Goal: Task Accomplishment & Management: Complete application form

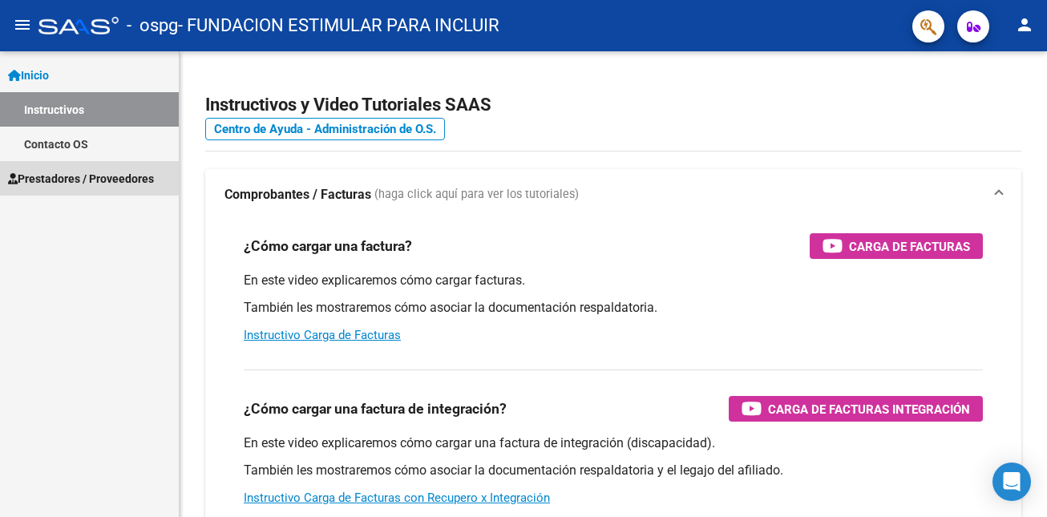
click at [84, 170] on span "Prestadores / Proveedores" at bounding box center [81, 179] width 146 height 18
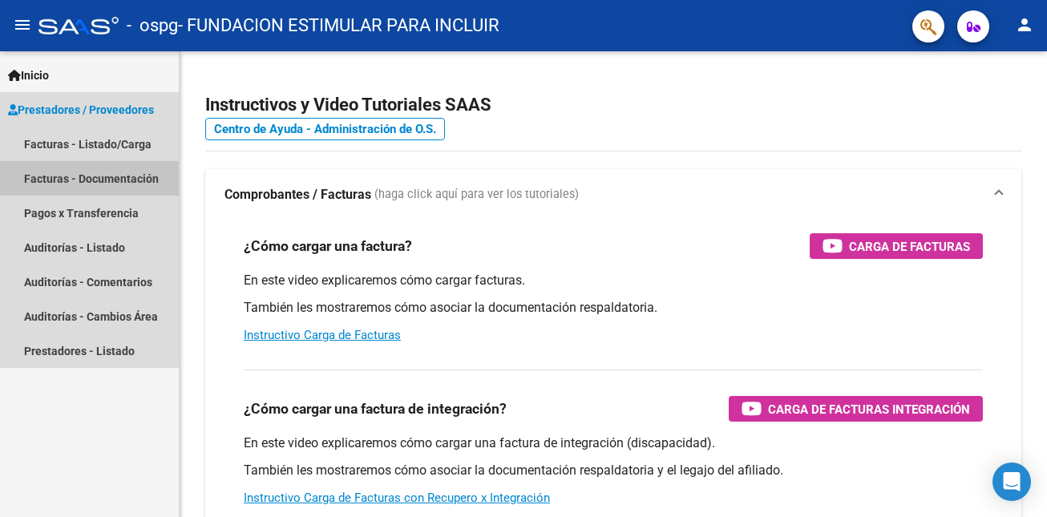
click at [80, 174] on link "Facturas - Documentación" at bounding box center [89, 178] width 179 height 34
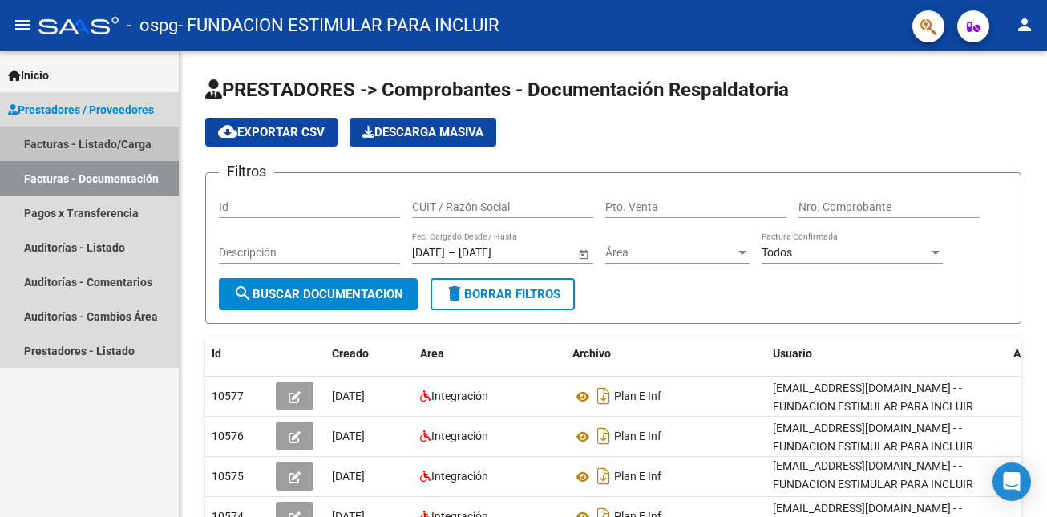
click at [103, 143] on link "Facturas - Listado/Carga" at bounding box center [89, 144] width 179 height 34
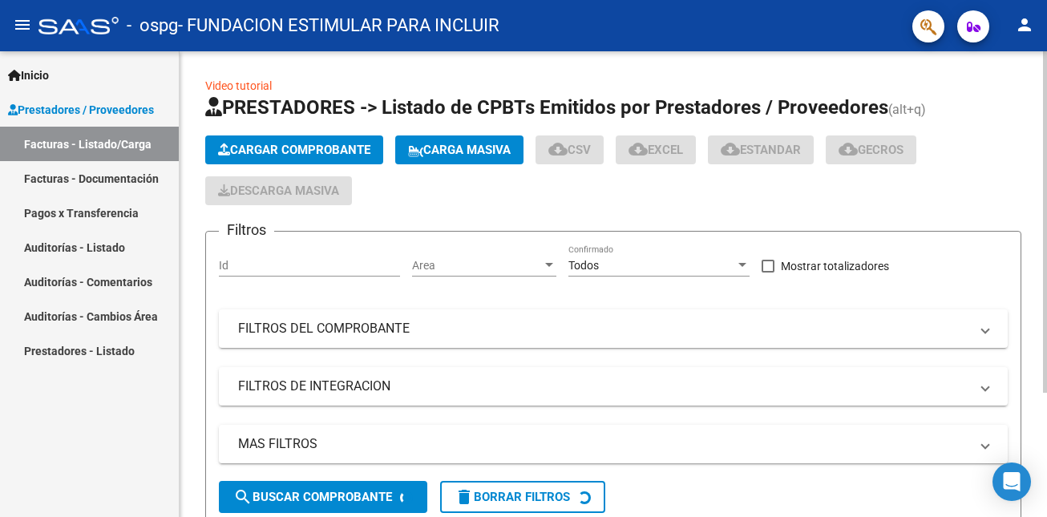
click at [273, 154] on span "Cargar Comprobante" at bounding box center [294, 150] width 152 height 14
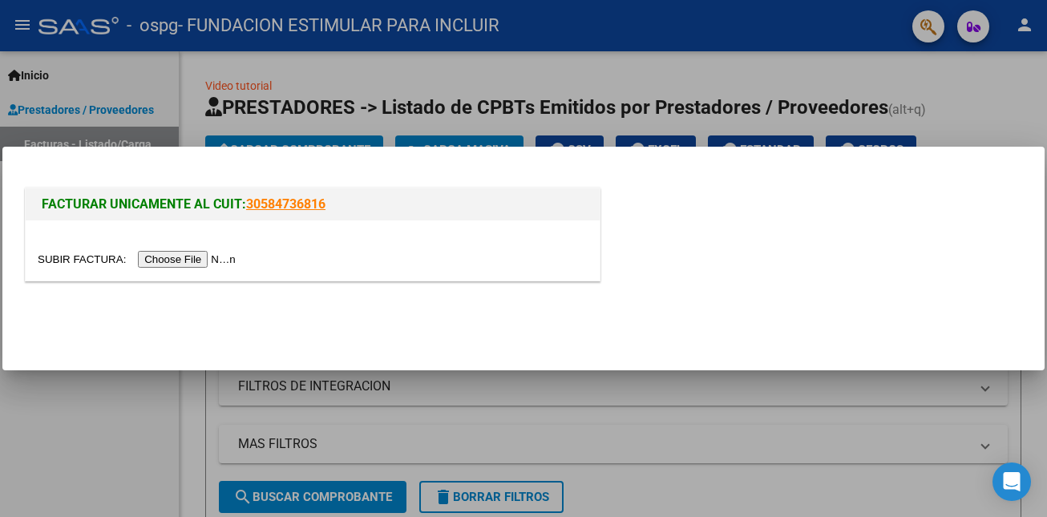
click at [213, 253] on input "file" at bounding box center [139, 259] width 203 height 17
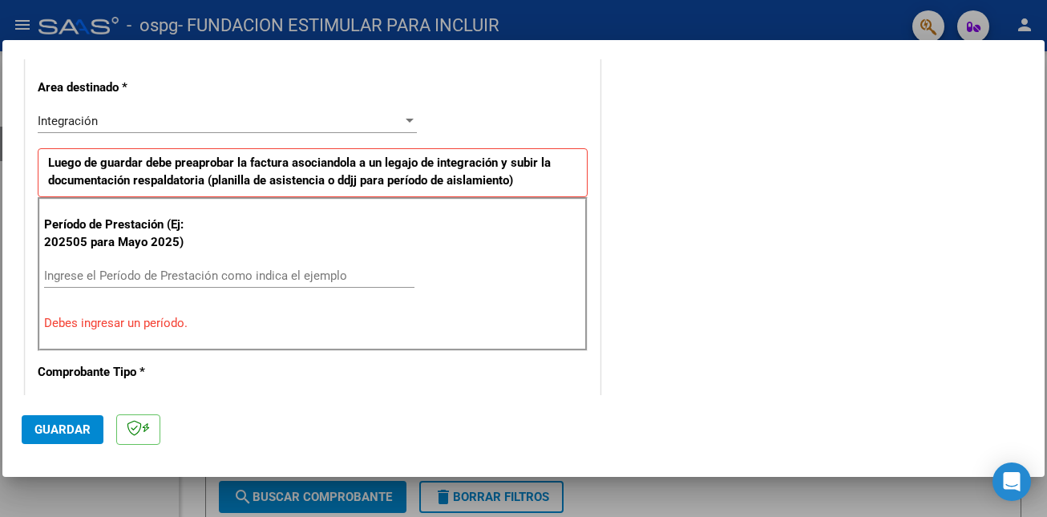
scroll to position [409, 0]
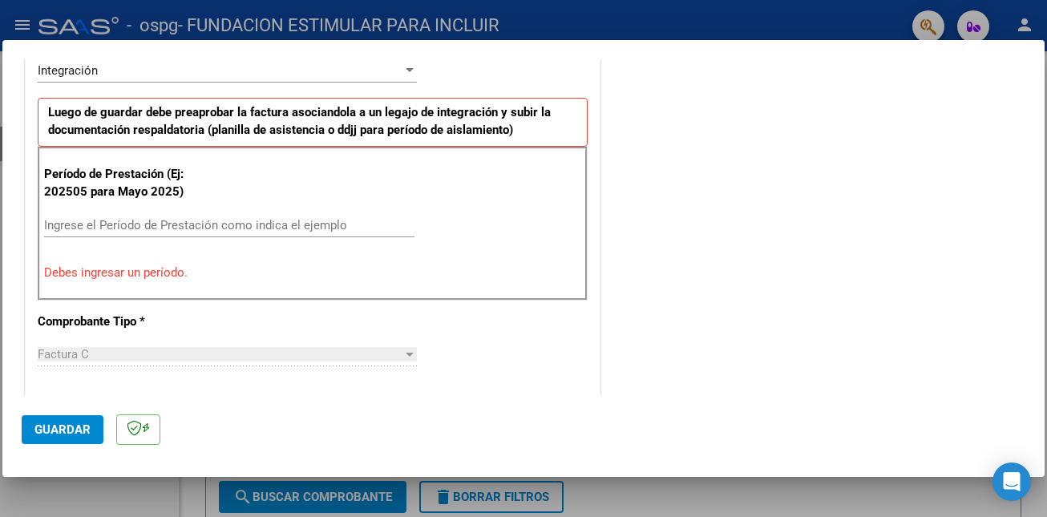
click at [123, 225] on input "Ingrese el Período de Prestación como indica el ejemplo" at bounding box center [229, 225] width 370 height 14
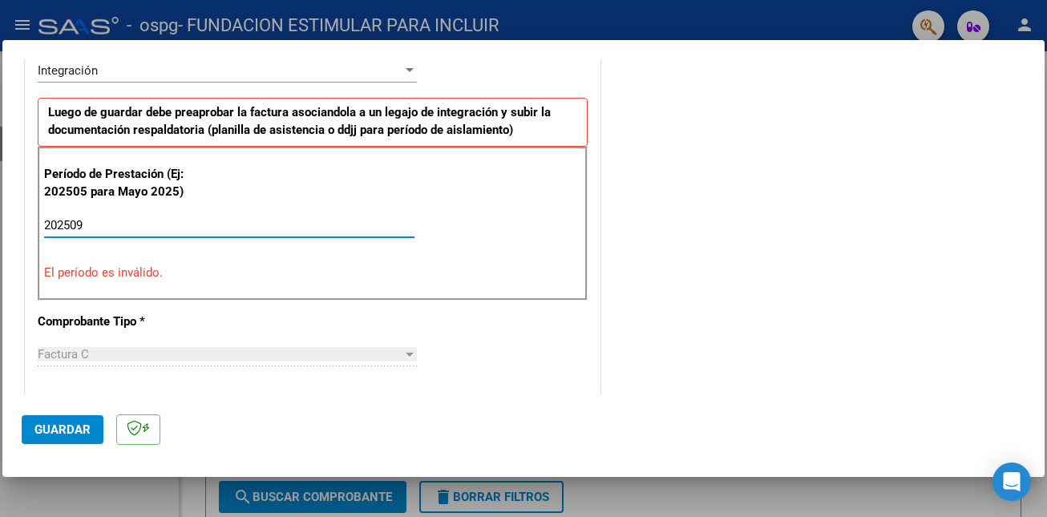
type input "202509"
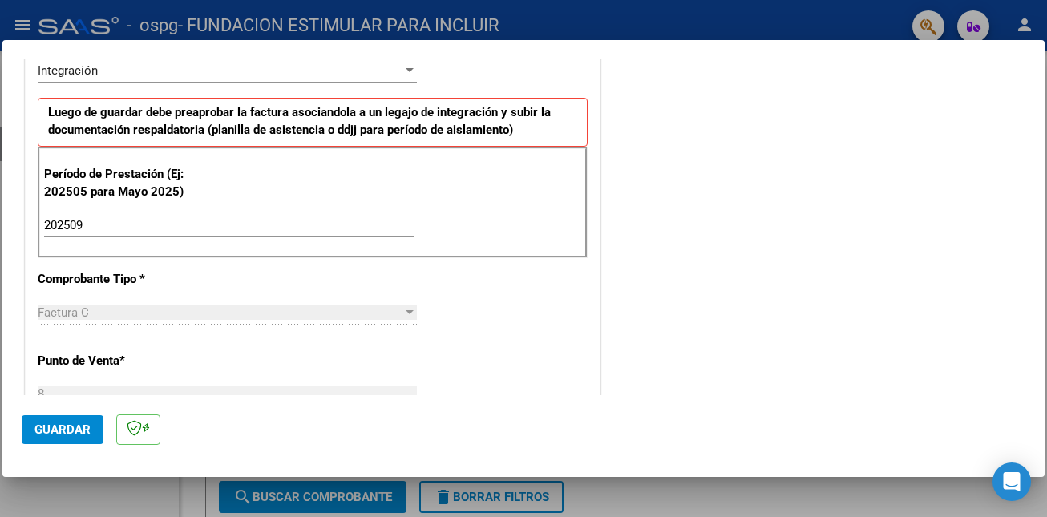
scroll to position [1029, 0]
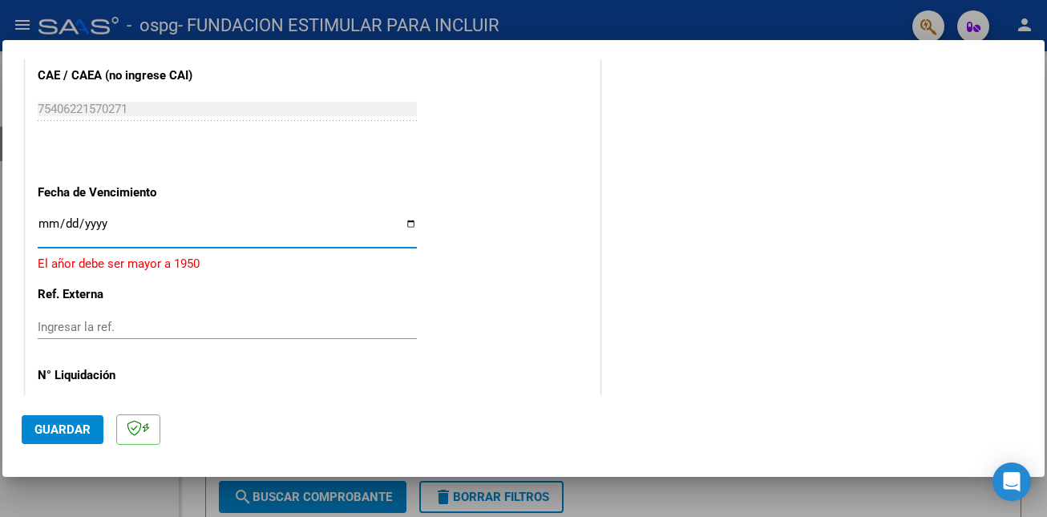
type input "[DATE]"
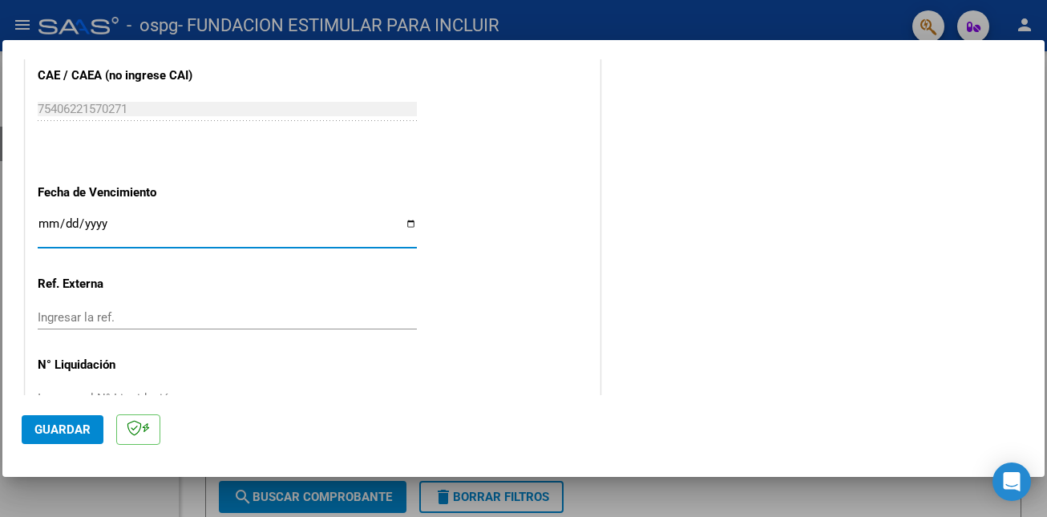
scroll to position [1072, 0]
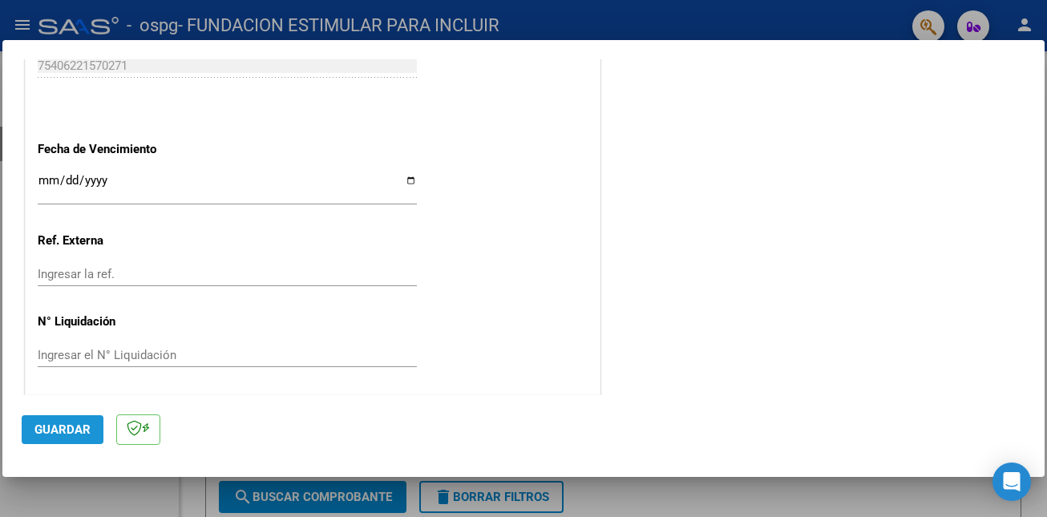
click at [68, 430] on span "Guardar" at bounding box center [62, 430] width 56 height 14
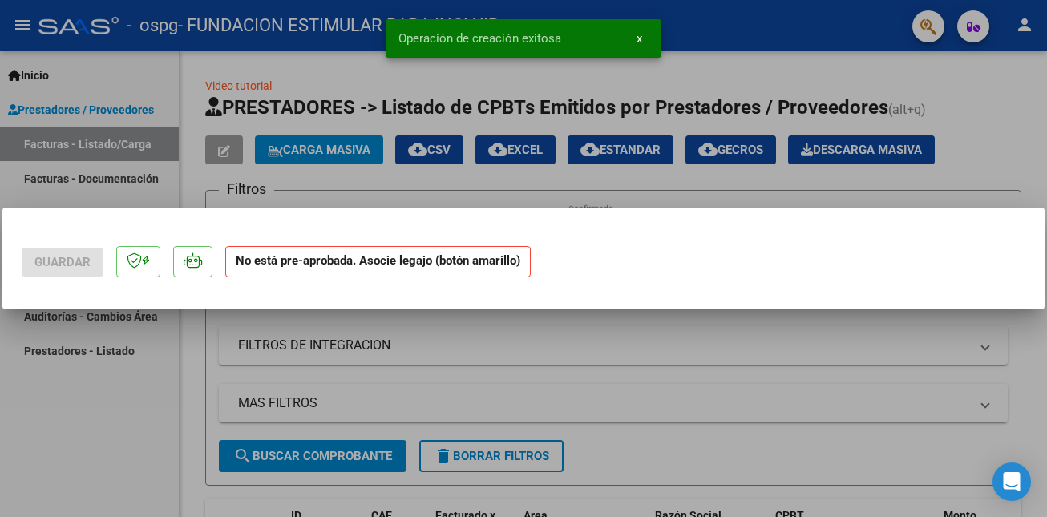
scroll to position [0, 0]
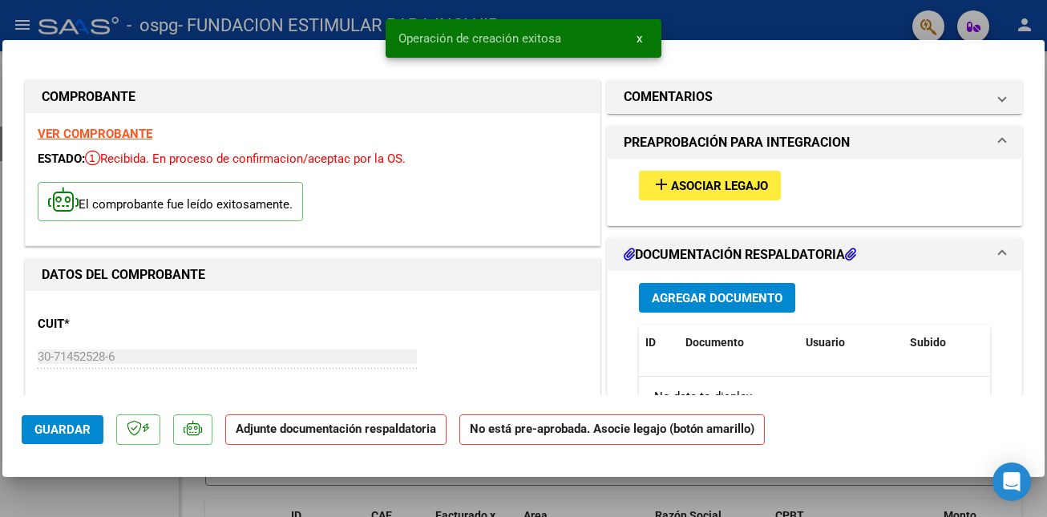
click at [727, 178] on span "add Asociar Legajo" at bounding box center [710, 185] width 116 height 14
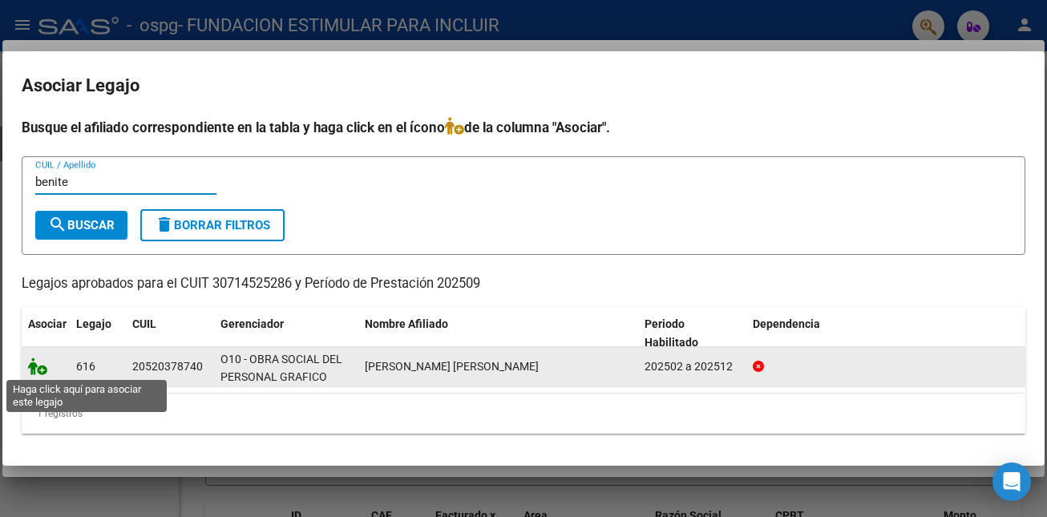
type input "benite"
click at [38, 370] on icon at bounding box center [37, 367] width 19 height 18
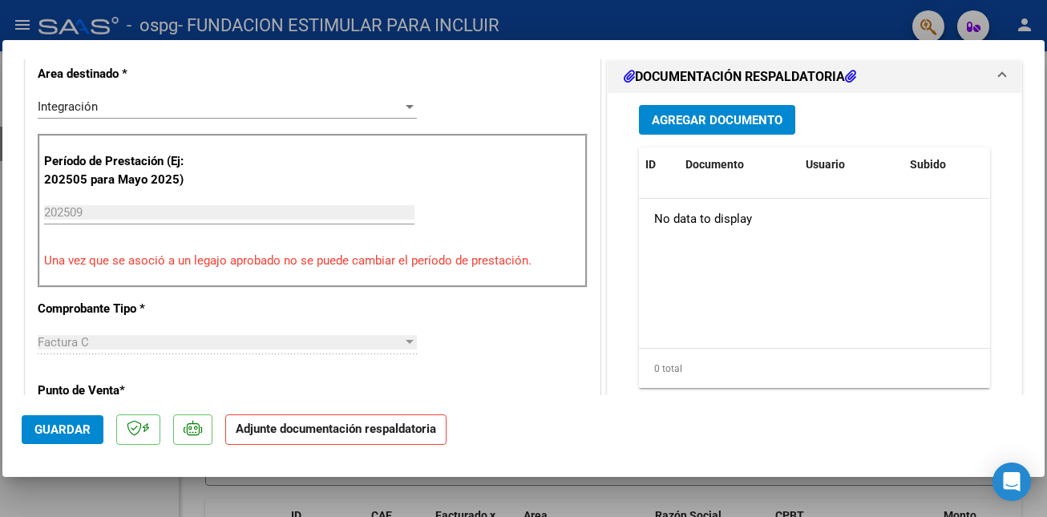
scroll to position [357, 0]
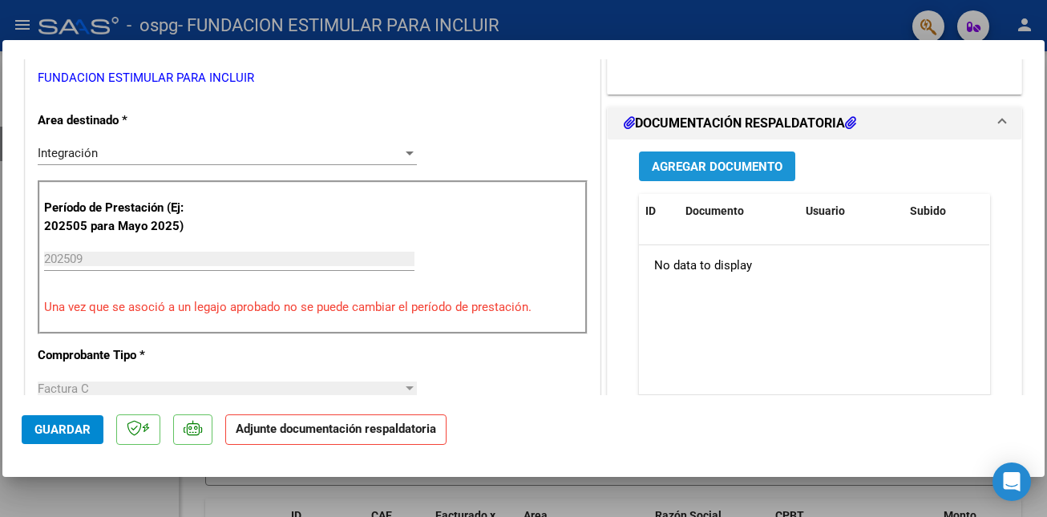
click at [775, 157] on button "Agregar Documento" at bounding box center [717, 167] width 156 height 30
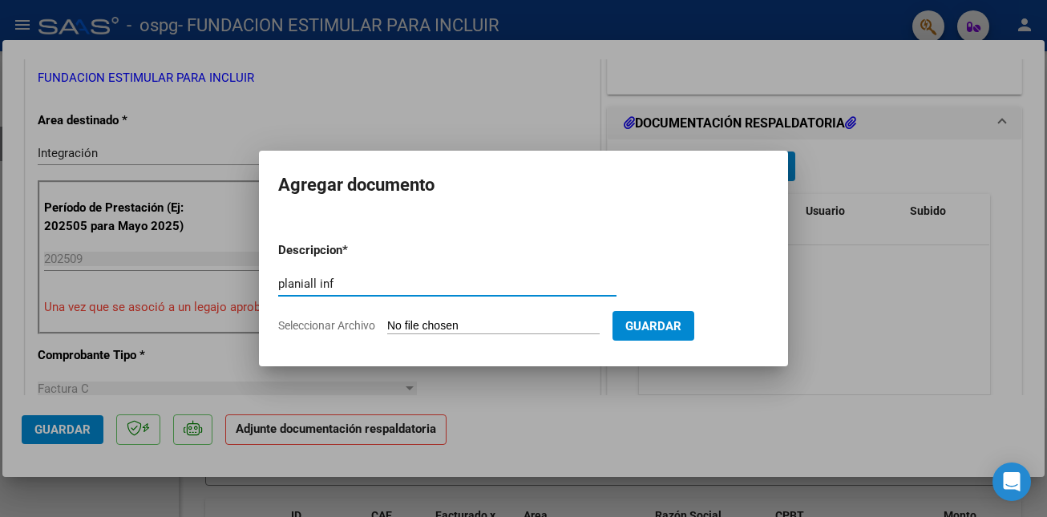
type input "planiall inf"
click at [492, 326] on input "Seleccionar Archivo" at bounding box center [493, 326] width 213 height 15
type input "C:\fakepath\P [PERSON_NAME] Grafico.pdf"
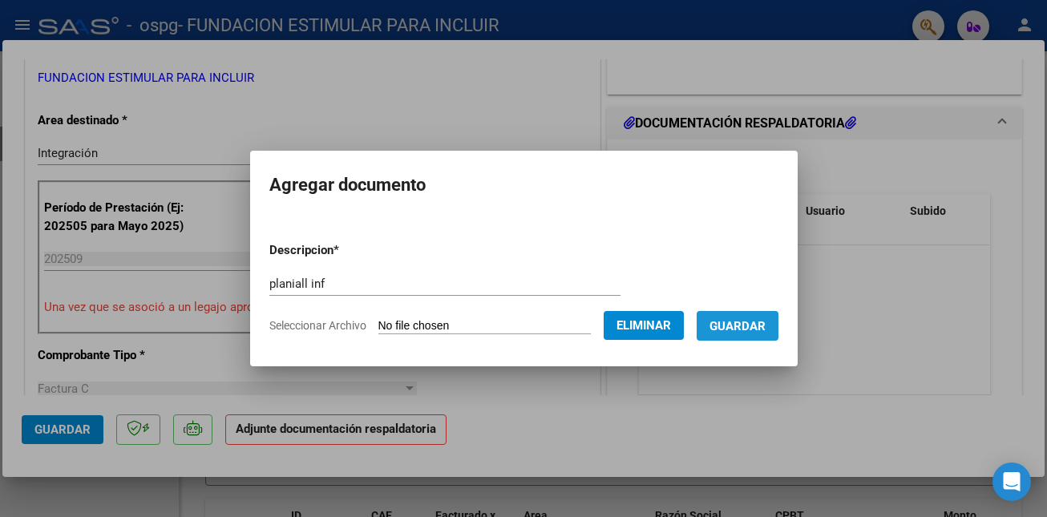
click at [761, 329] on span "Guardar" at bounding box center [738, 326] width 56 height 14
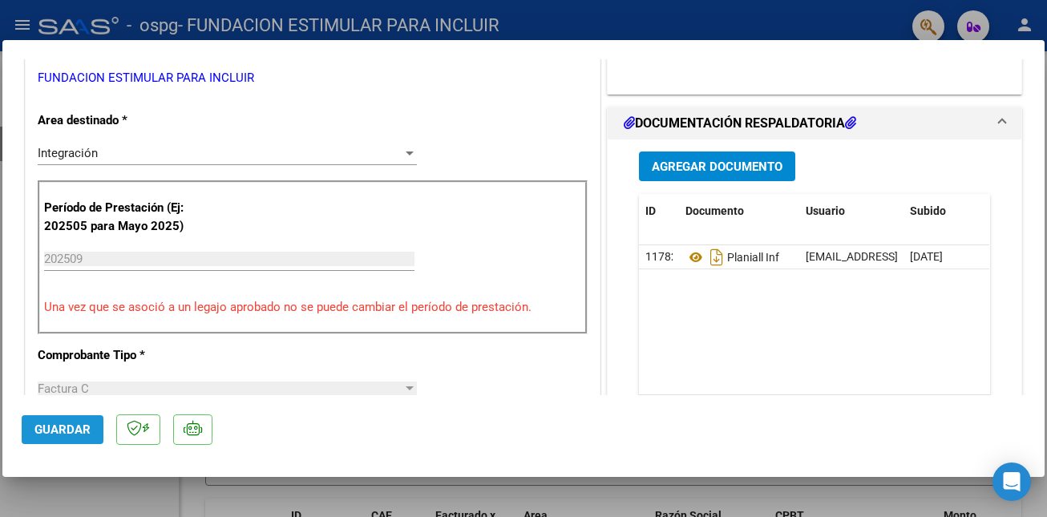
click at [86, 424] on span "Guardar" at bounding box center [62, 430] width 56 height 14
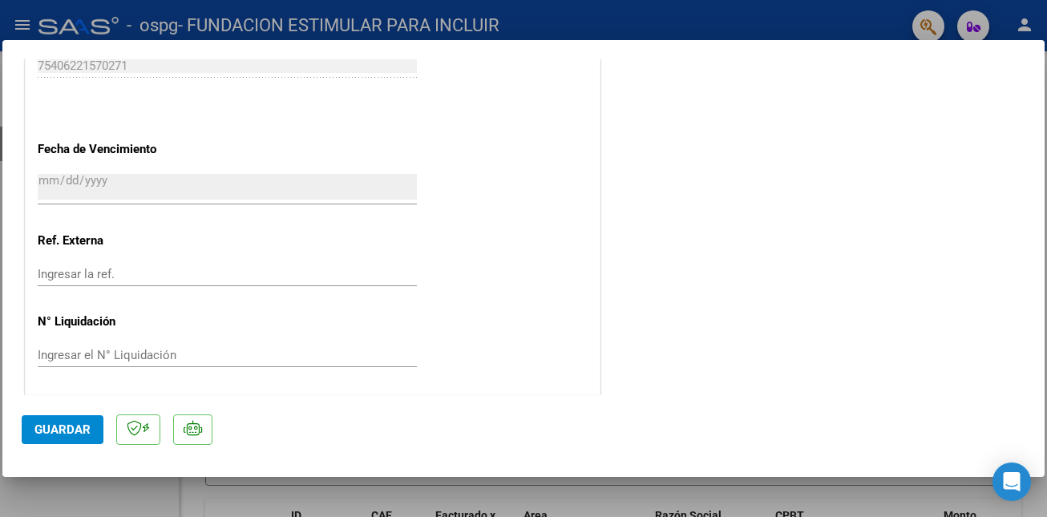
click at [521, 500] on div at bounding box center [523, 258] width 1047 height 517
type input "$ 0,00"
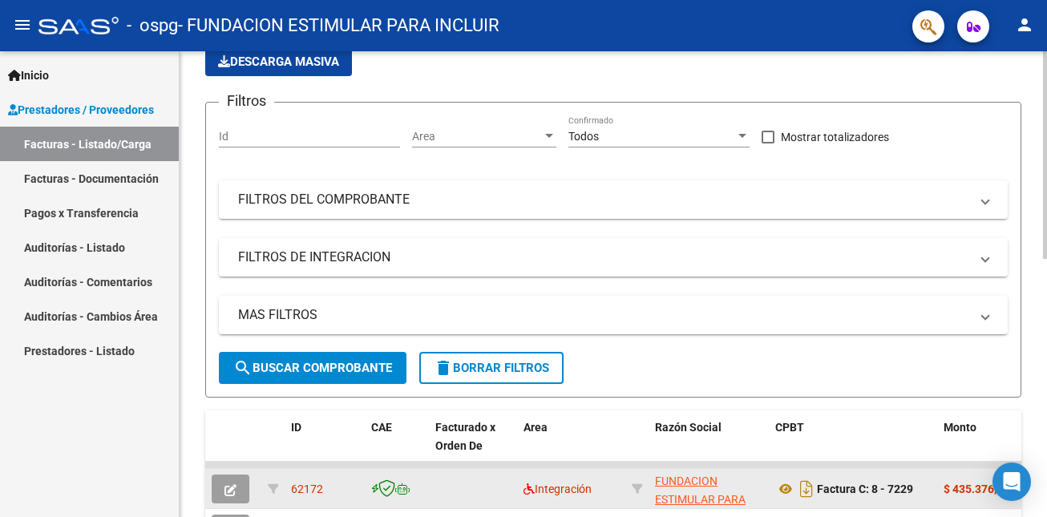
scroll to position [31, 0]
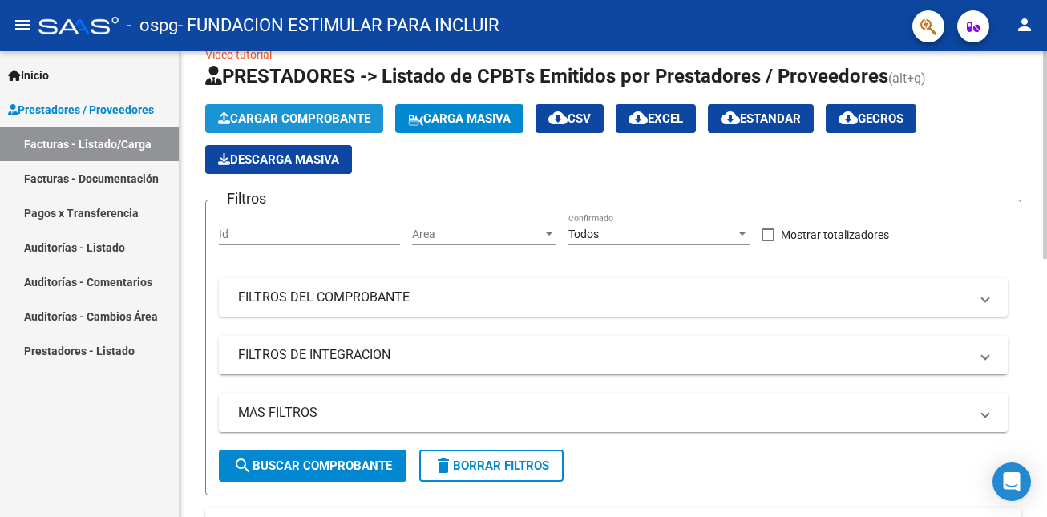
click at [293, 105] on button "Cargar Comprobante" at bounding box center [294, 118] width 178 height 29
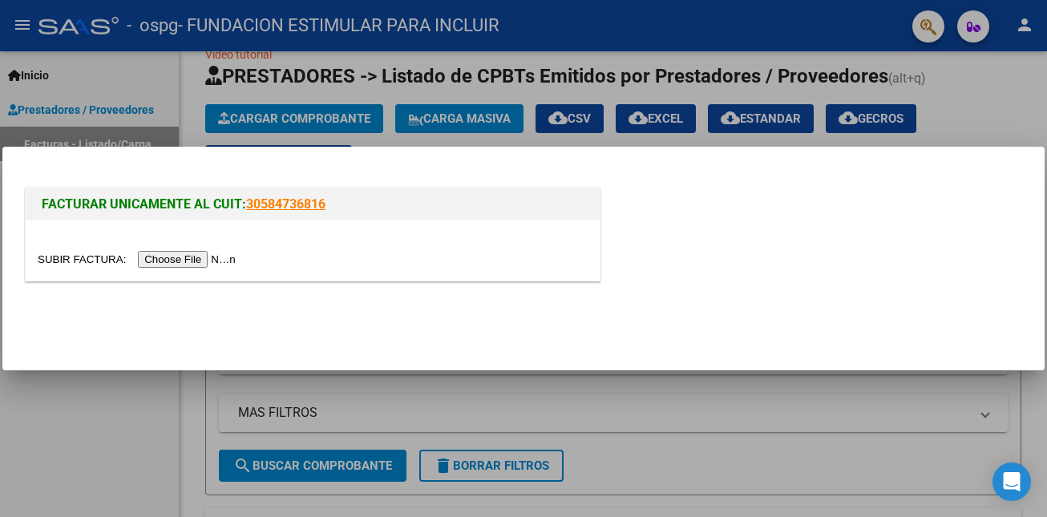
click at [232, 253] on input "file" at bounding box center [139, 259] width 203 height 17
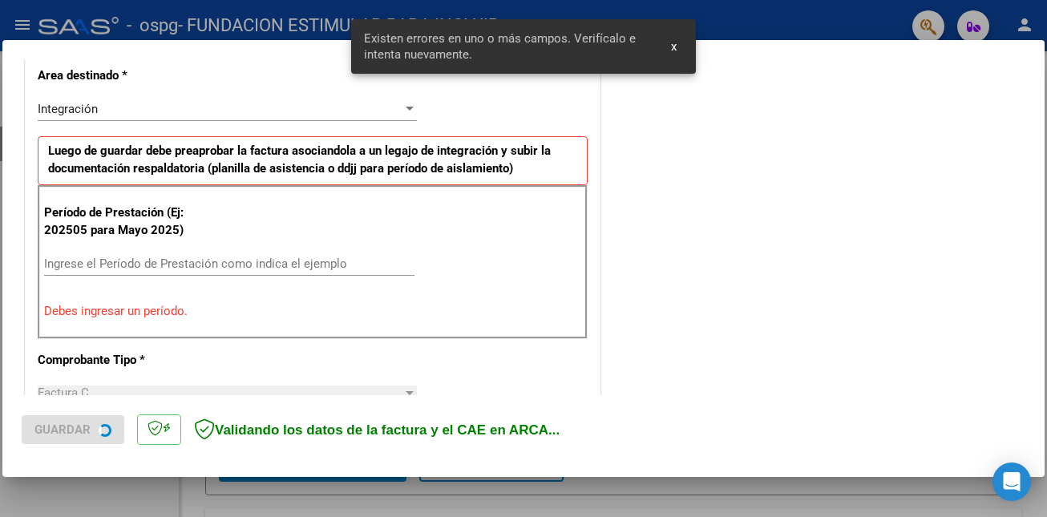
scroll to position [387, 0]
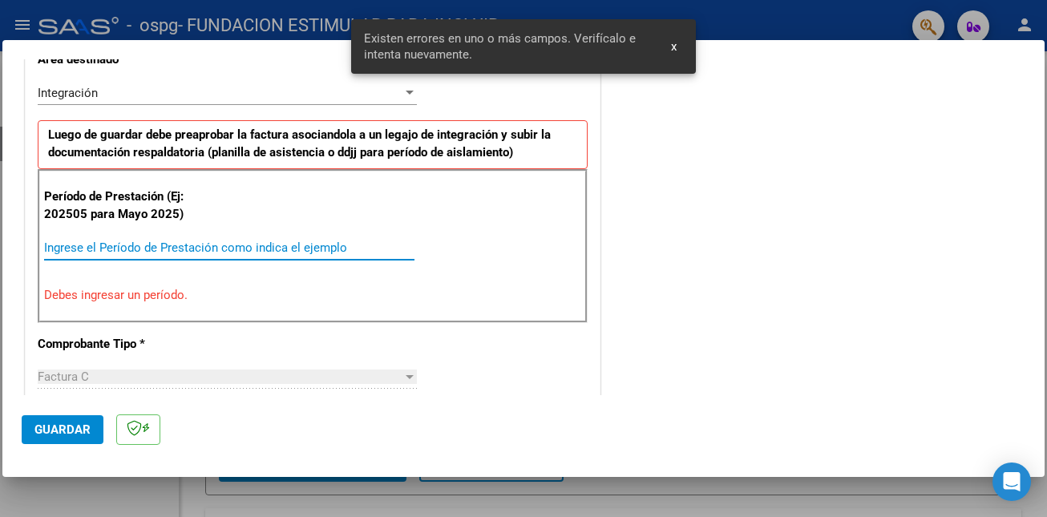
click at [184, 246] on input "Ingrese el Período de Prestación como indica el ejemplo" at bounding box center [229, 248] width 370 height 14
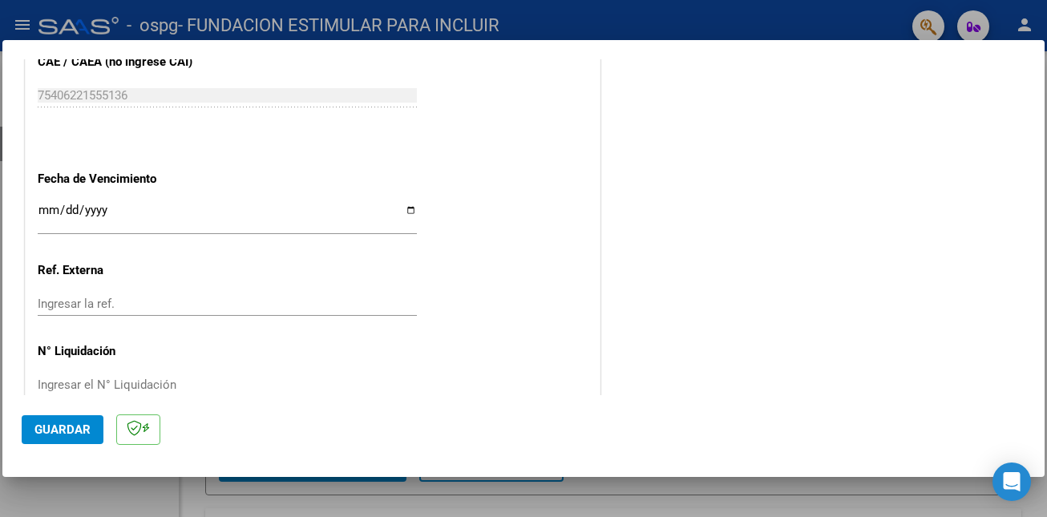
scroll to position [1072, 0]
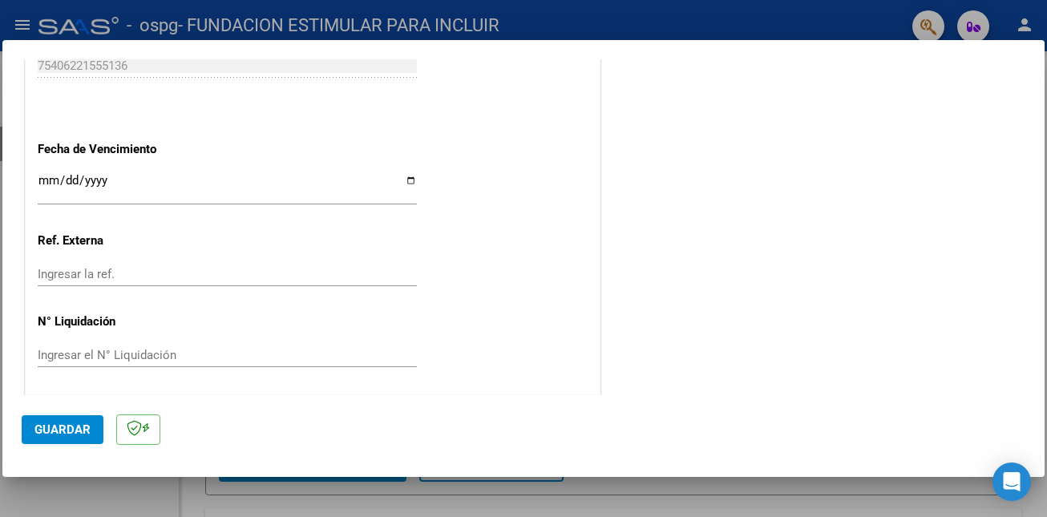
type input "202509"
click at [43, 180] on input "Ingresar la fecha" at bounding box center [227, 187] width 379 height 26
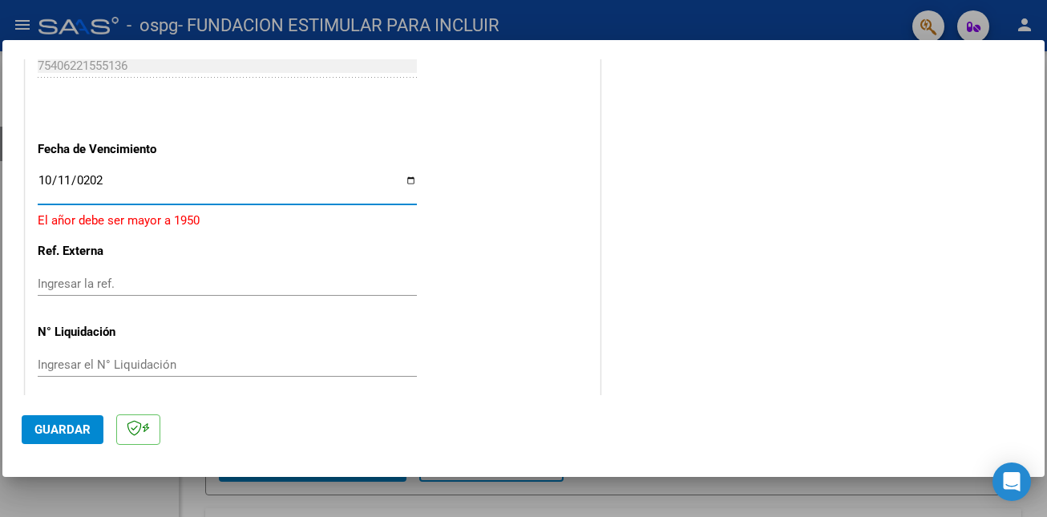
type input "[DATE]"
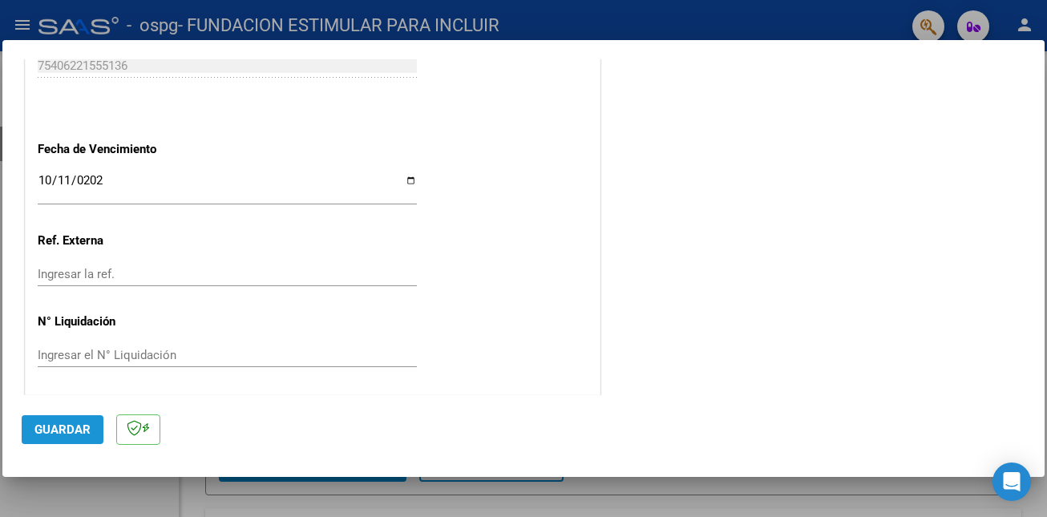
click at [83, 427] on span "Guardar" at bounding box center [62, 430] width 56 height 14
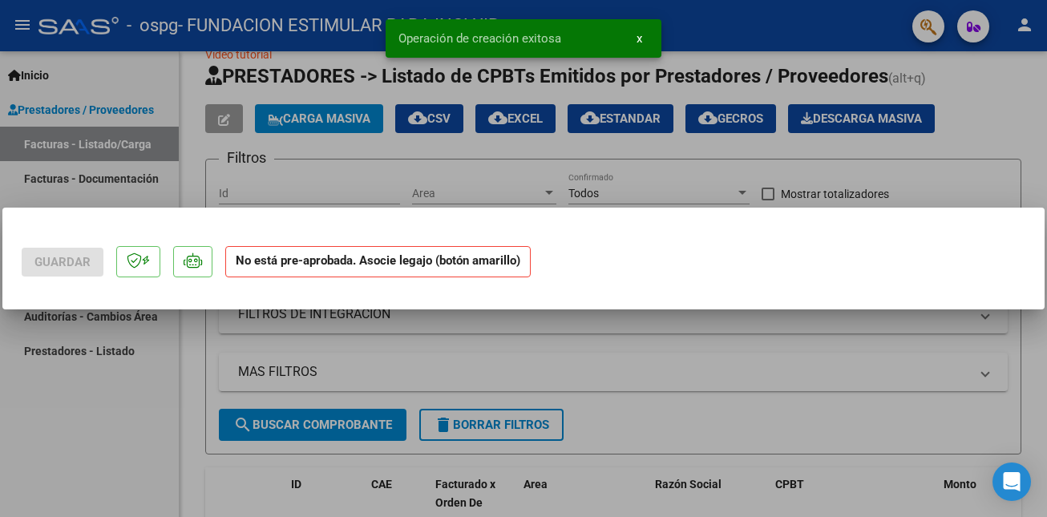
scroll to position [0, 0]
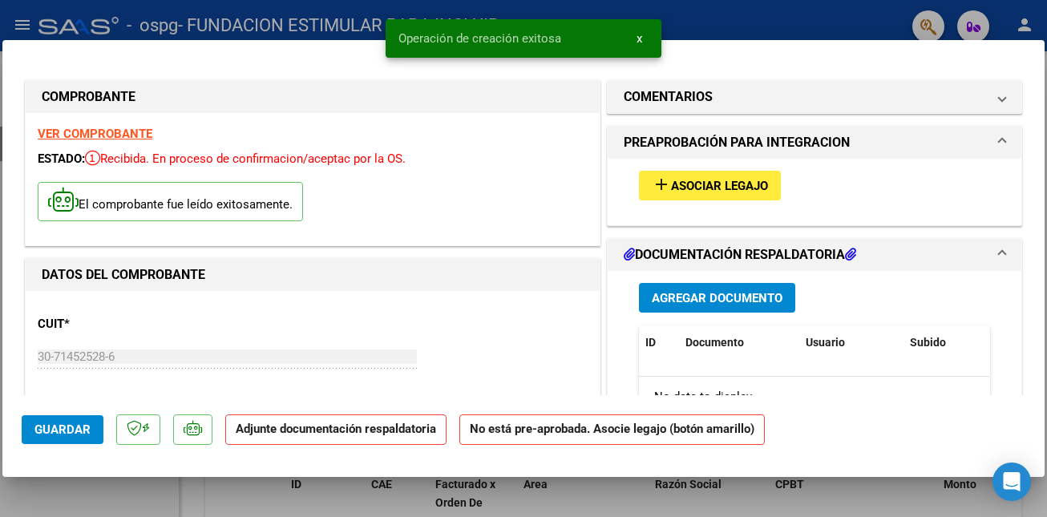
click at [702, 172] on button "add Asociar Legajo" at bounding box center [710, 186] width 142 height 30
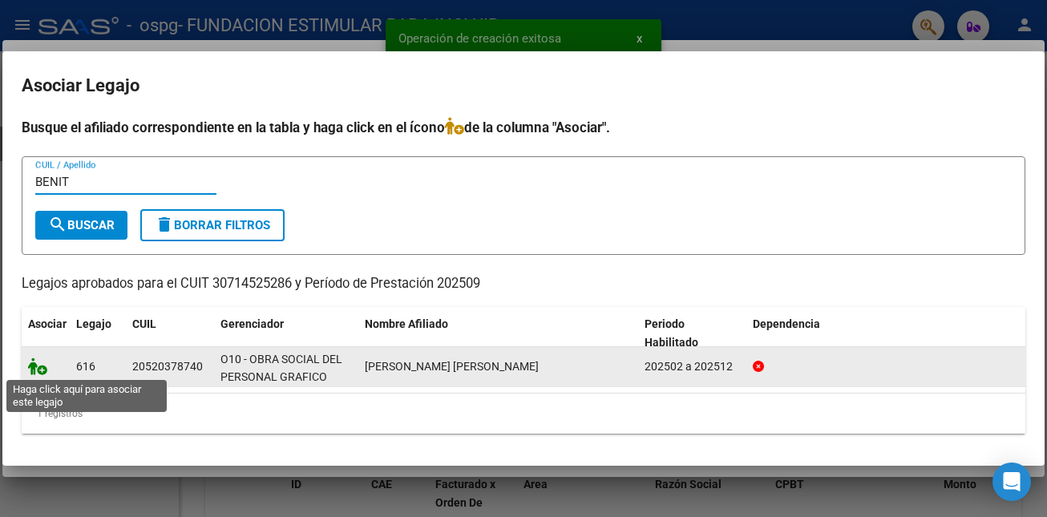
type input "BENIT"
click at [36, 363] on icon at bounding box center [37, 367] width 19 height 18
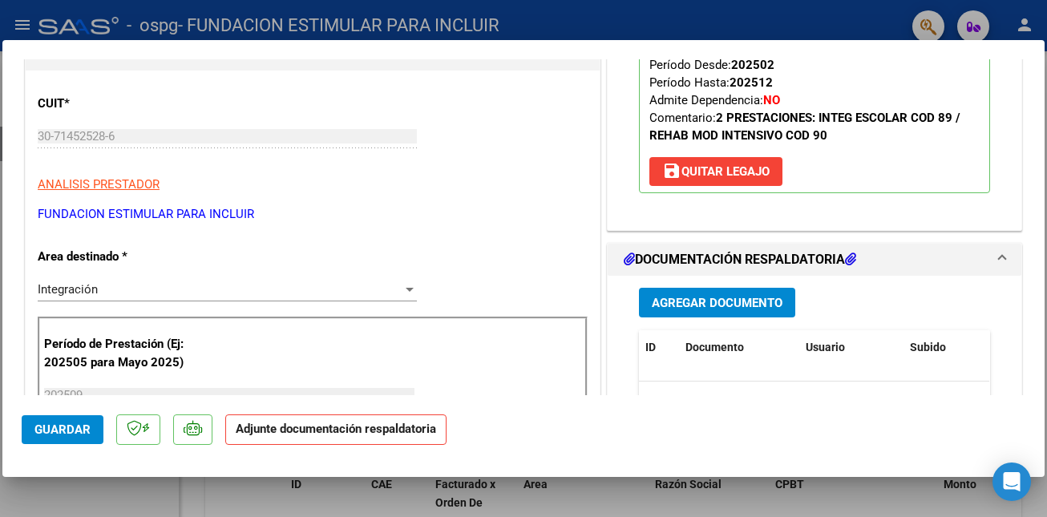
scroll to position [251, 0]
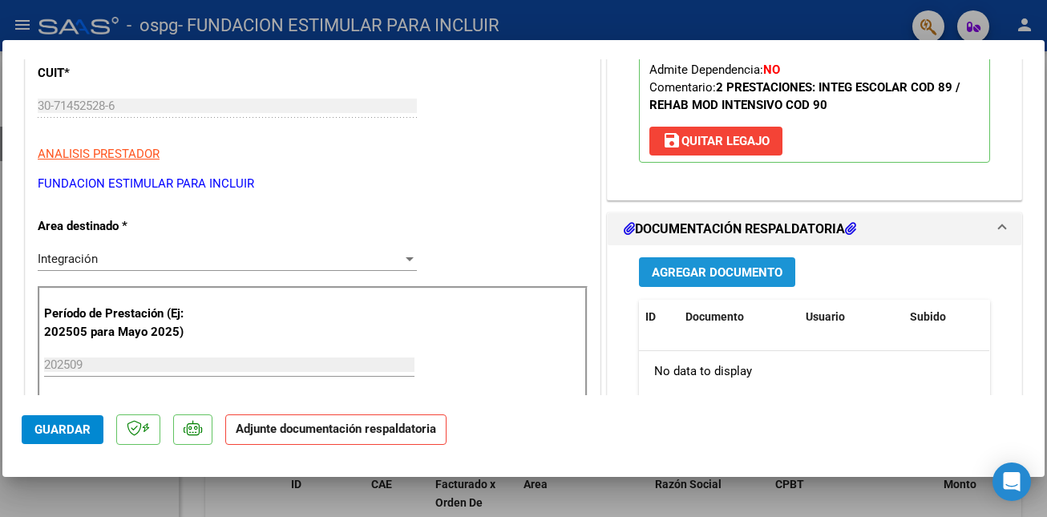
click at [738, 271] on span "Agregar Documento" at bounding box center [717, 272] width 131 height 14
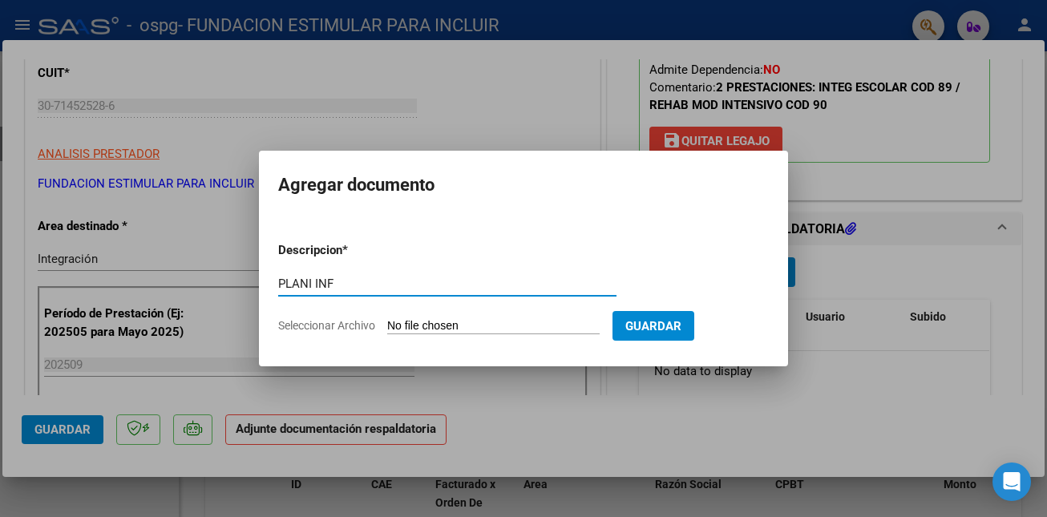
type input "PLANI INF"
click at [467, 320] on input "Seleccionar Archivo" at bounding box center [493, 326] width 213 height 15
type input "C:\fakepath\P [PERSON_NAME] Grafico Saie.pdf"
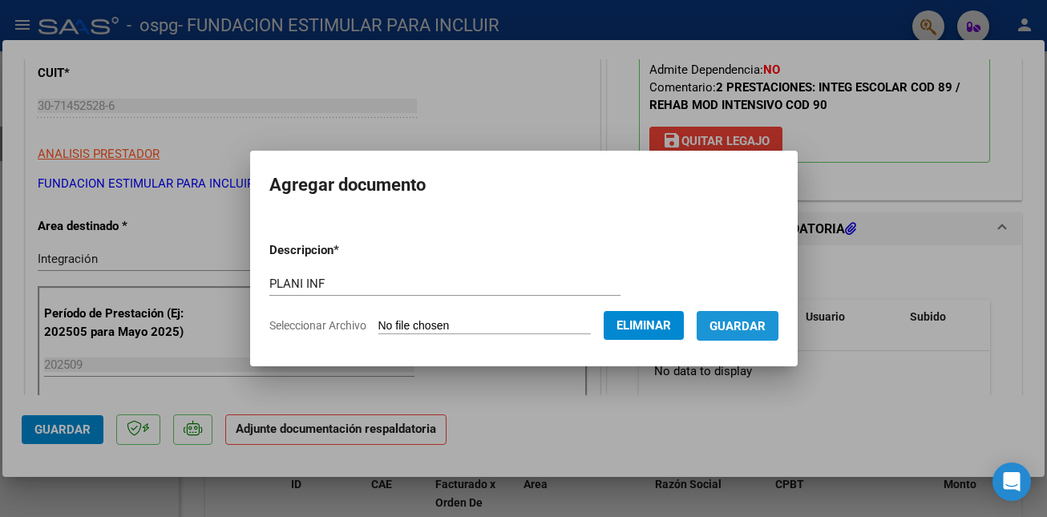
click at [755, 331] on span "Guardar" at bounding box center [738, 326] width 56 height 14
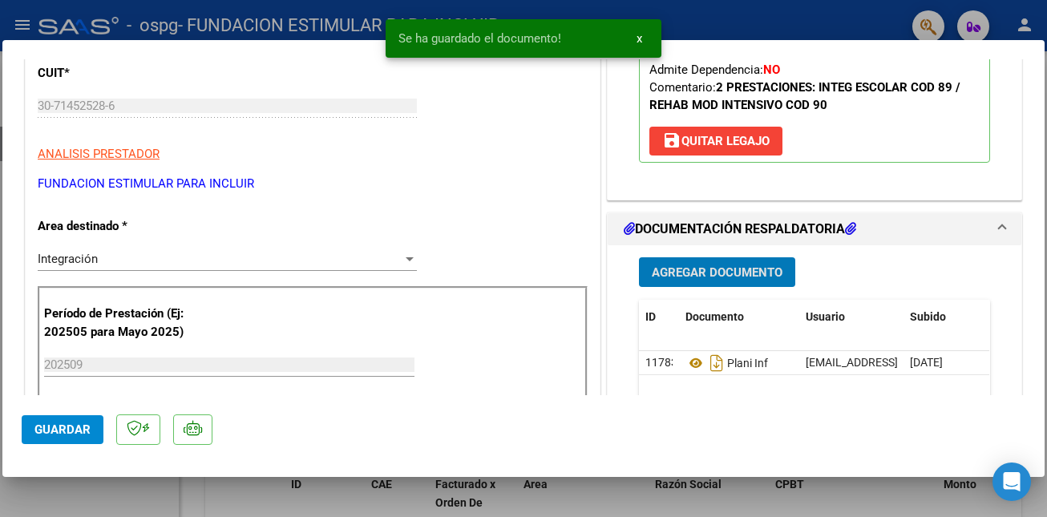
click at [62, 425] on span "Guardar" at bounding box center [62, 430] width 56 height 14
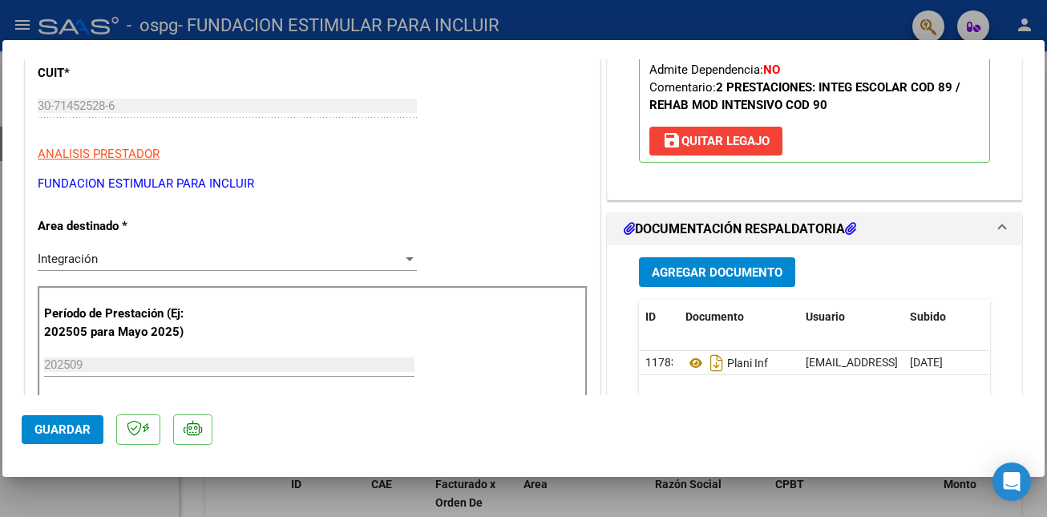
click at [88, 431] on span "Guardar" at bounding box center [62, 430] width 56 height 14
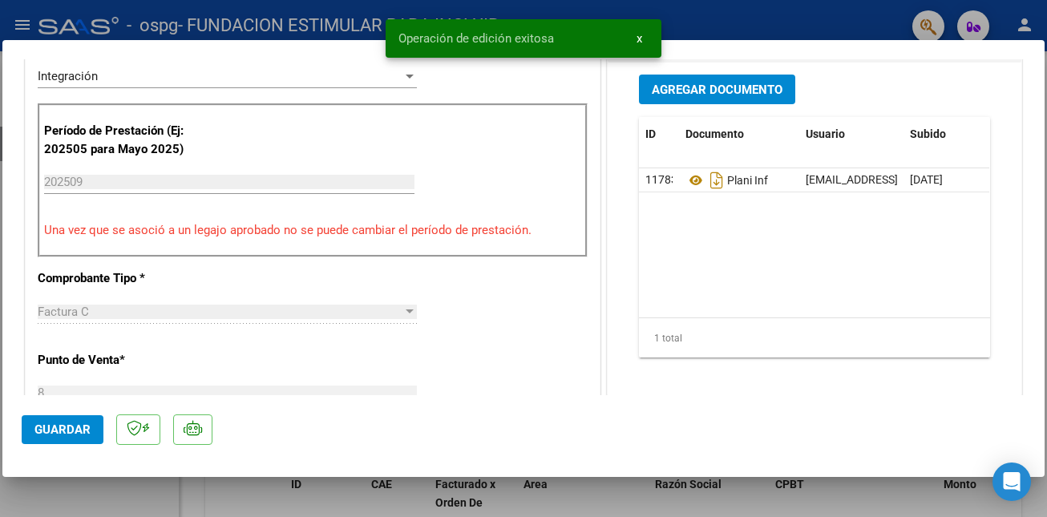
click at [730, 500] on div at bounding box center [523, 258] width 1047 height 517
type input "$ 0,00"
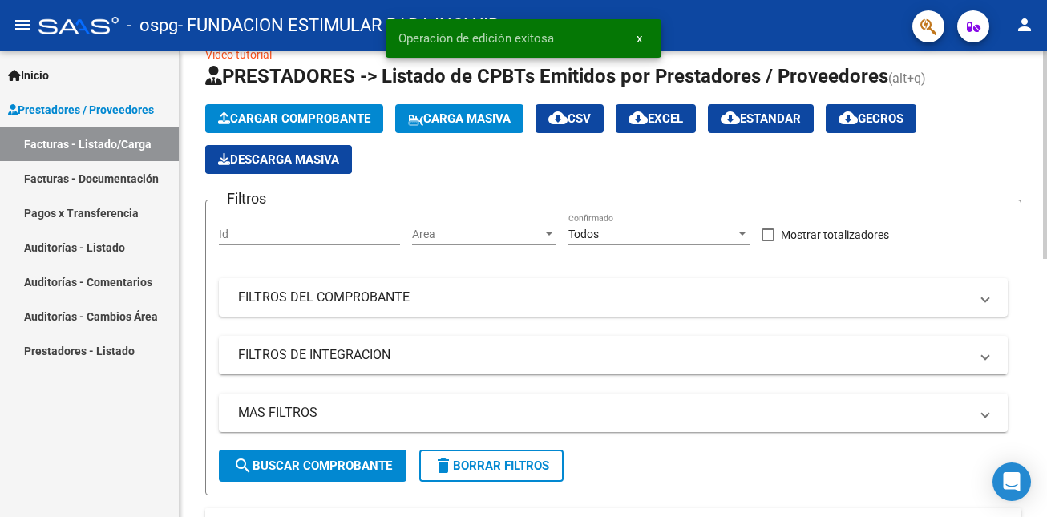
click at [303, 117] on span "Cargar Comprobante" at bounding box center [294, 118] width 152 height 14
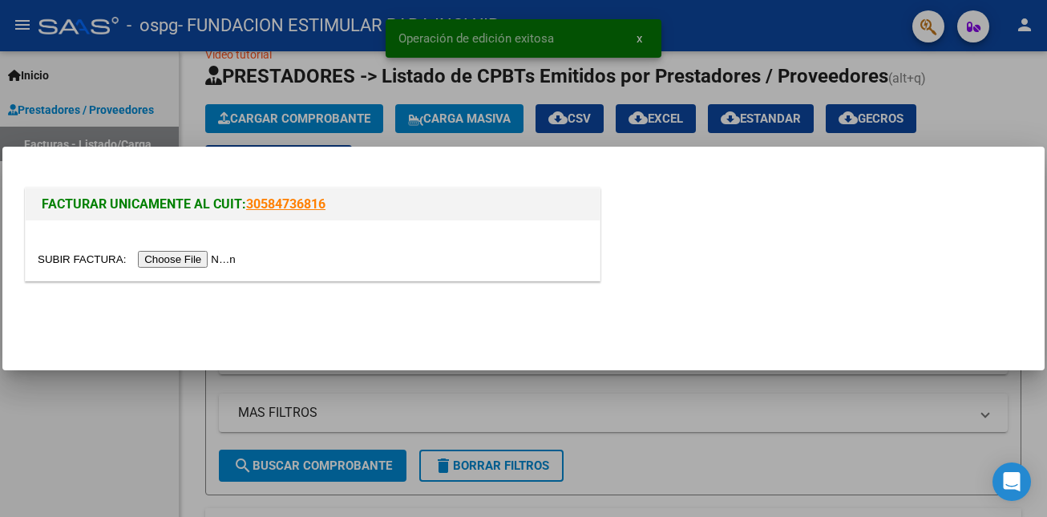
click at [221, 257] on input "file" at bounding box center [139, 259] width 203 height 17
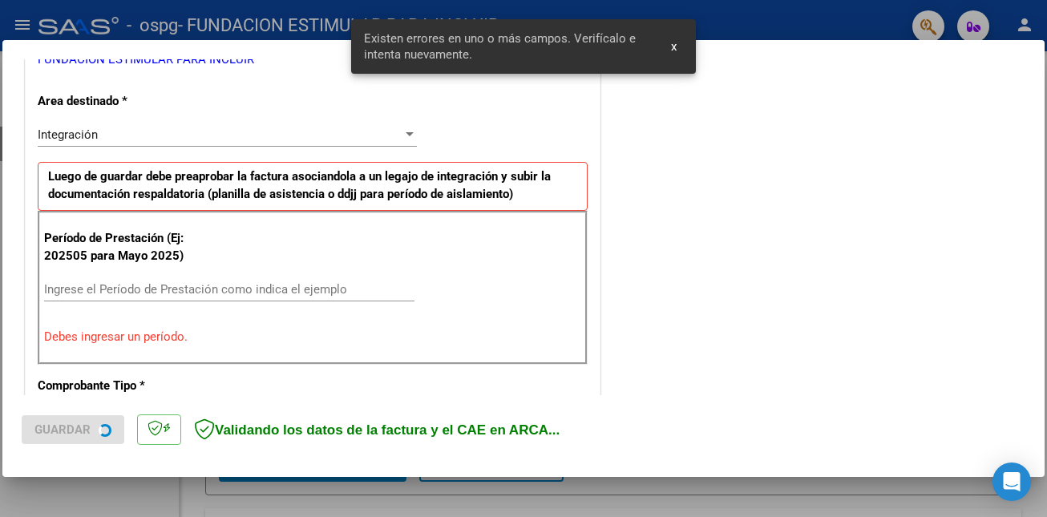
scroll to position [358, 0]
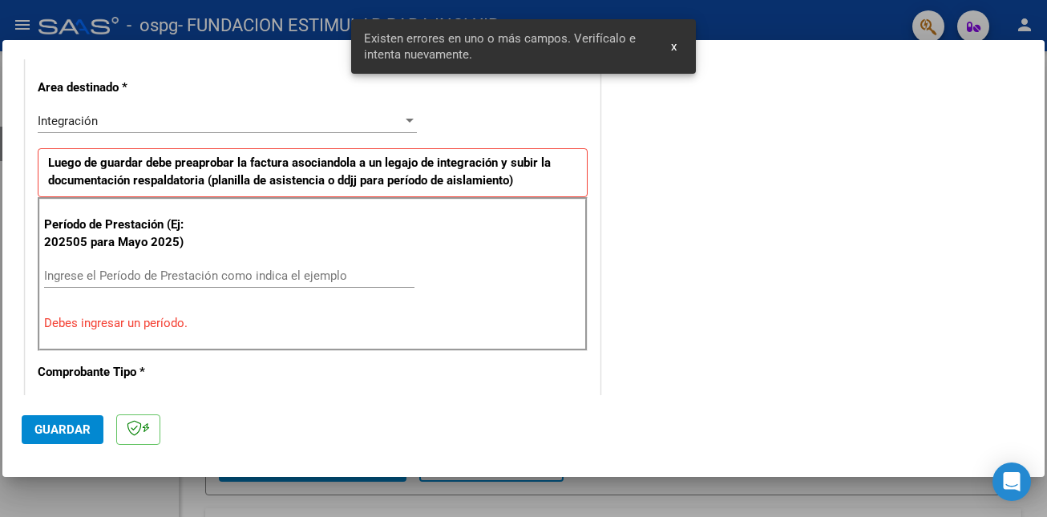
click at [145, 269] on input "Ingrese el Período de Prestación como indica el ejemplo" at bounding box center [229, 276] width 370 height 14
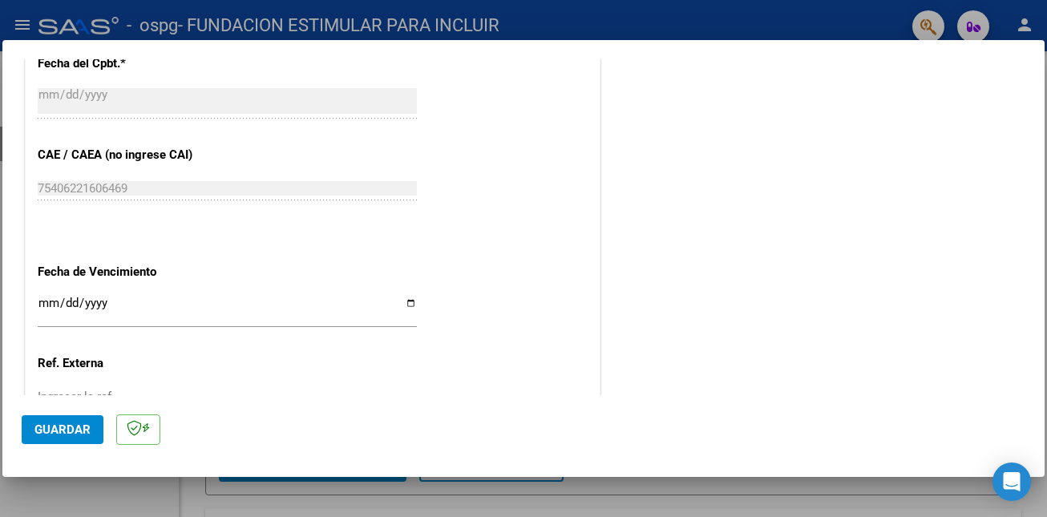
scroll to position [962, 0]
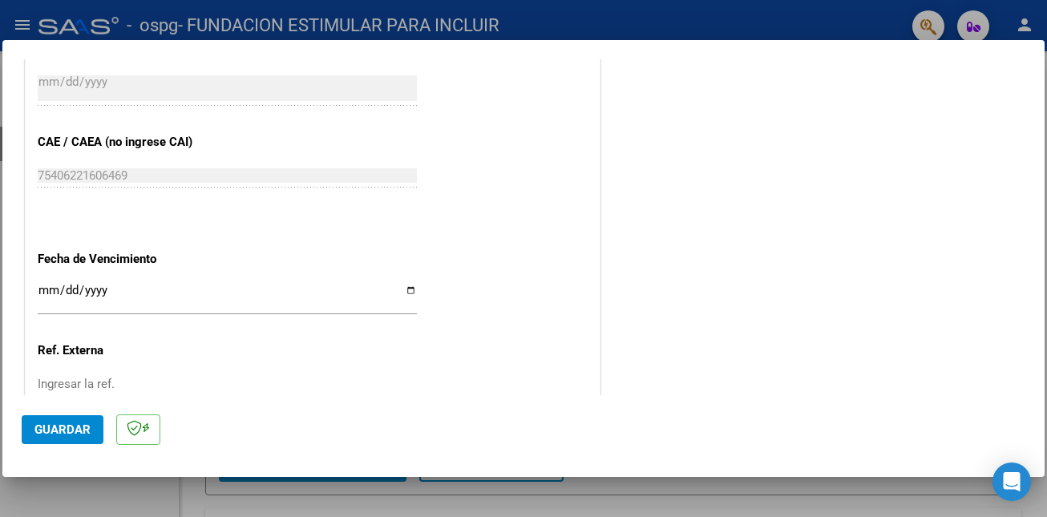
type input "202509"
click at [46, 289] on input "Ingresar la fecha" at bounding box center [227, 297] width 379 height 26
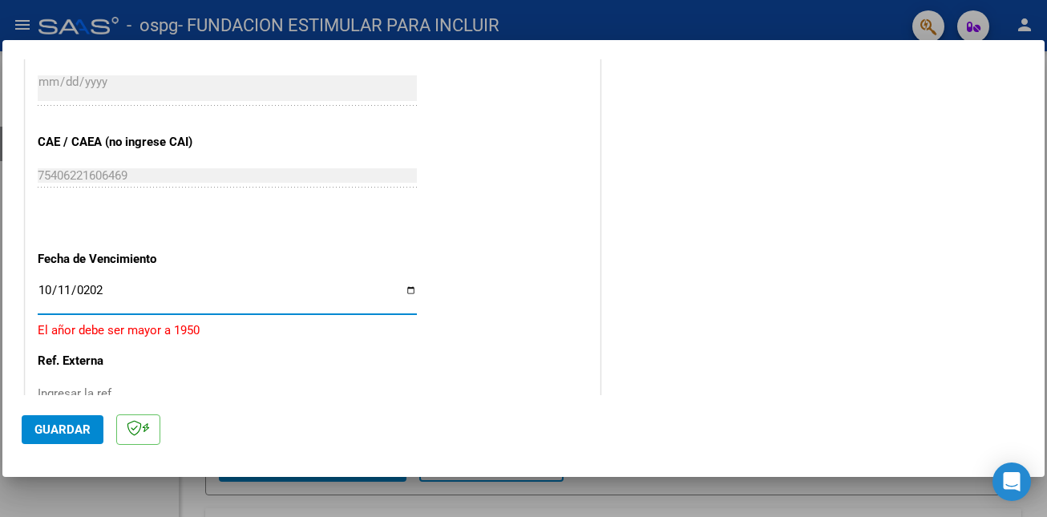
type input "[DATE]"
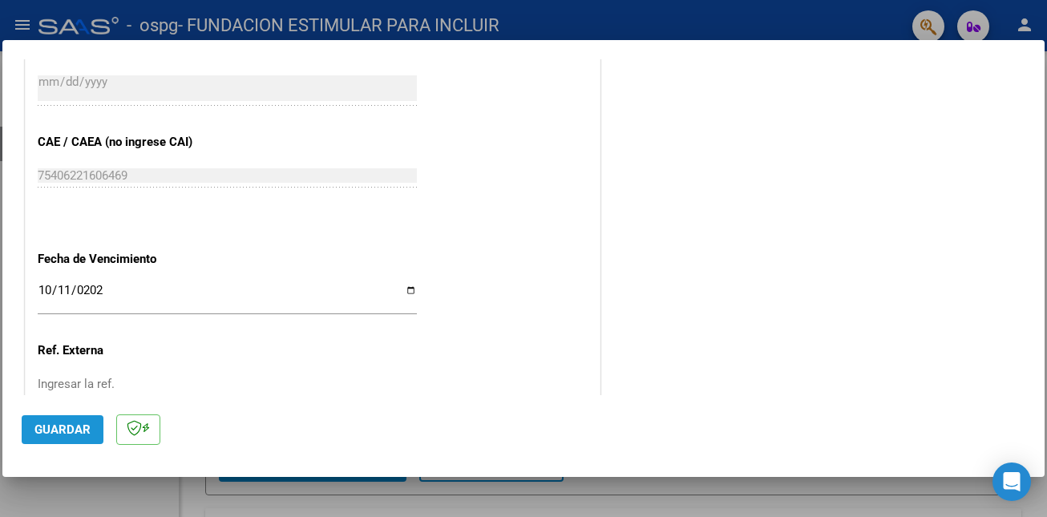
click at [70, 434] on span "Guardar" at bounding box center [62, 430] width 56 height 14
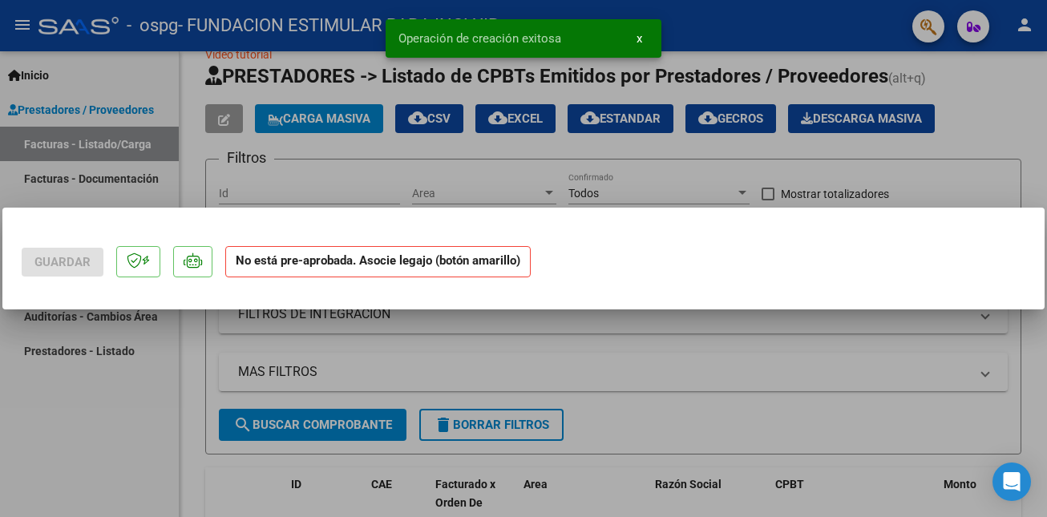
scroll to position [0, 0]
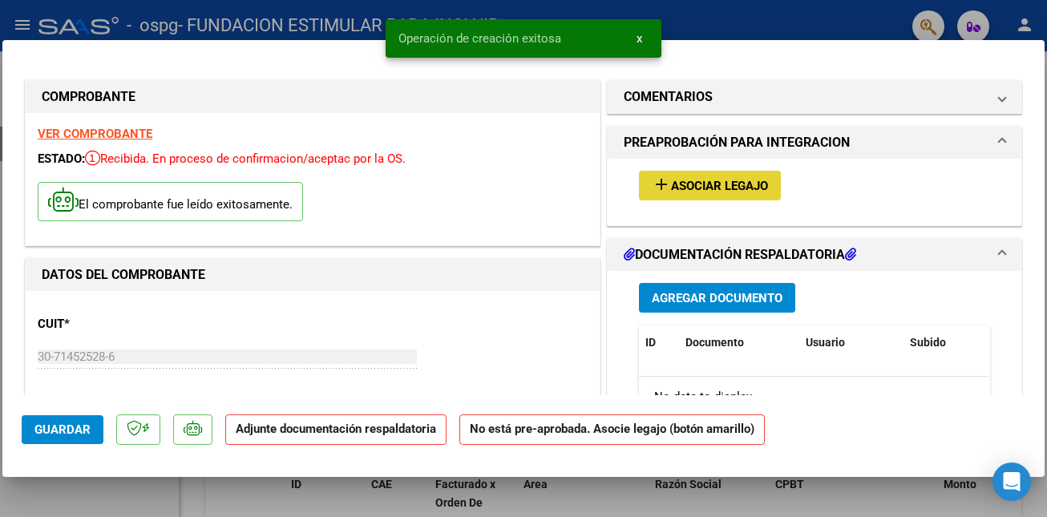
click at [729, 183] on span "Asociar Legajo" at bounding box center [719, 186] width 97 height 14
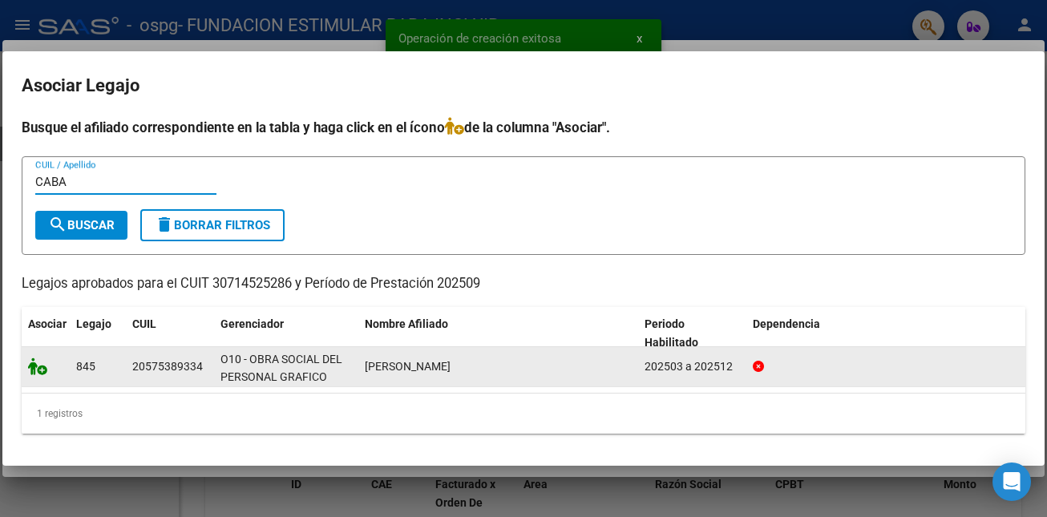
type input "CABA"
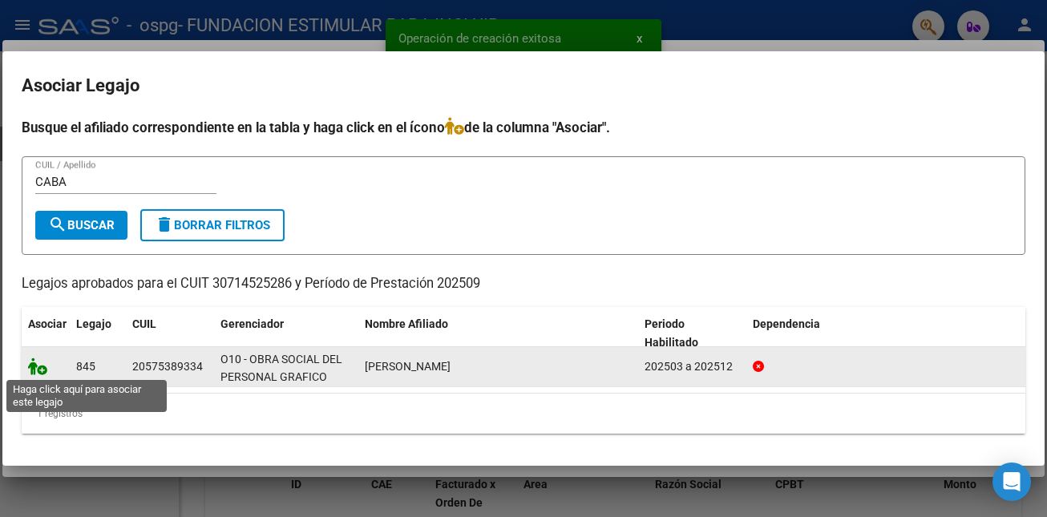
click at [40, 370] on icon at bounding box center [37, 367] width 19 height 18
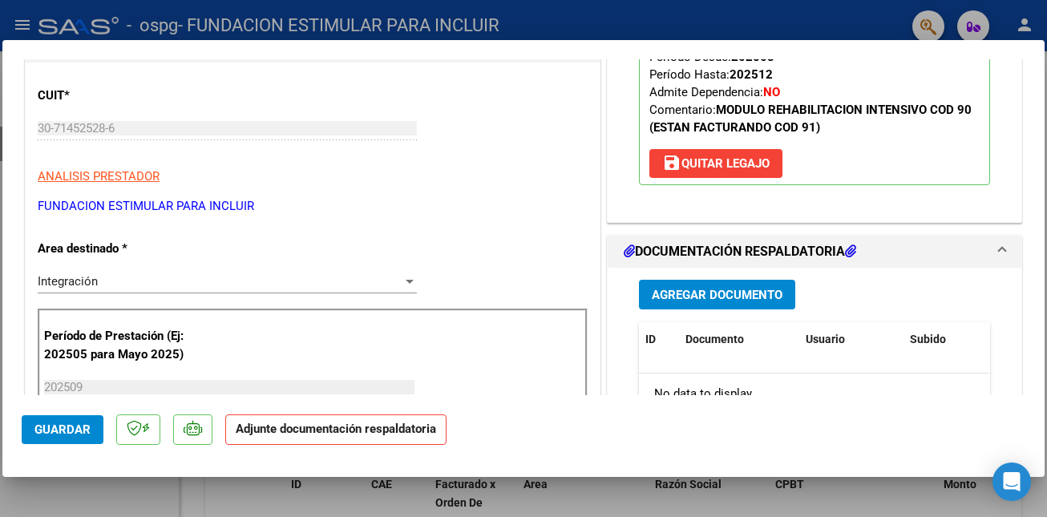
scroll to position [244, 0]
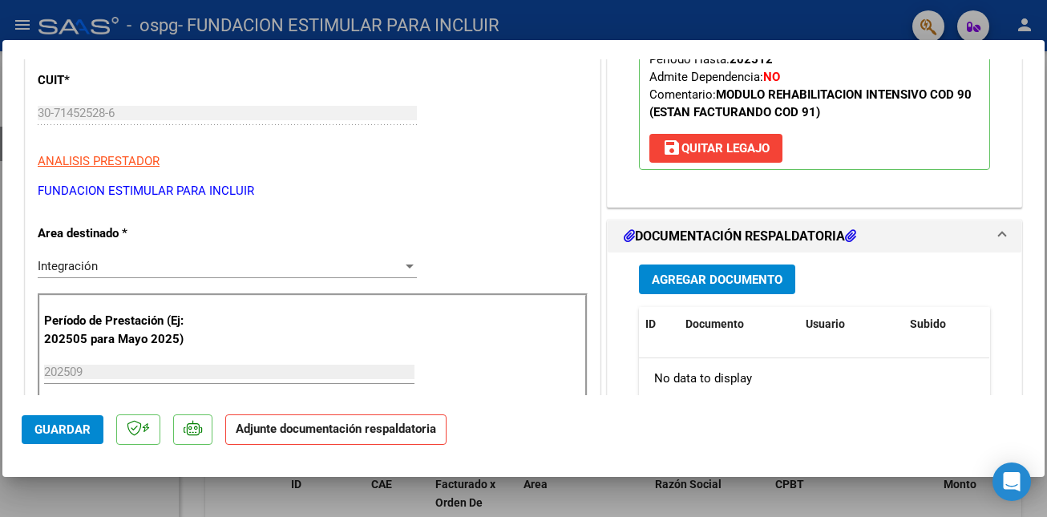
click at [749, 289] on button "Agregar Documento" at bounding box center [717, 280] width 156 height 30
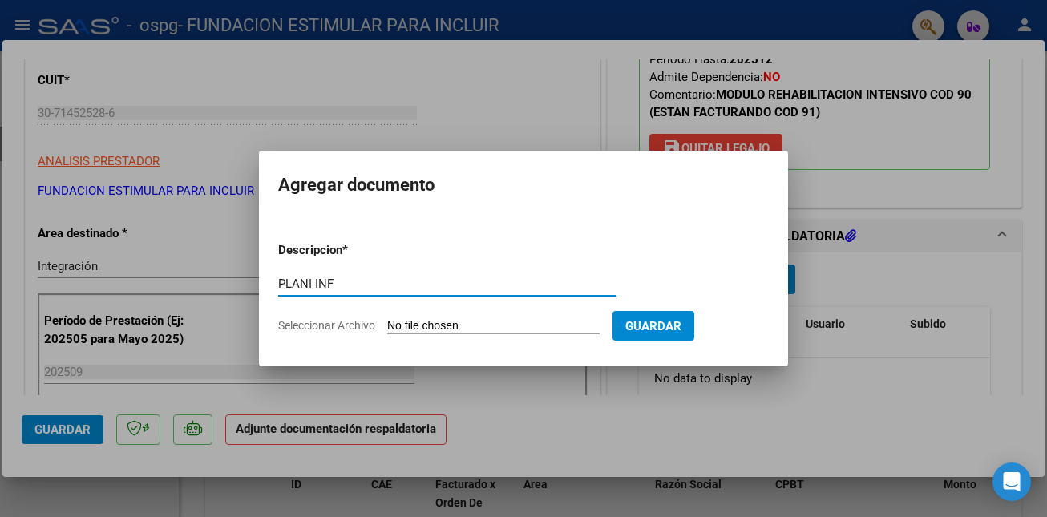
type input "PLANI INF"
click at [498, 326] on input "Seleccionar Archivo" at bounding box center [493, 326] width 213 height 15
type input "C:\fakepath\P Cabaña Grafico.pdf"
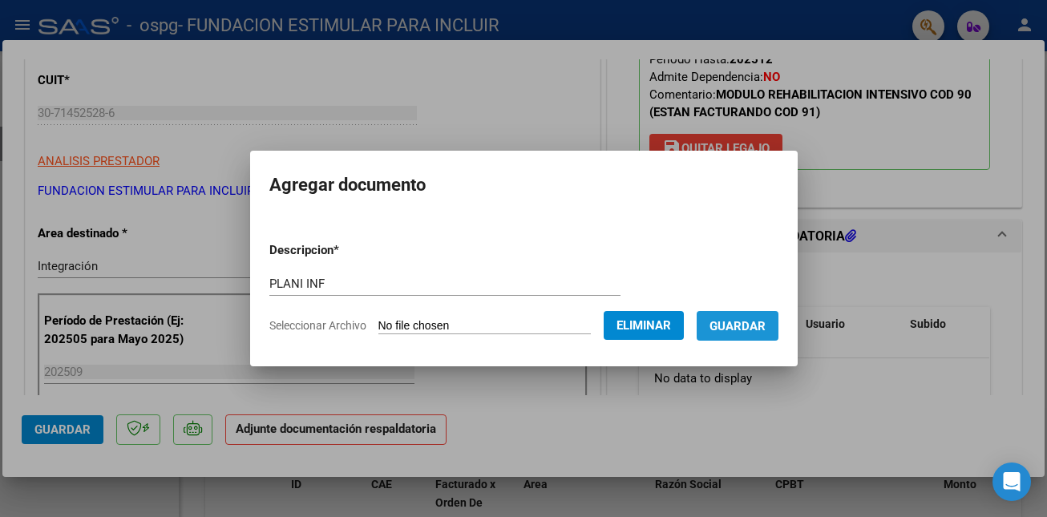
click at [754, 327] on span "Guardar" at bounding box center [738, 326] width 56 height 14
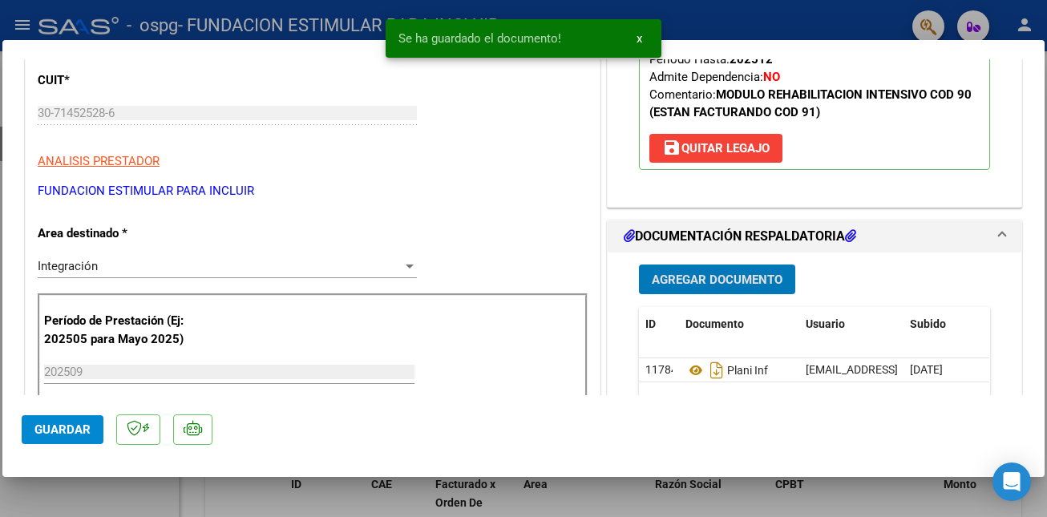
click at [65, 432] on span "Guardar" at bounding box center [62, 430] width 56 height 14
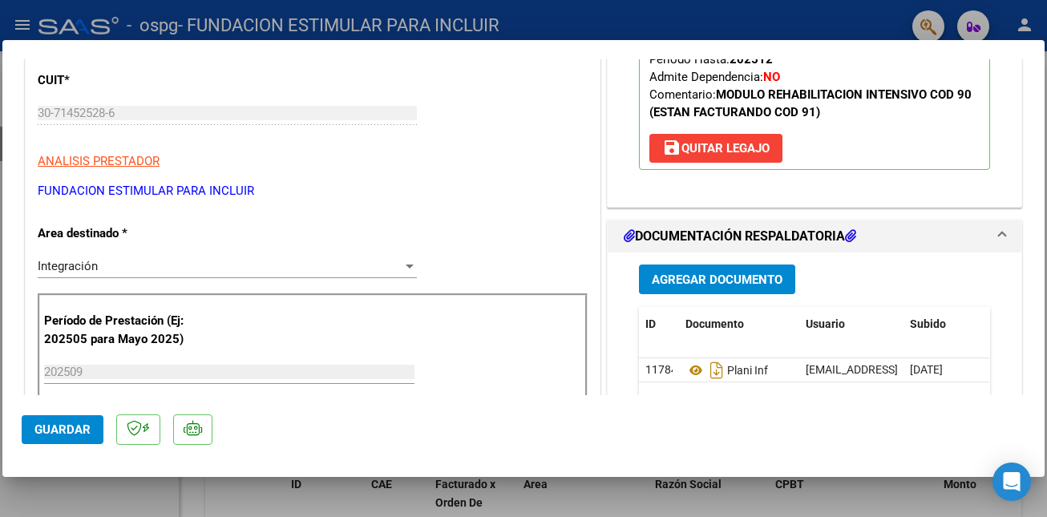
click at [717, 490] on div at bounding box center [523, 258] width 1047 height 517
type input "$ 0,00"
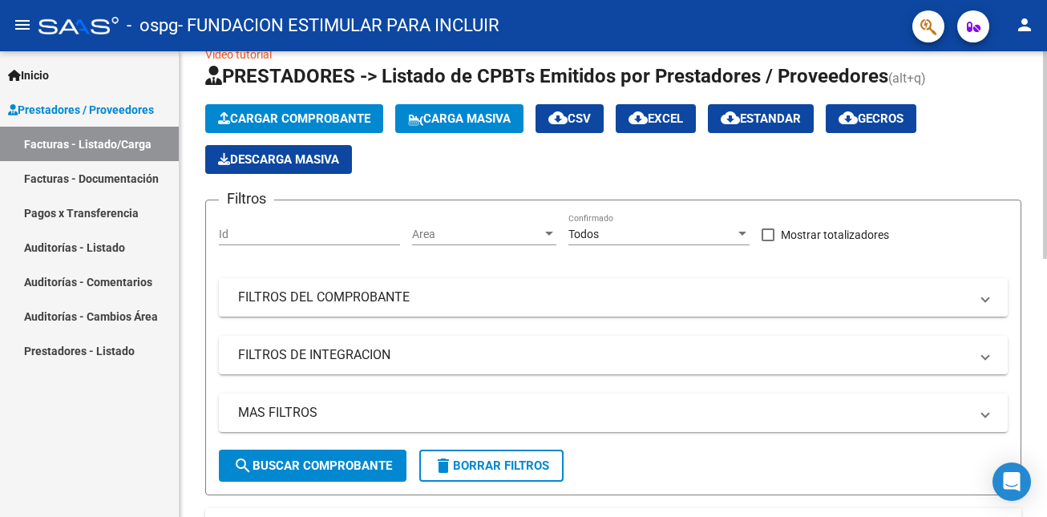
click at [256, 119] on span "Cargar Comprobante" at bounding box center [294, 118] width 152 height 14
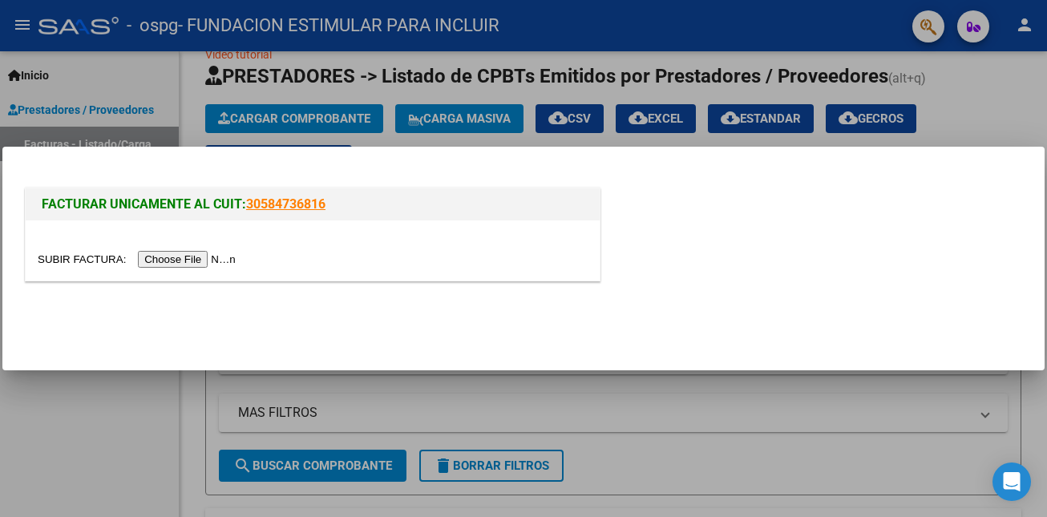
click at [228, 264] on input "file" at bounding box center [139, 259] width 203 height 17
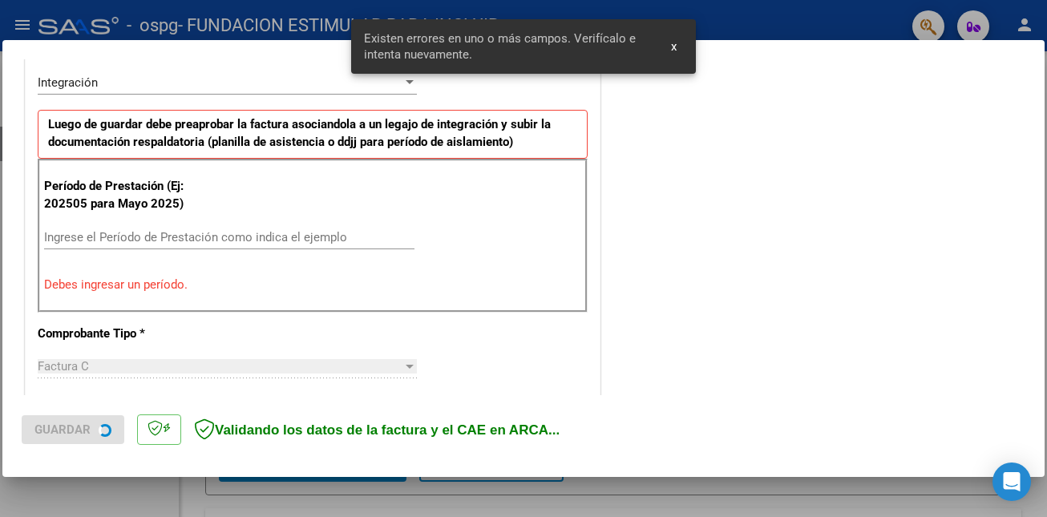
scroll to position [399, 0]
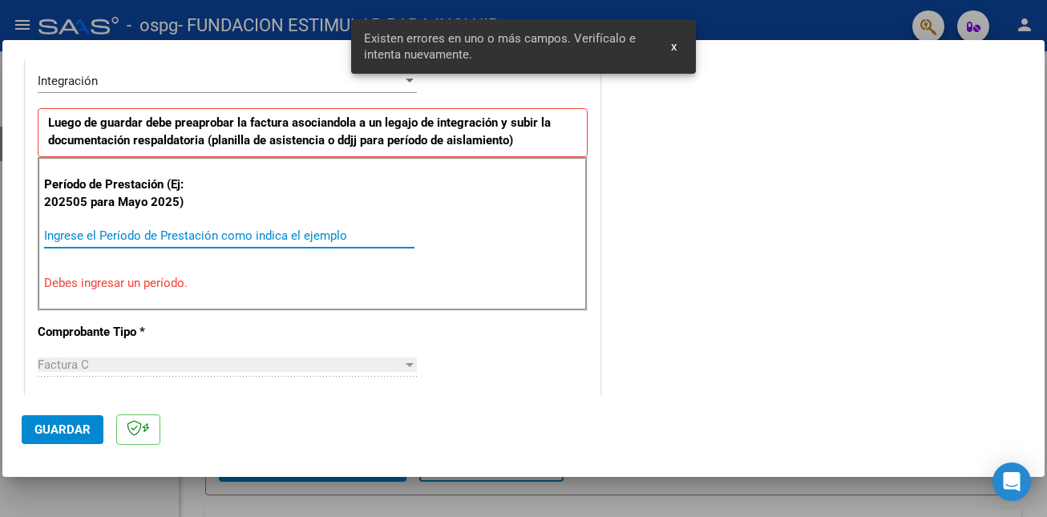
click at [228, 232] on input "Ingrese el Período de Prestación como indica el ejemplo" at bounding box center [229, 236] width 370 height 14
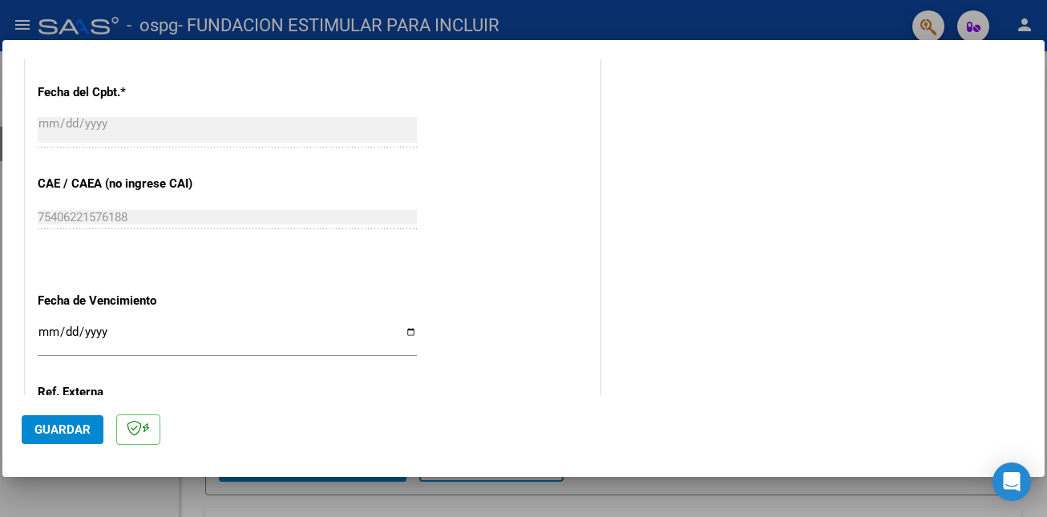
scroll to position [958, 0]
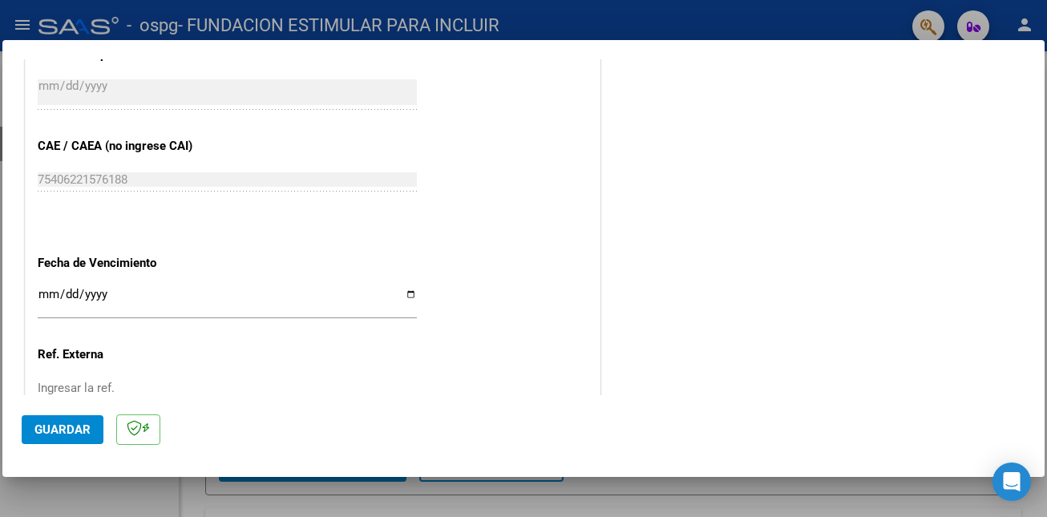
type input "202509"
click at [47, 289] on input "Ingresar la fecha" at bounding box center [227, 301] width 379 height 26
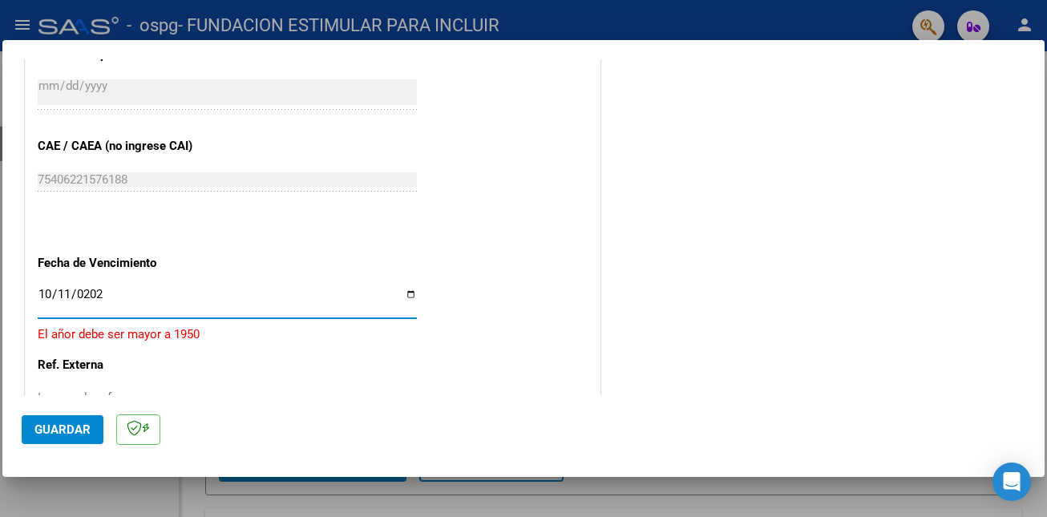
type input "[DATE]"
click at [71, 431] on span "Guardar" at bounding box center [62, 430] width 56 height 14
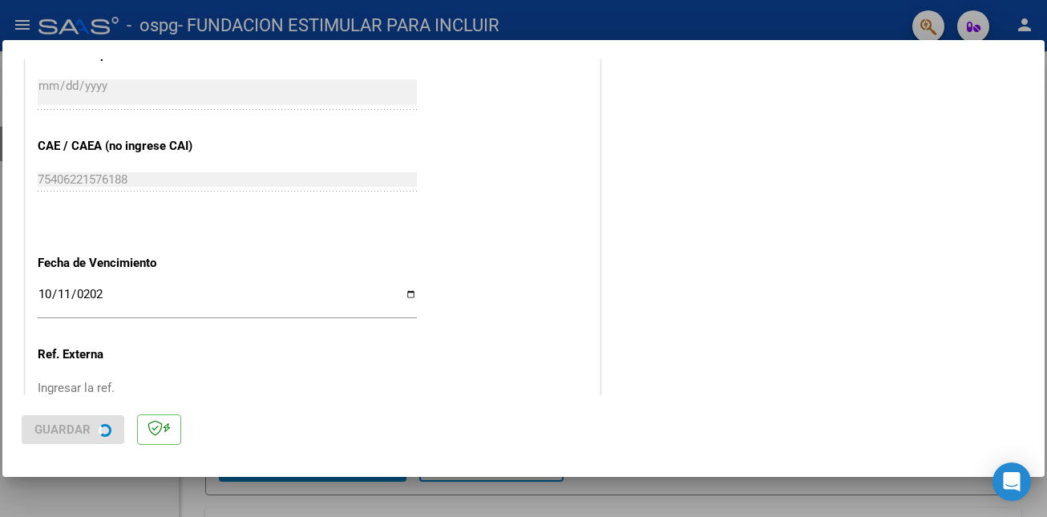
scroll to position [0, 0]
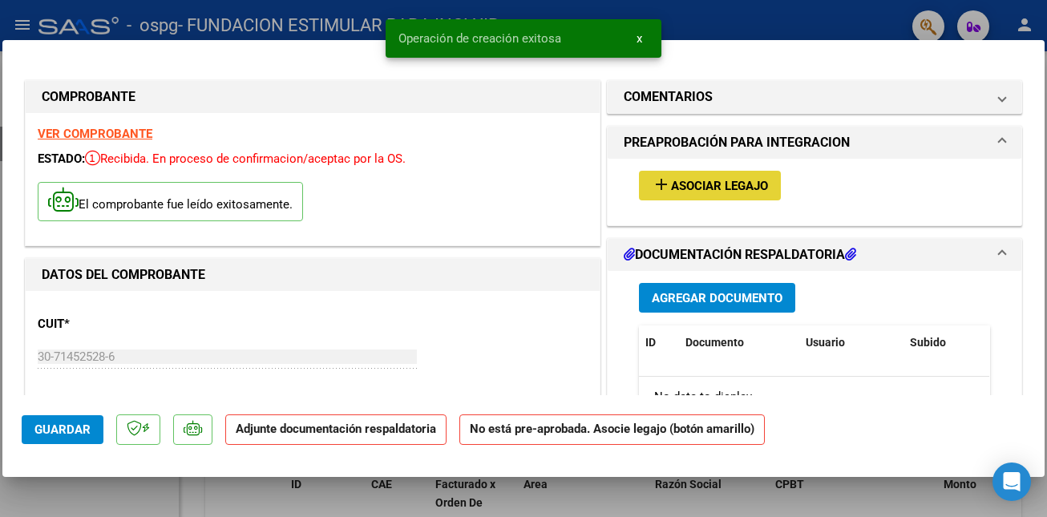
click at [683, 186] on span "Asociar Legajo" at bounding box center [719, 186] width 97 height 14
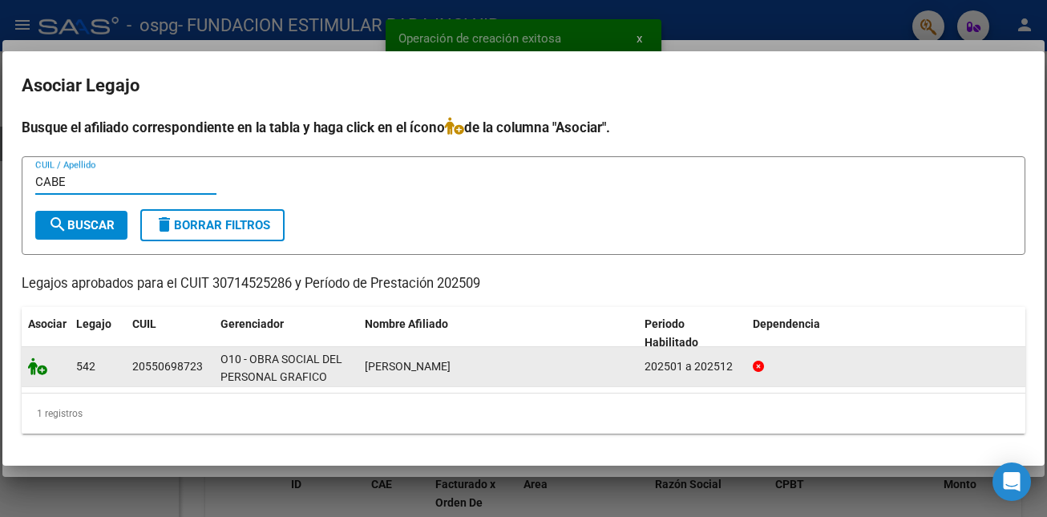
type input "CABE"
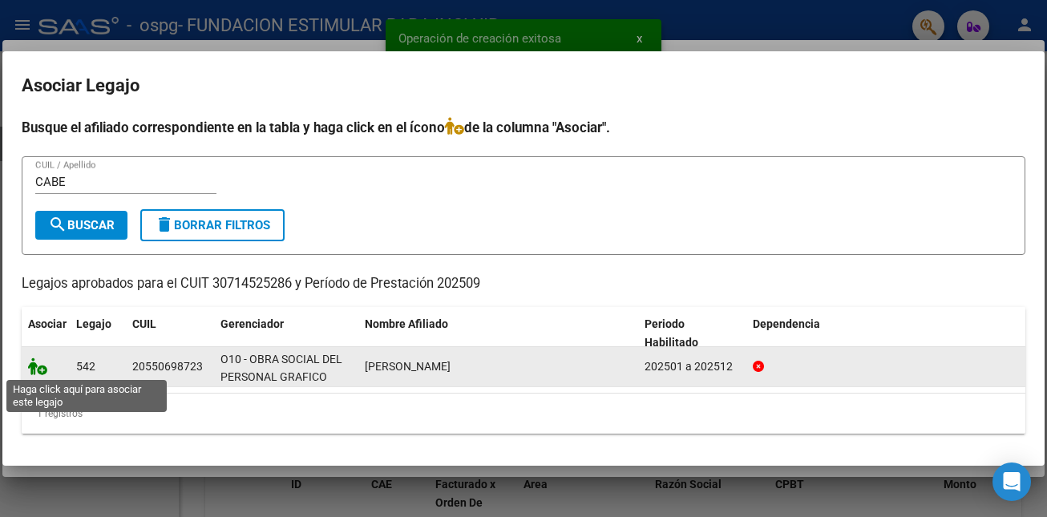
click at [31, 368] on icon at bounding box center [37, 367] width 19 height 18
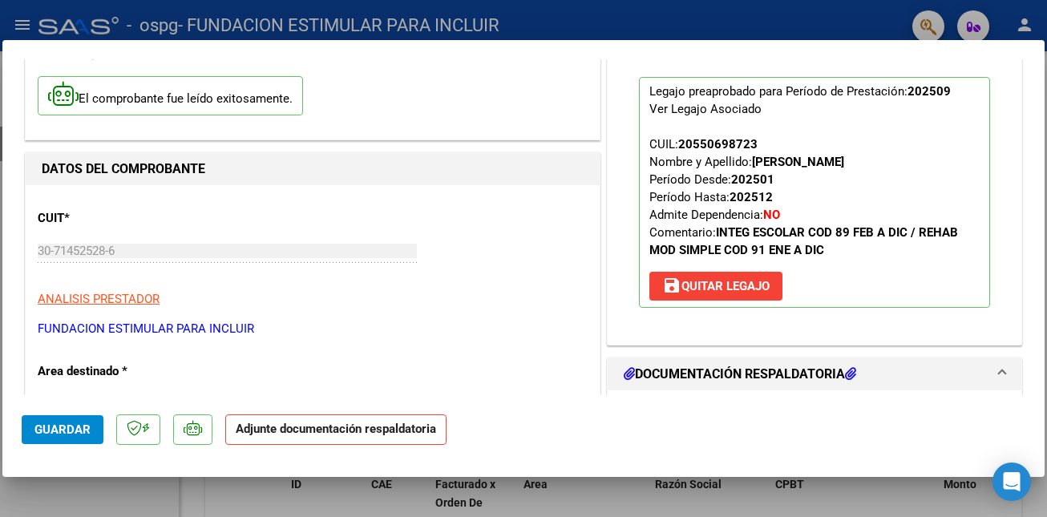
scroll to position [143, 0]
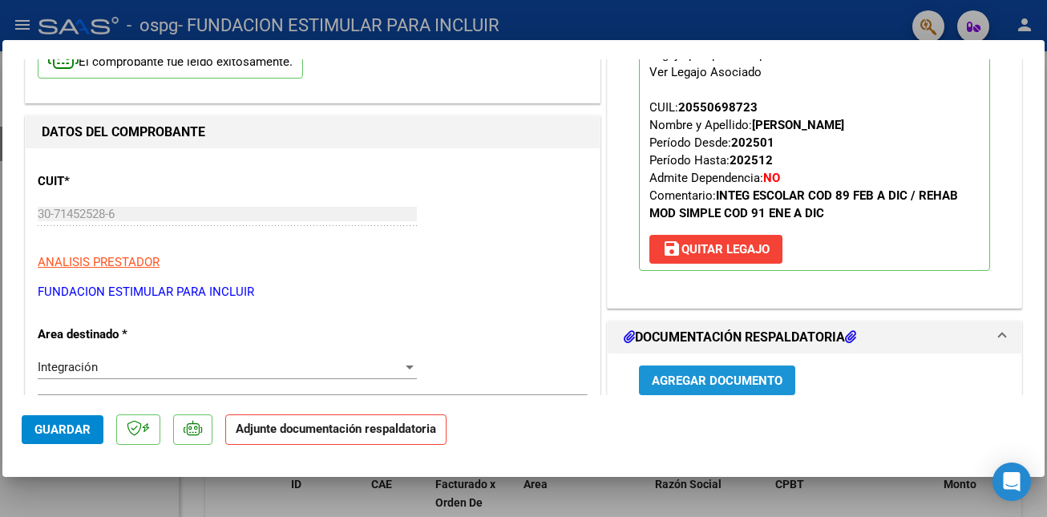
click at [714, 369] on button "Agregar Documento" at bounding box center [717, 381] width 156 height 30
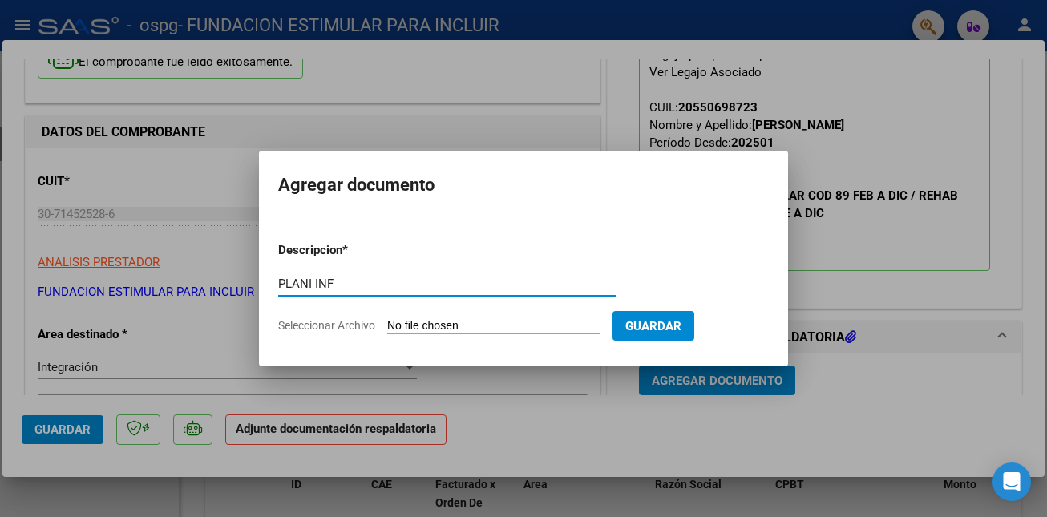
type input "PLANI INF"
click at [472, 330] on input "Seleccionar Archivo" at bounding box center [493, 326] width 213 height 15
type input "C:\fakepath\P Cabeza Grafico.pdf"
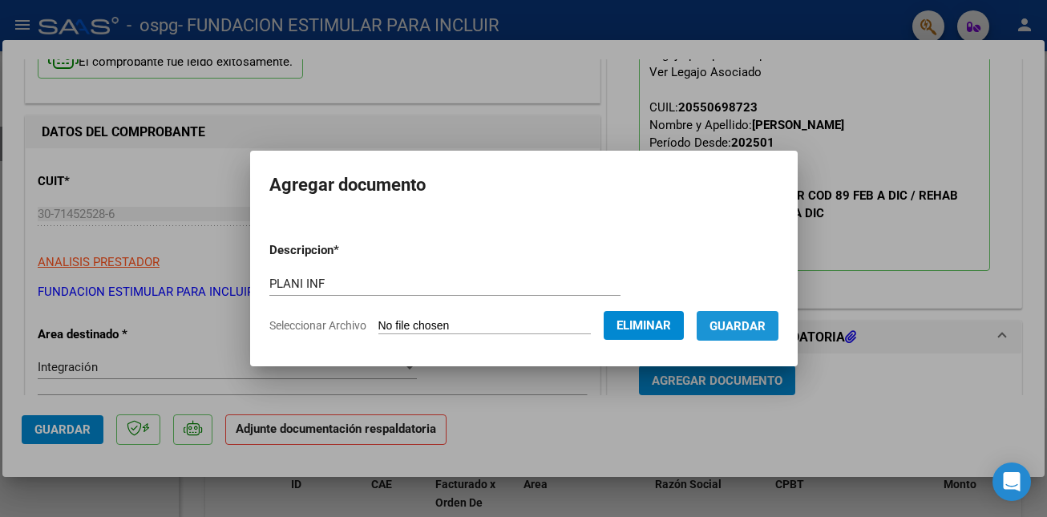
click at [747, 326] on span "Guardar" at bounding box center [738, 326] width 56 height 14
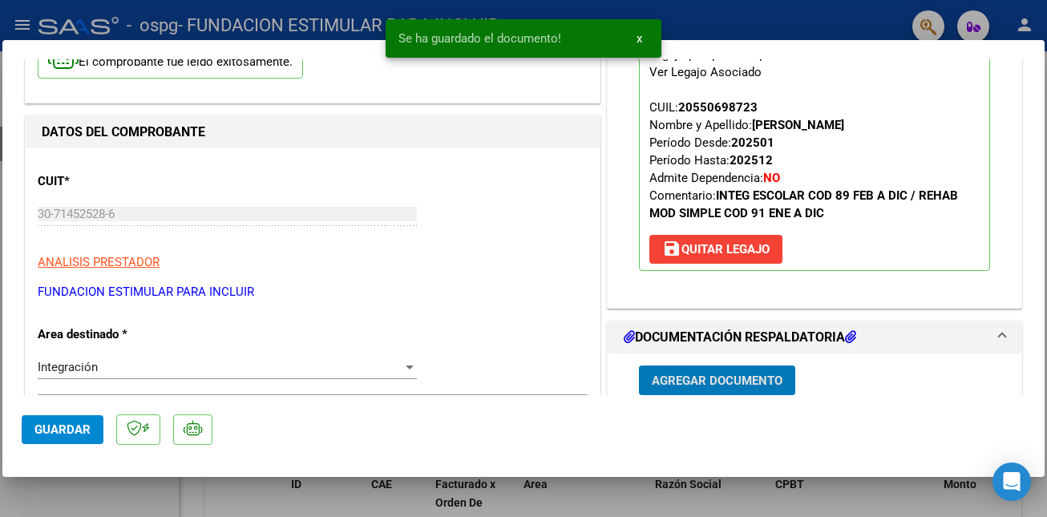
click at [87, 433] on span "Guardar" at bounding box center [62, 430] width 56 height 14
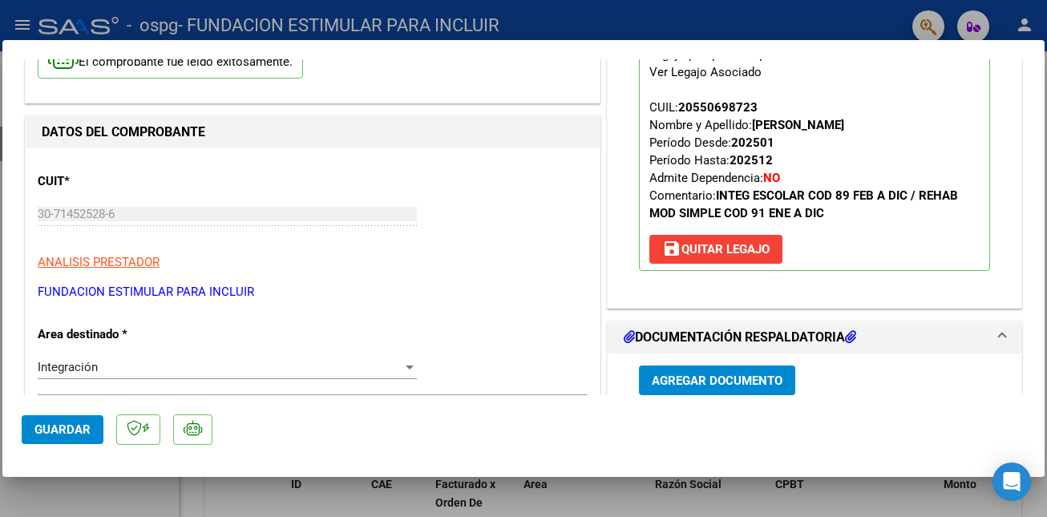
click at [516, 493] on div at bounding box center [523, 258] width 1047 height 517
type input "$ 0,00"
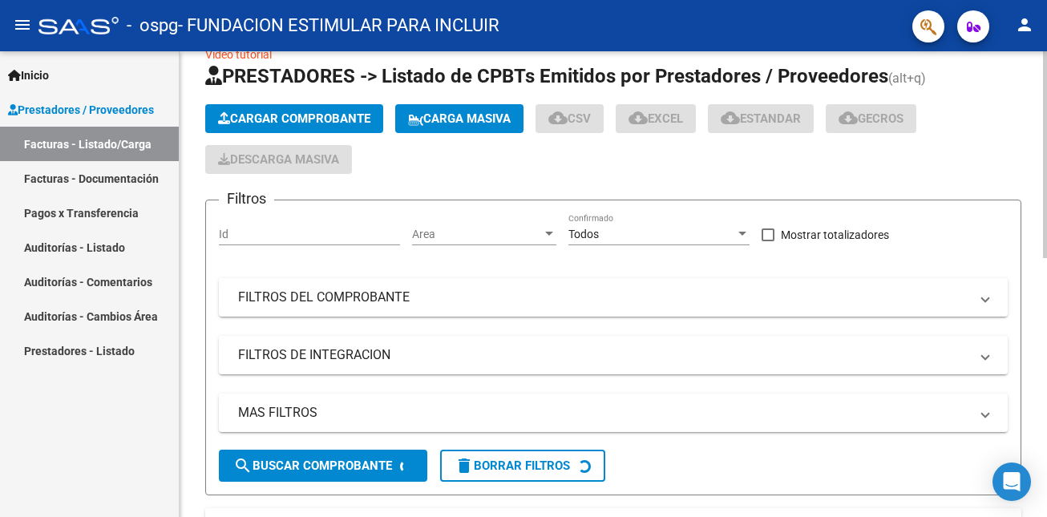
click at [294, 119] on span "Cargar Comprobante" at bounding box center [294, 118] width 152 height 14
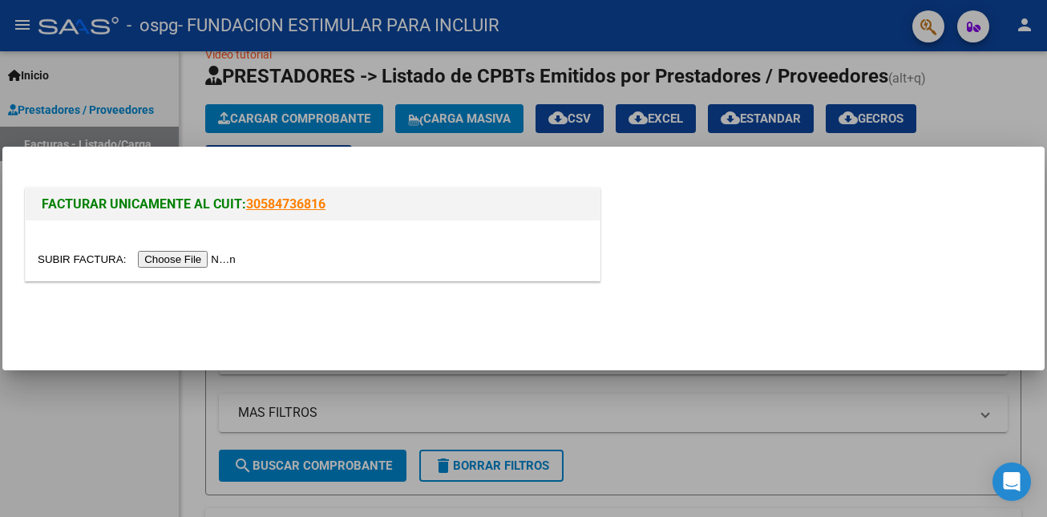
click at [228, 257] on input "file" at bounding box center [139, 259] width 203 height 17
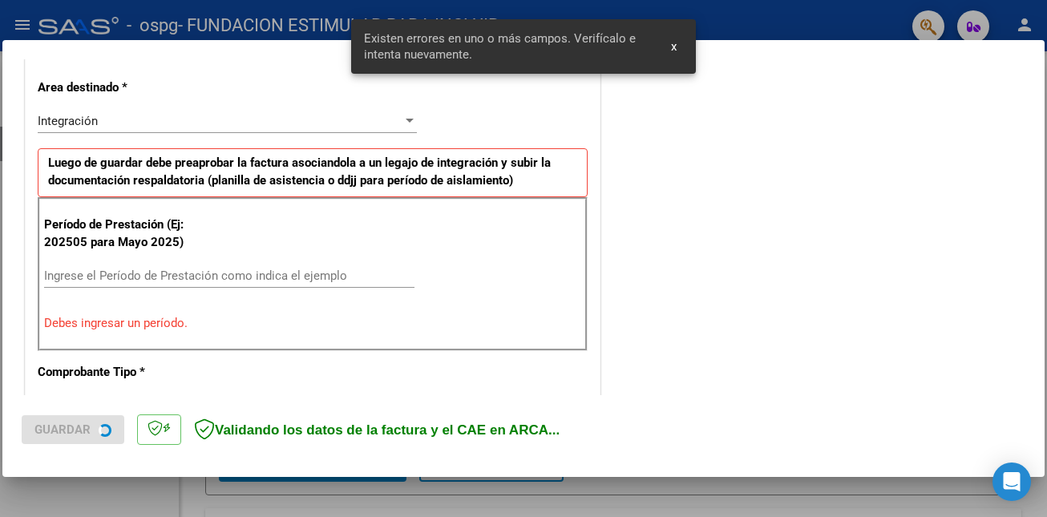
scroll to position [380, 0]
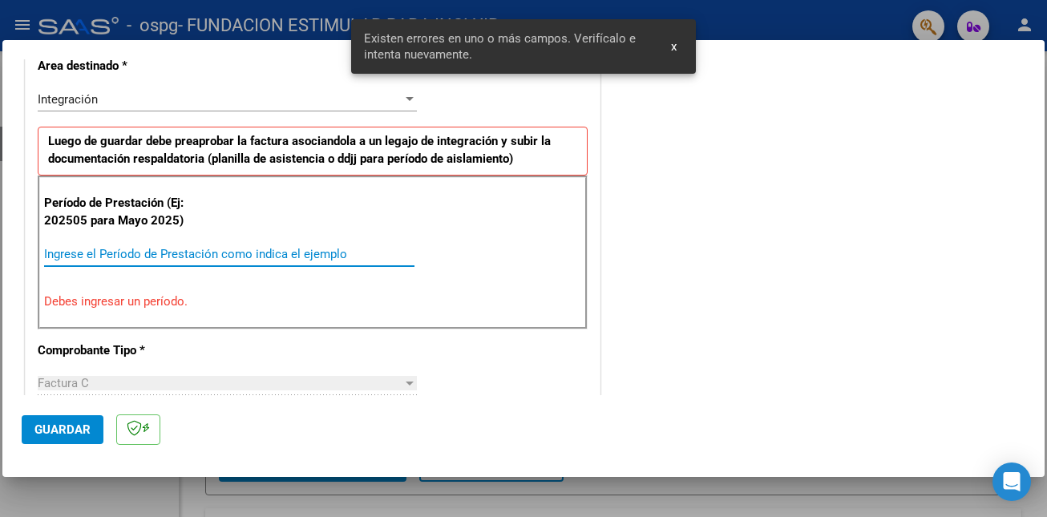
click at [284, 253] on input "Ingrese el Período de Prestación como indica el ejemplo" at bounding box center [229, 254] width 370 height 14
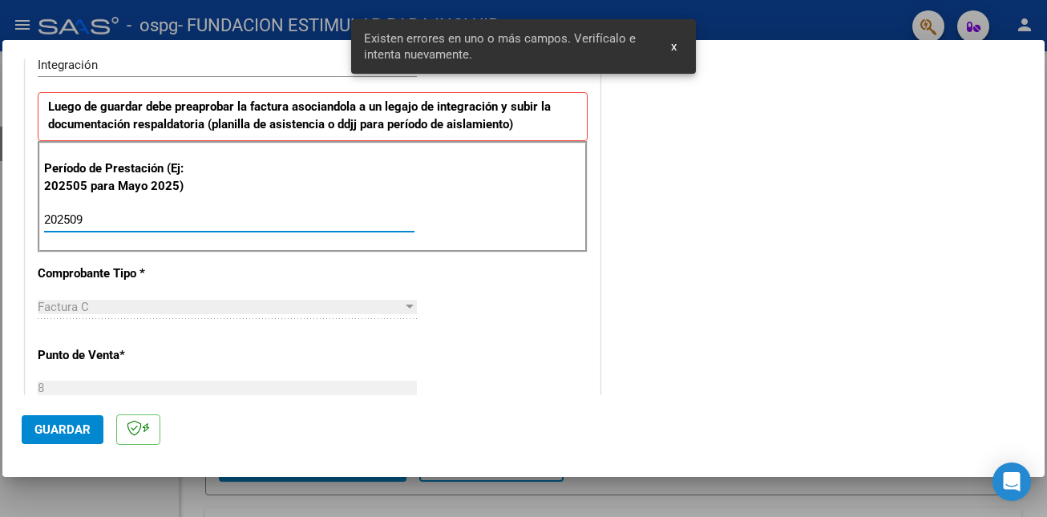
type input "202509"
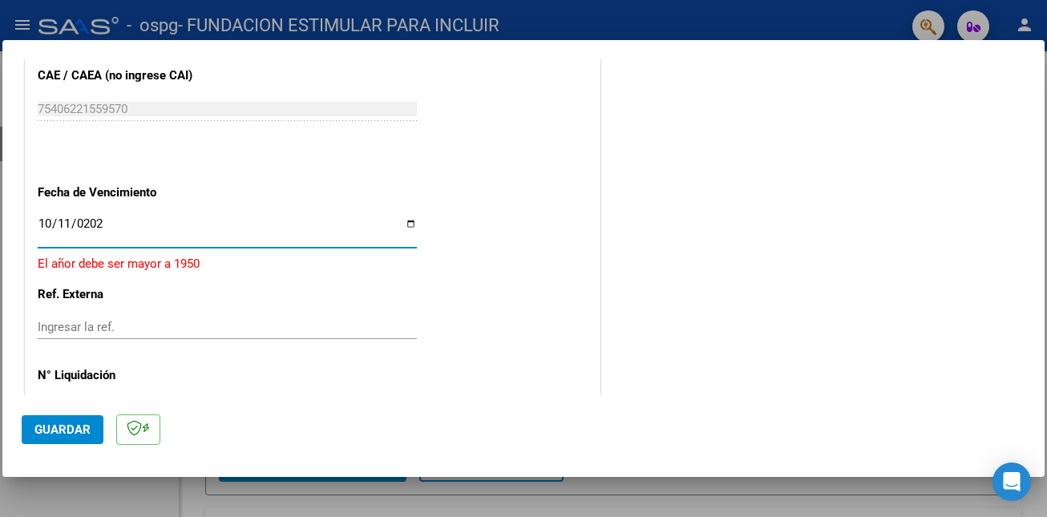
type input "[DATE]"
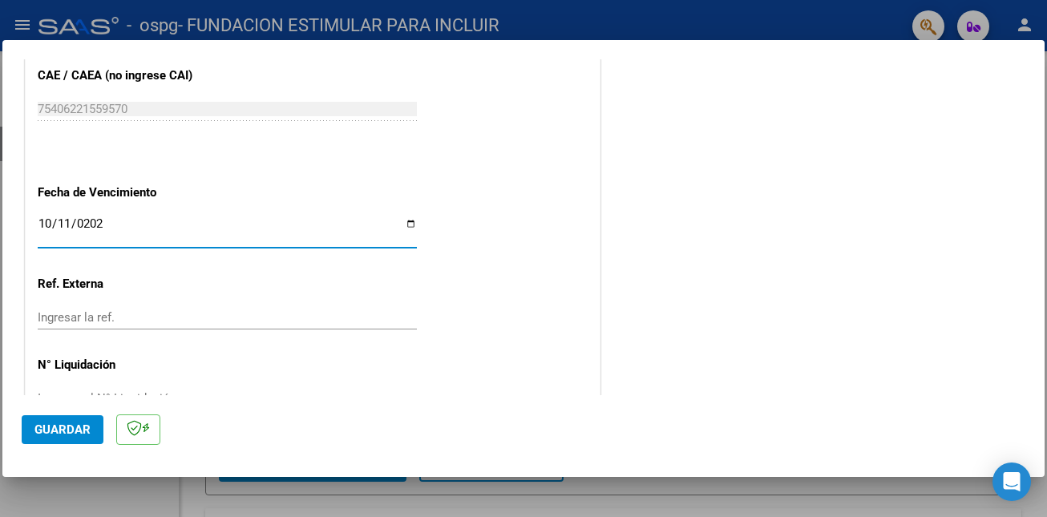
scroll to position [1072, 0]
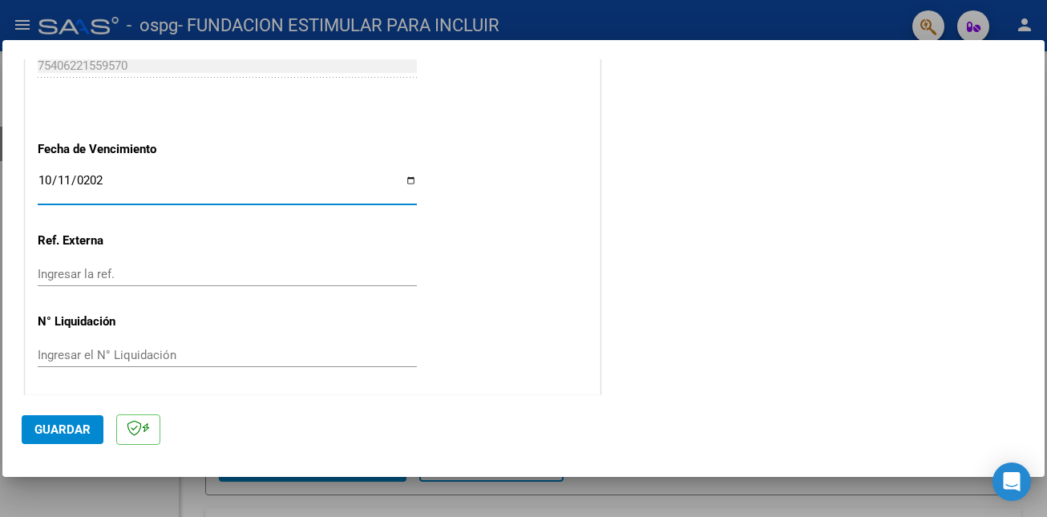
click at [79, 435] on span "Guardar" at bounding box center [62, 430] width 56 height 14
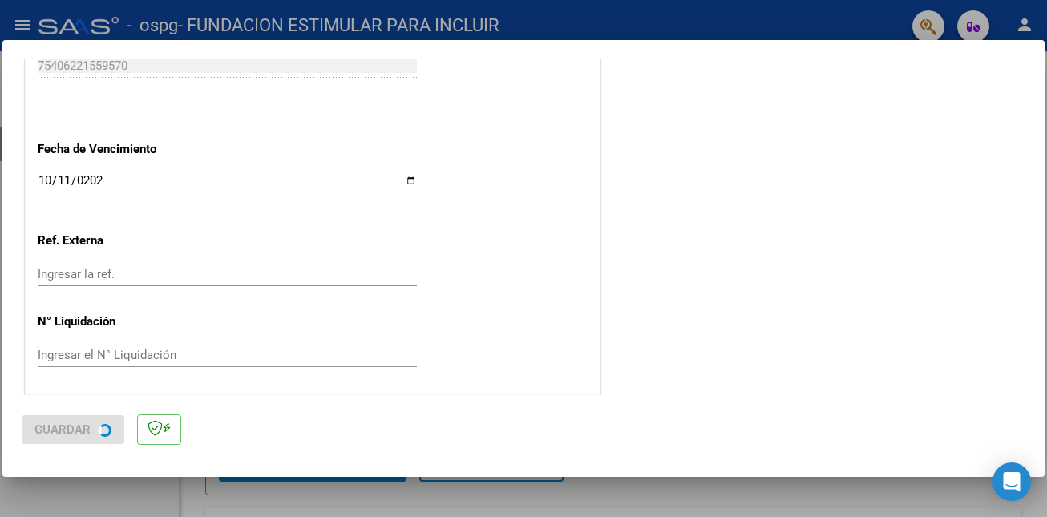
scroll to position [0, 0]
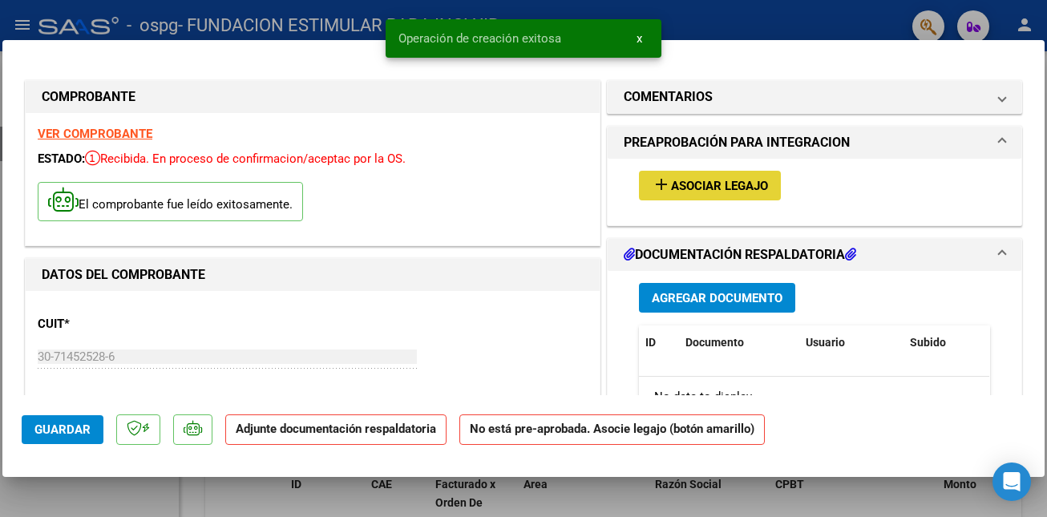
click at [758, 184] on span "Asociar Legajo" at bounding box center [719, 186] width 97 height 14
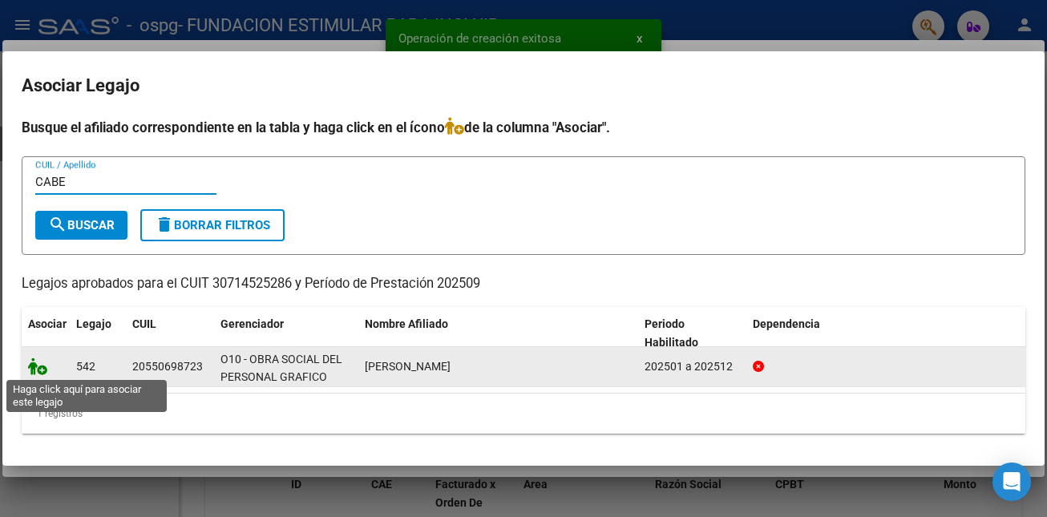
type input "CABE"
click at [43, 365] on icon at bounding box center [37, 367] width 19 height 18
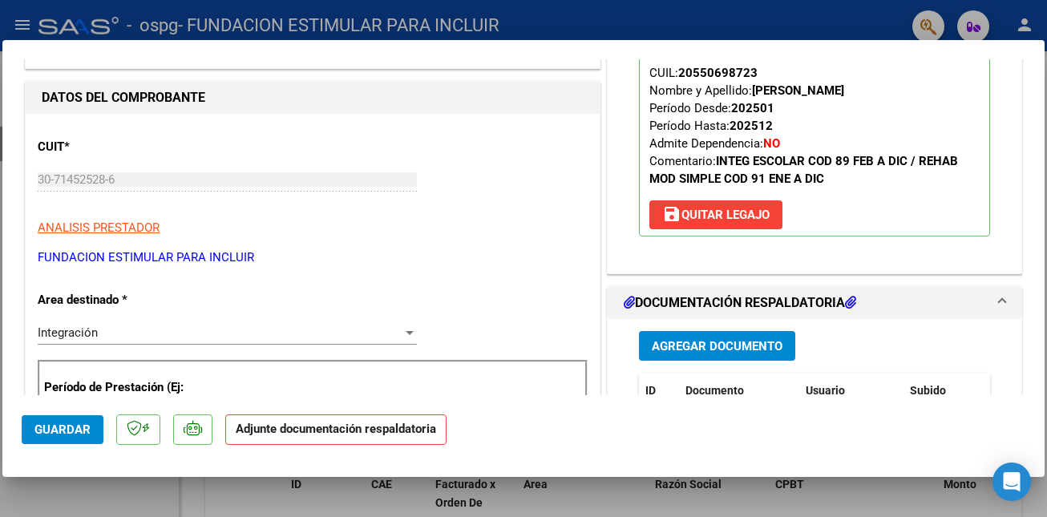
scroll to position [196, 0]
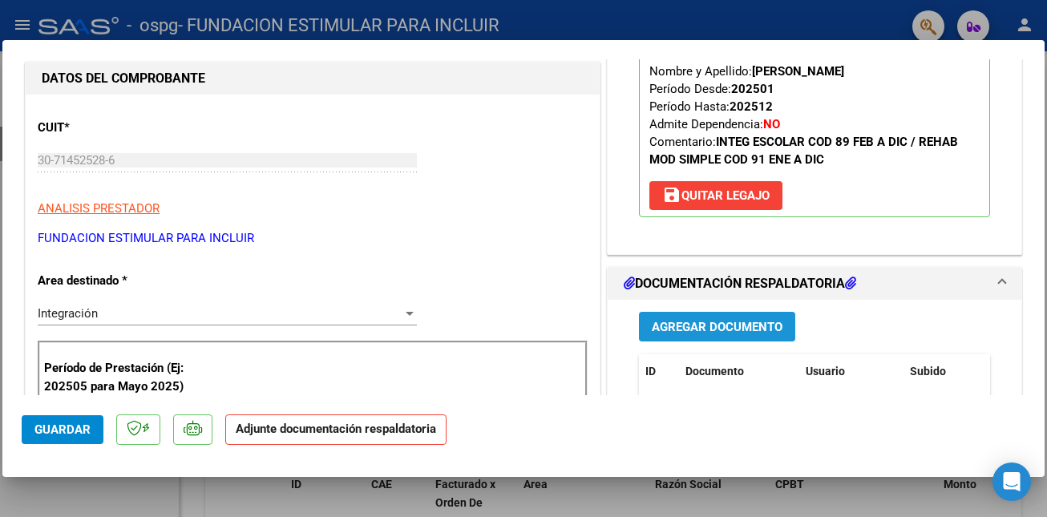
click at [709, 332] on span "Agregar Documento" at bounding box center [717, 327] width 131 height 14
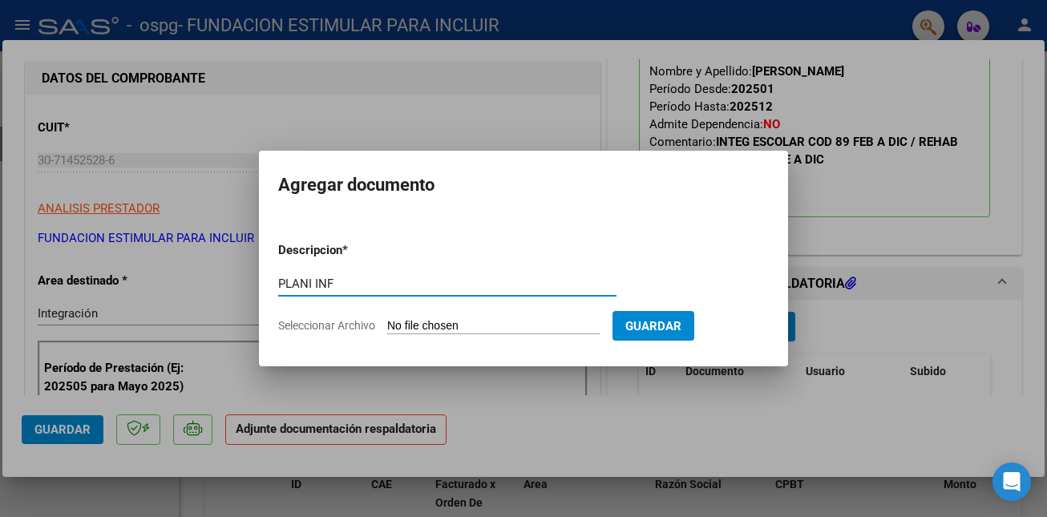
type input "PLANI INF"
click at [467, 324] on input "Seleccionar Archivo" at bounding box center [493, 326] width 213 height 15
type input "C:\fakepath\P Cabeza Grafico Saie.pdf"
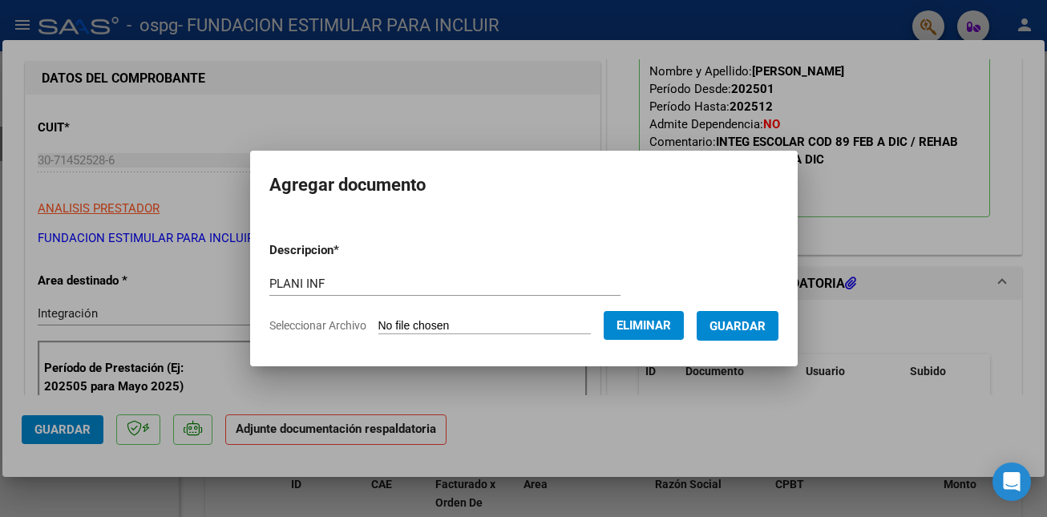
click at [749, 330] on span "Guardar" at bounding box center [738, 326] width 56 height 14
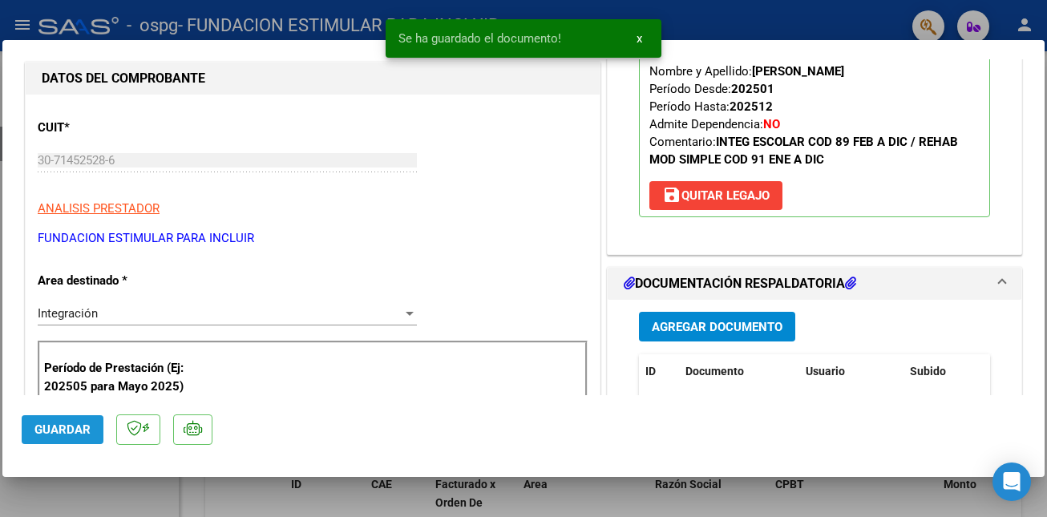
click at [58, 433] on span "Guardar" at bounding box center [62, 430] width 56 height 14
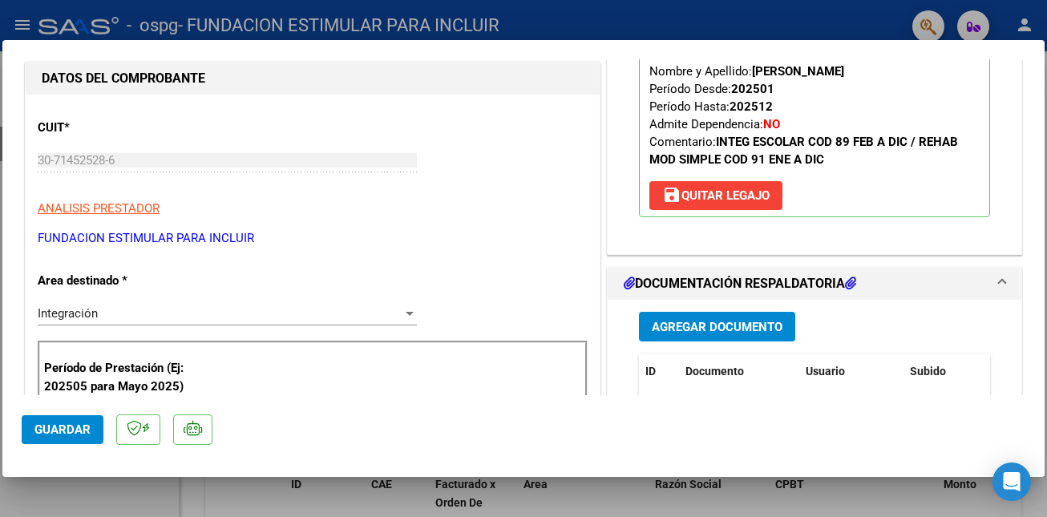
click at [91, 423] on button "Guardar" at bounding box center [63, 429] width 82 height 29
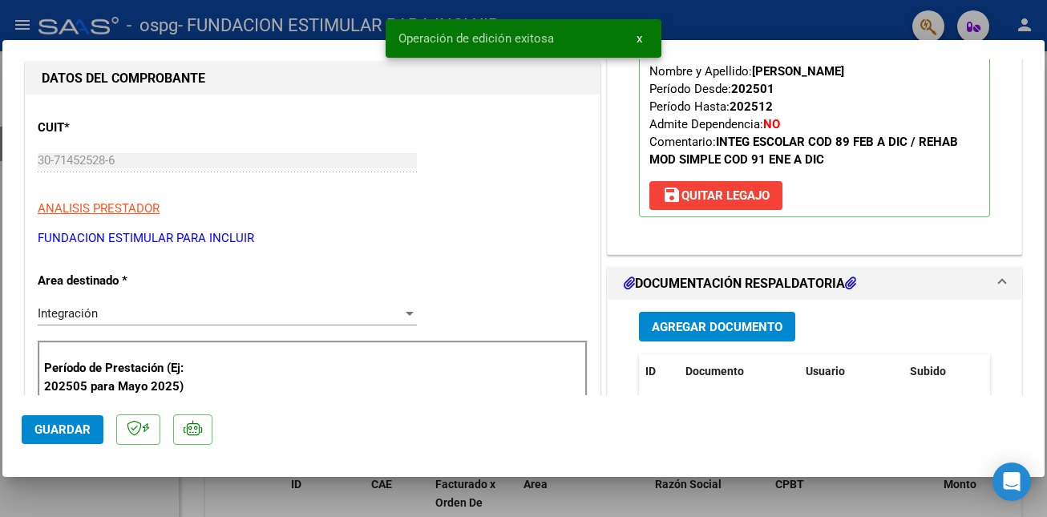
click at [711, 494] on div at bounding box center [523, 258] width 1047 height 517
type input "$ 0,00"
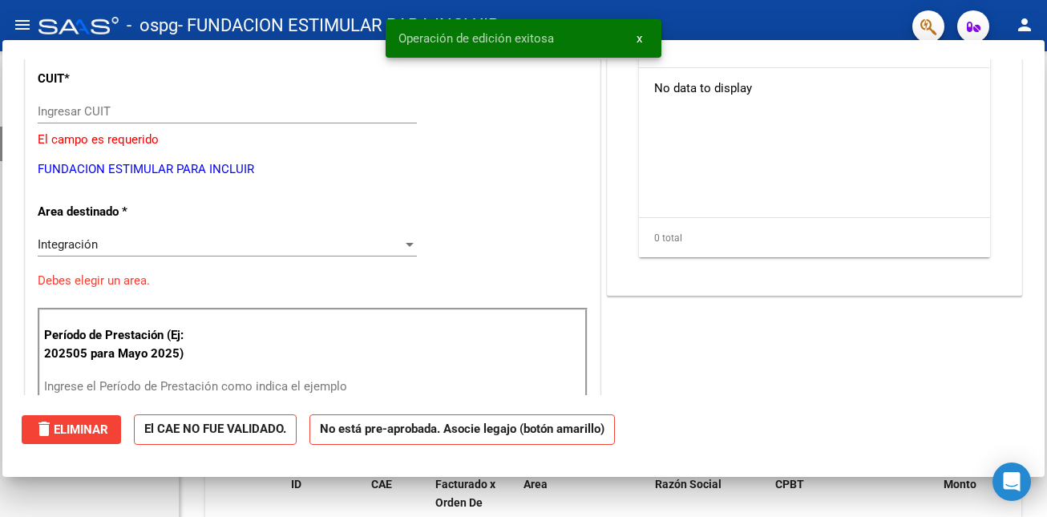
scroll to position [148, 0]
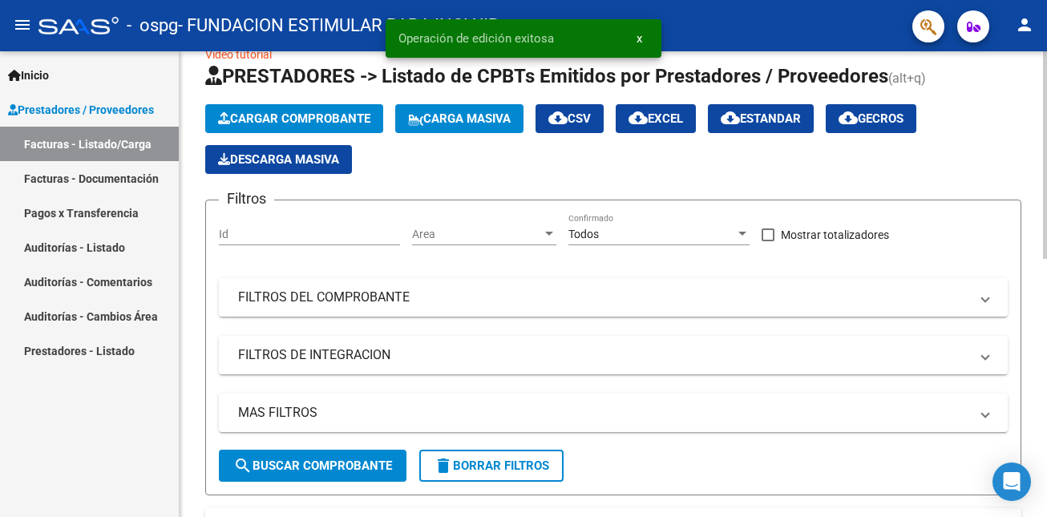
click at [323, 115] on span "Cargar Comprobante" at bounding box center [294, 118] width 152 height 14
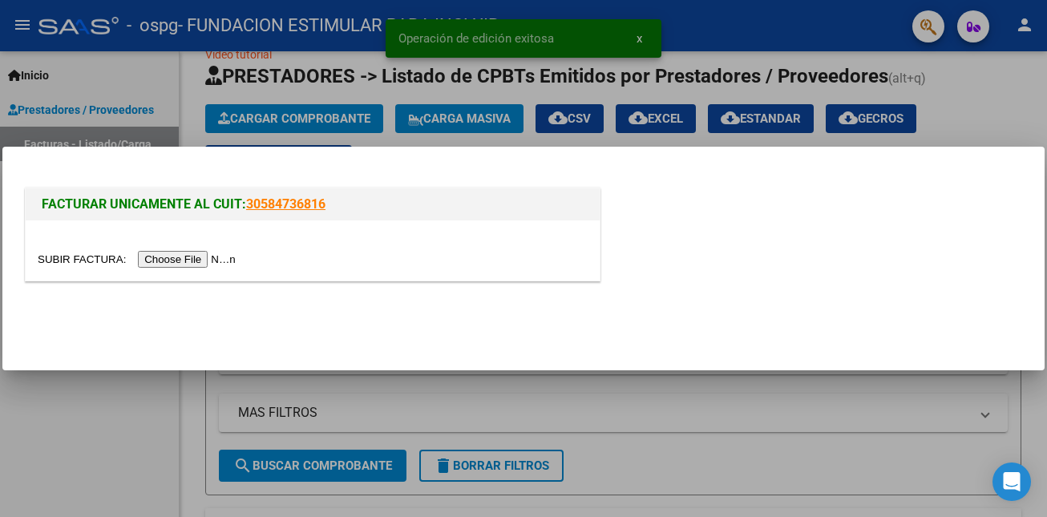
click at [233, 261] on input "file" at bounding box center [139, 259] width 203 height 17
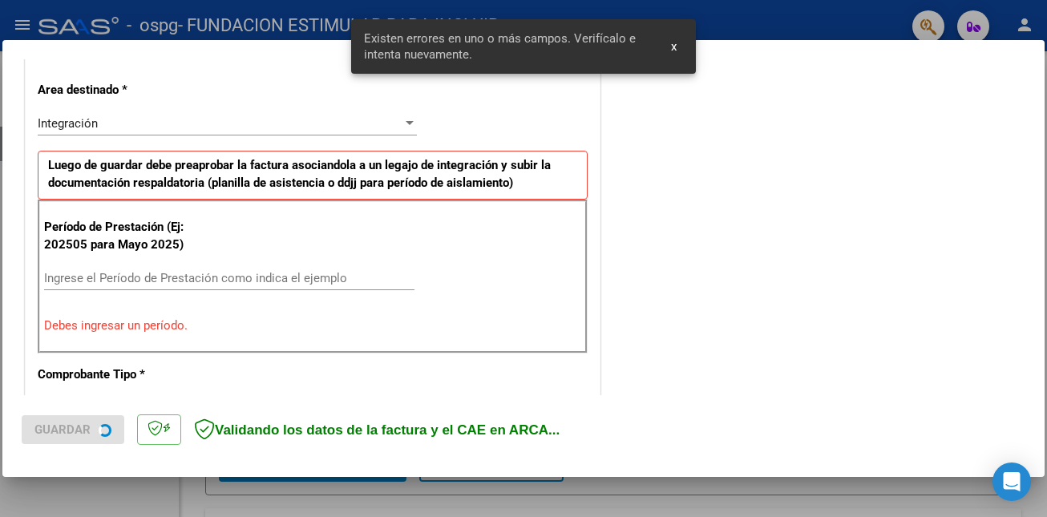
scroll to position [358, 0]
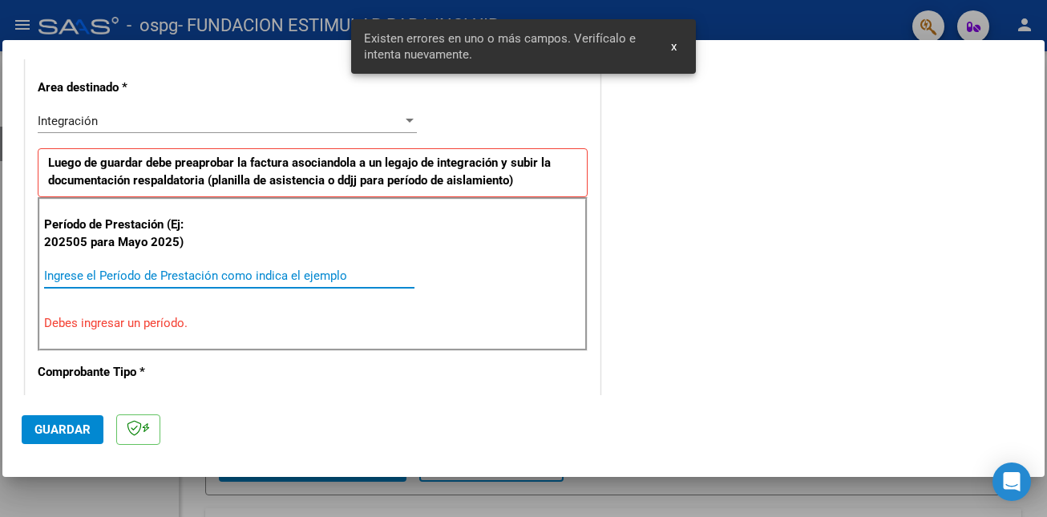
click at [128, 278] on input "Ingrese el Período de Prestación como indica el ejemplo" at bounding box center [229, 276] width 370 height 14
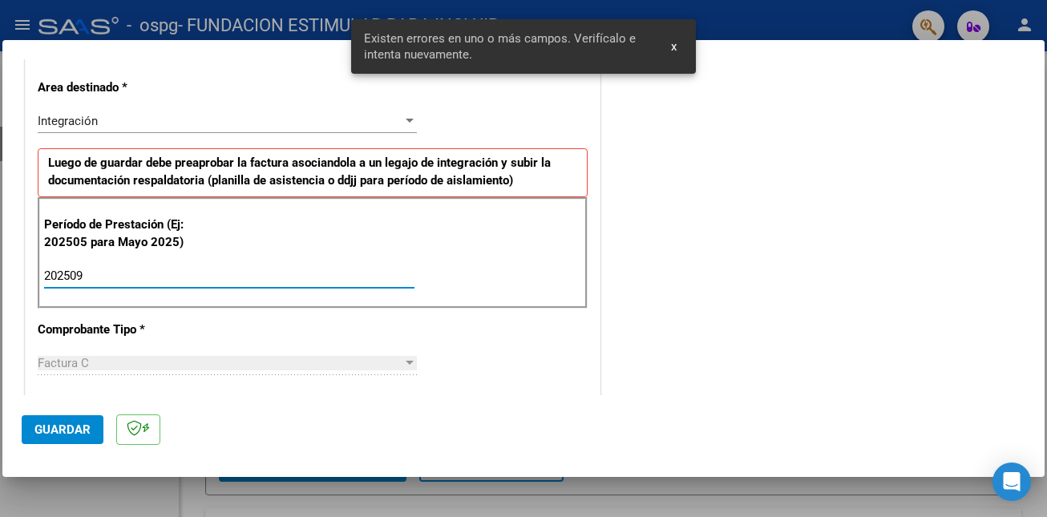
type input "202509"
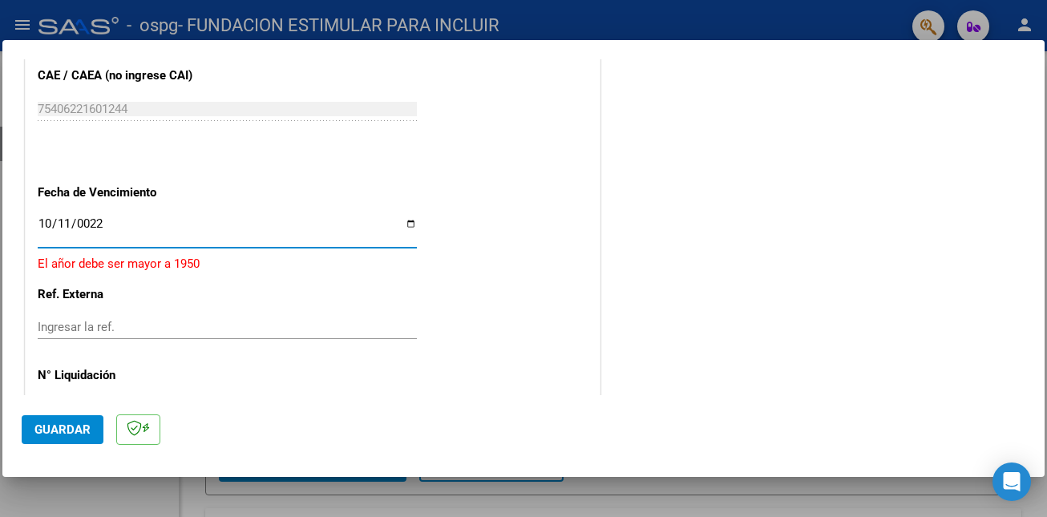
type input "0225-10-11"
type input "[DATE]"
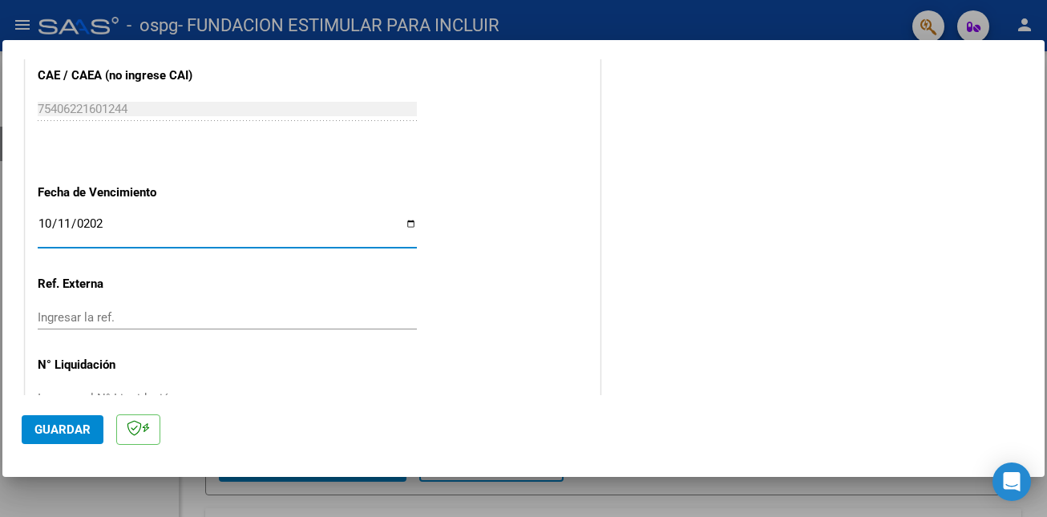
click at [71, 431] on span "Guardar" at bounding box center [62, 430] width 56 height 14
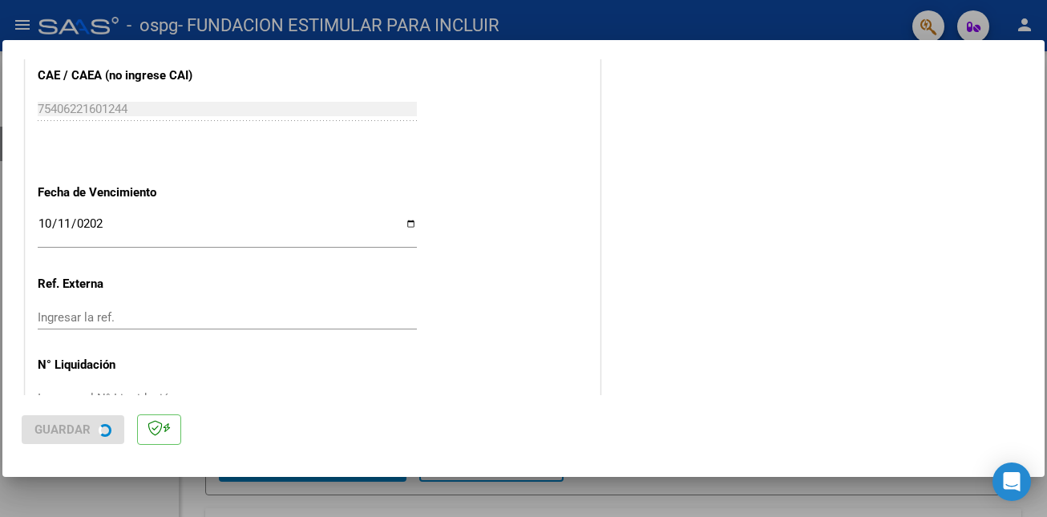
scroll to position [0, 0]
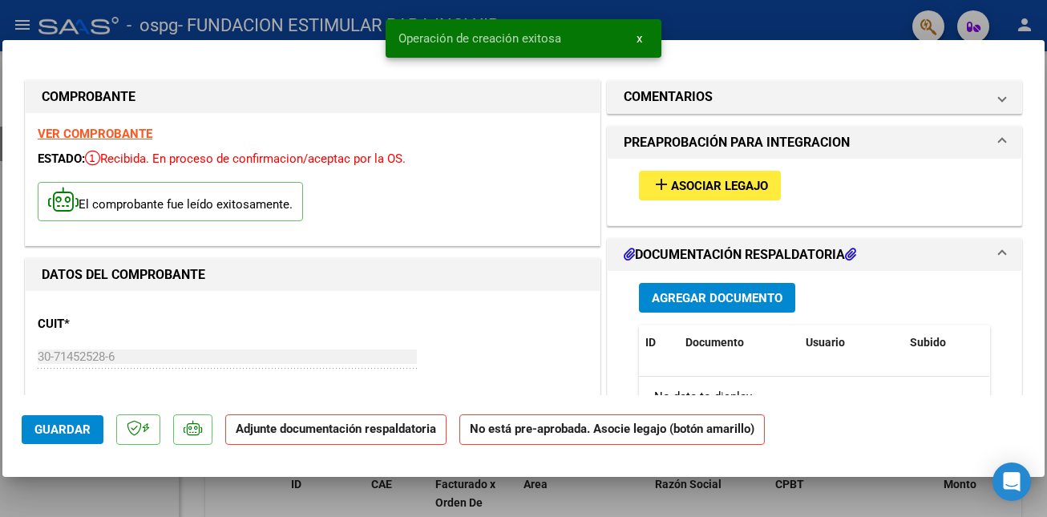
click at [692, 192] on button "add Asociar Legajo" at bounding box center [710, 186] width 142 height 30
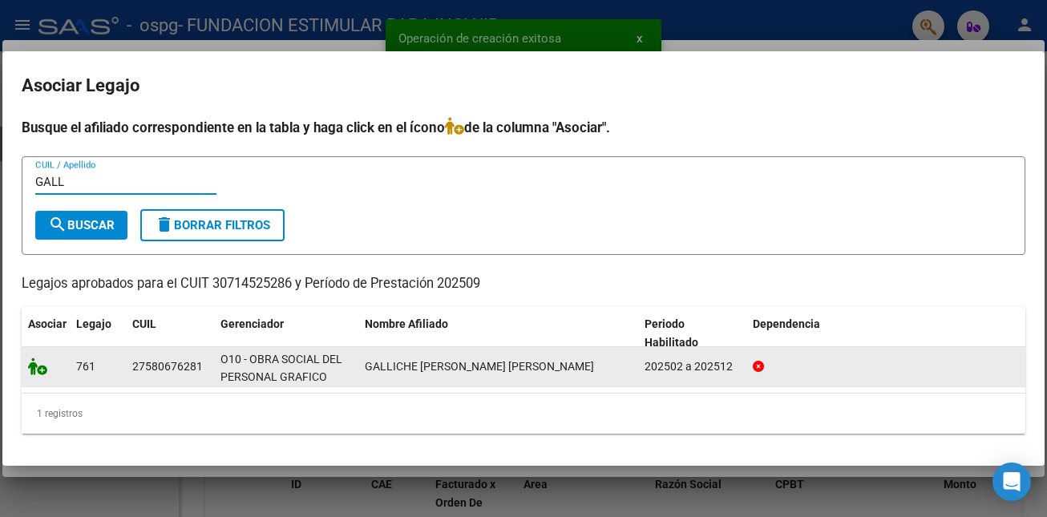
type input "GALL"
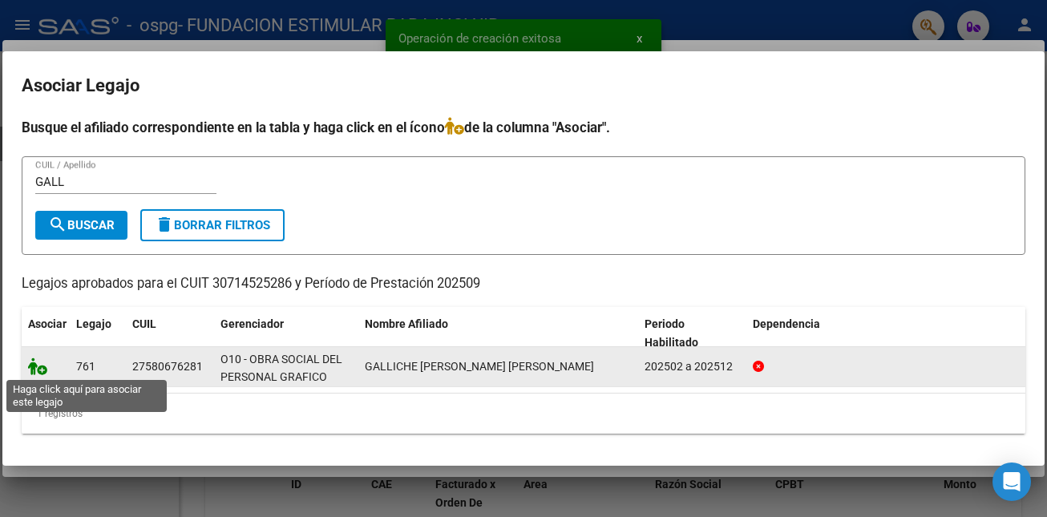
click at [43, 369] on icon at bounding box center [37, 367] width 19 height 18
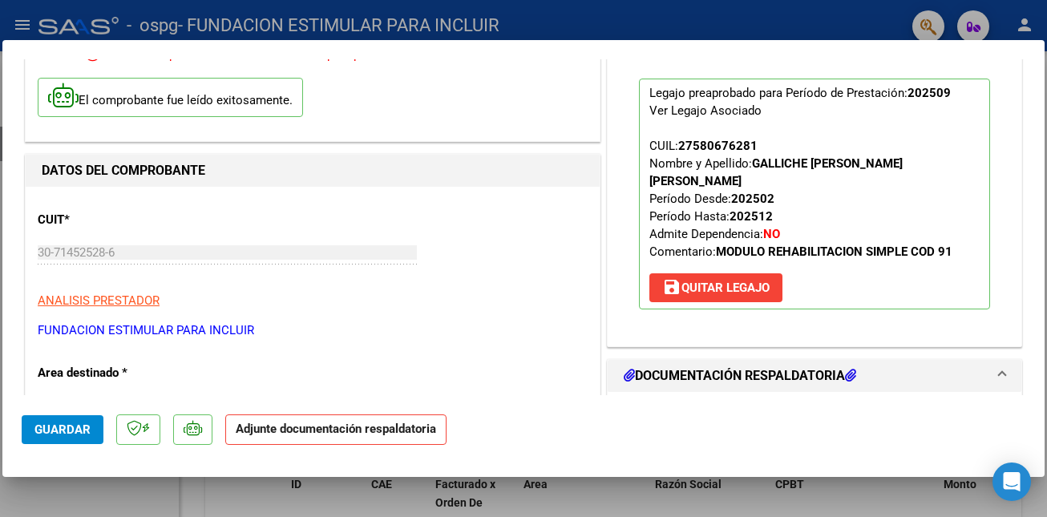
scroll to position [136, 0]
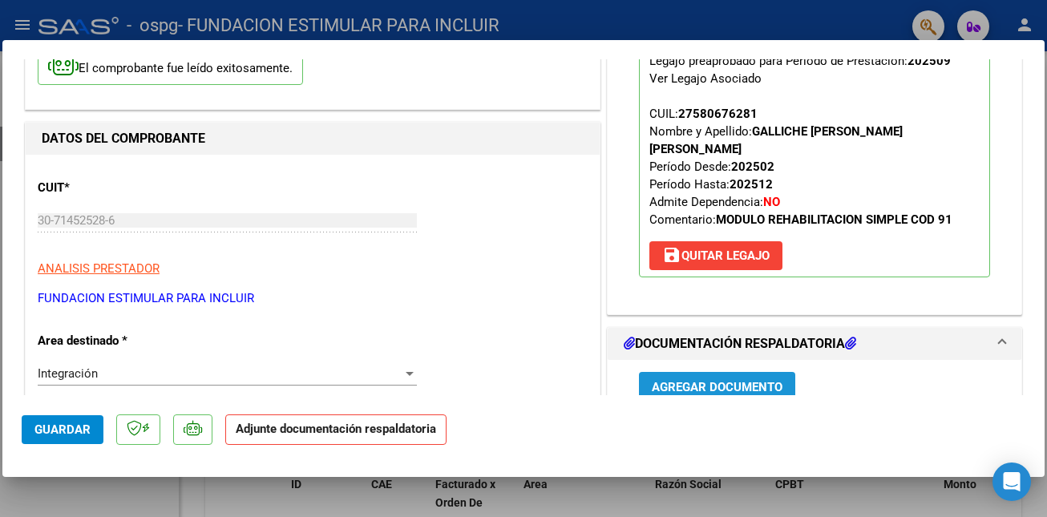
click at [711, 380] on span "Agregar Documento" at bounding box center [717, 387] width 131 height 14
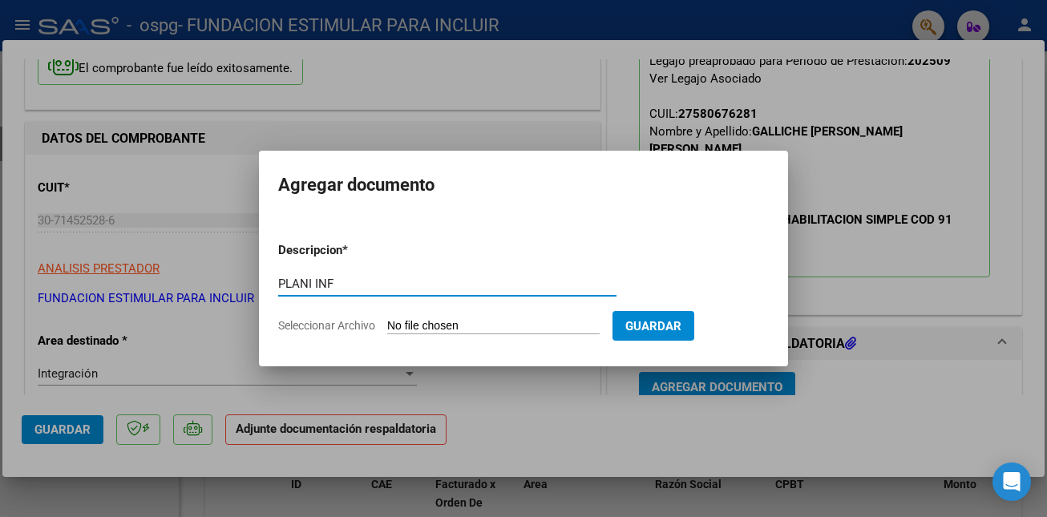
type input "PLANI INF"
click at [428, 325] on input "Seleccionar Archivo" at bounding box center [493, 326] width 213 height 15
type input "C:\fakepath\P Galiche Grafico.pdf"
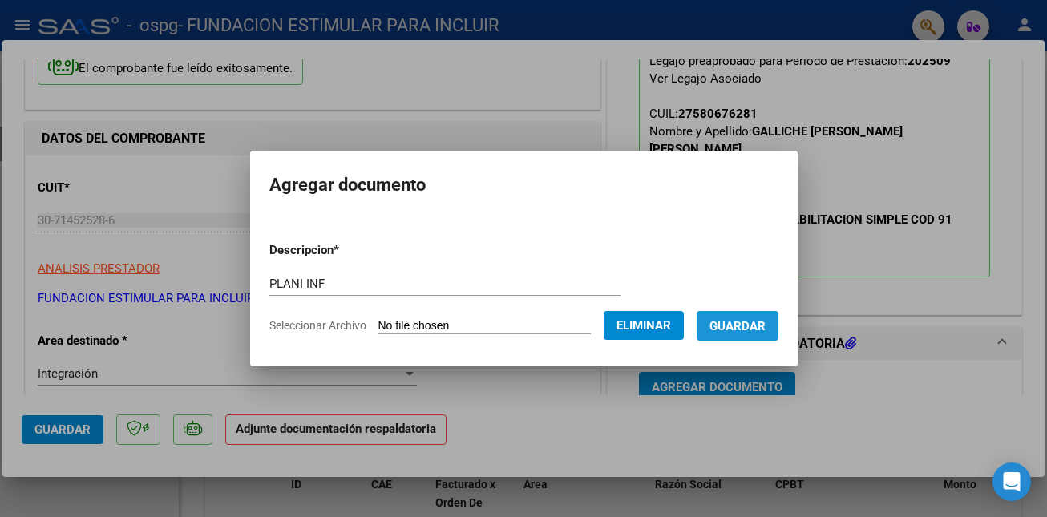
click at [757, 330] on span "Guardar" at bounding box center [738, 326] width 56 height 14
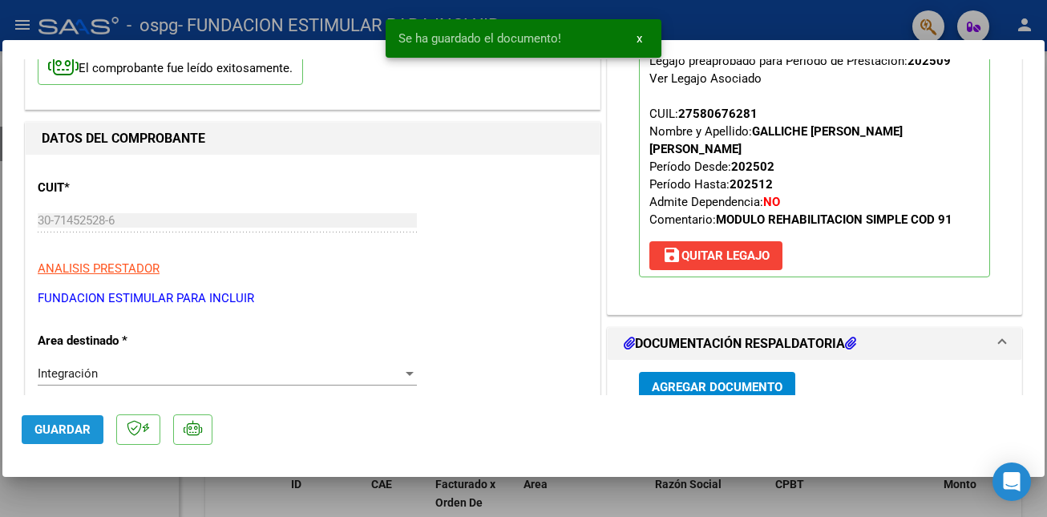
click at [77, 431] on span "Guardar" at bounding box center [62, 430] width 56 height 14
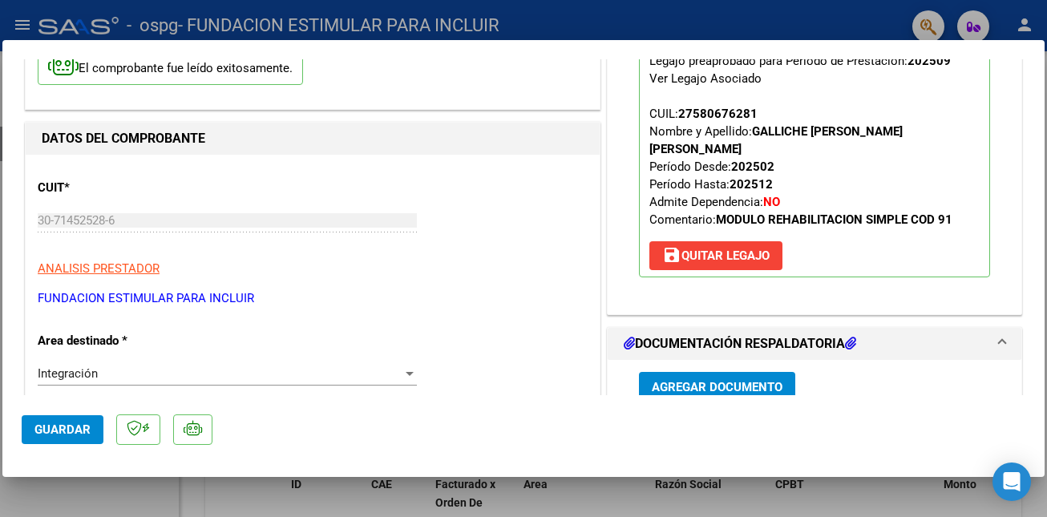
click at [292, 514] on div at bounding box center [523, 258] width 1047 height 517
type input "$ 0,00"
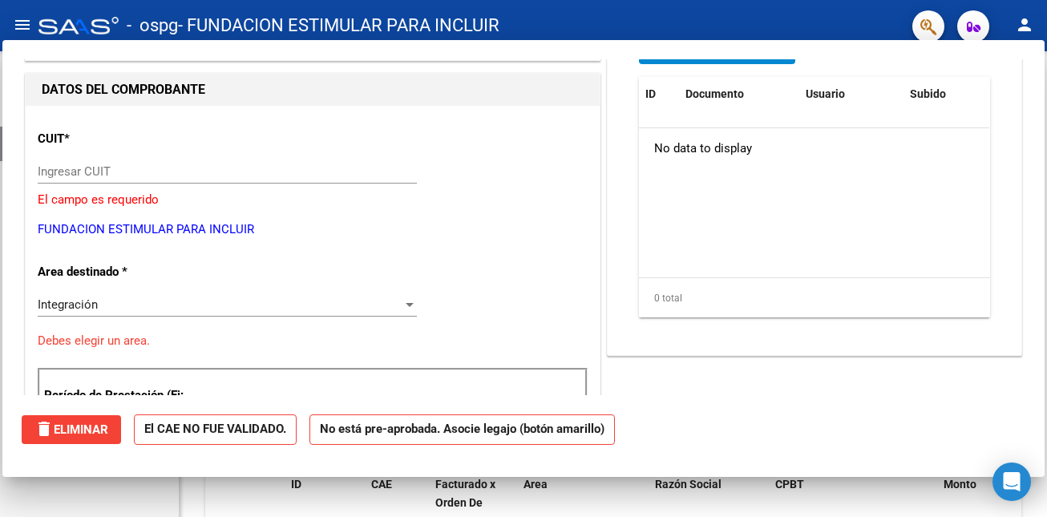
scroll to position [146, 0]
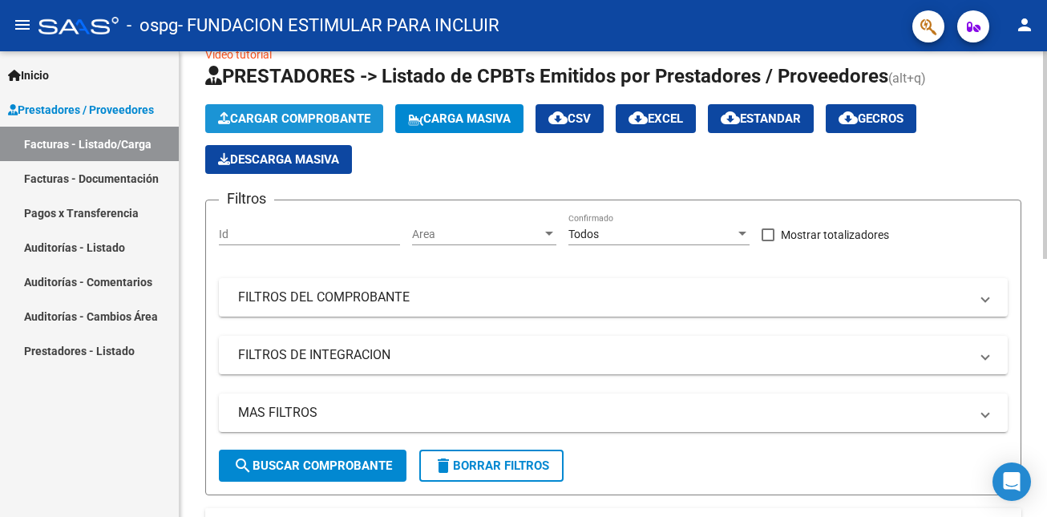
click at [281, 113] on span "Cargar Comprobante" at bounding box center [294, 118] width 152 height 14
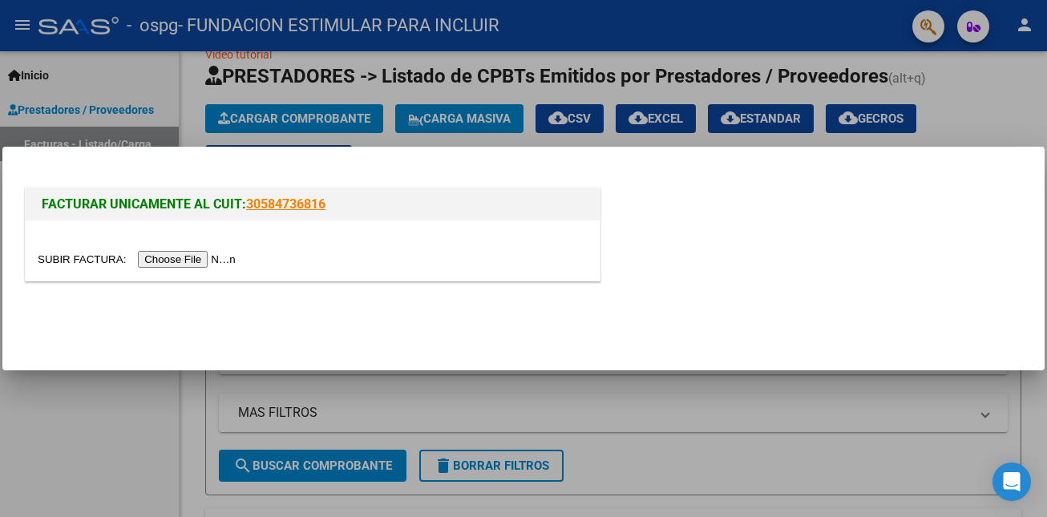
click at [221, 256] on input "file" at bounding box center [139, 259] width 203 height 17
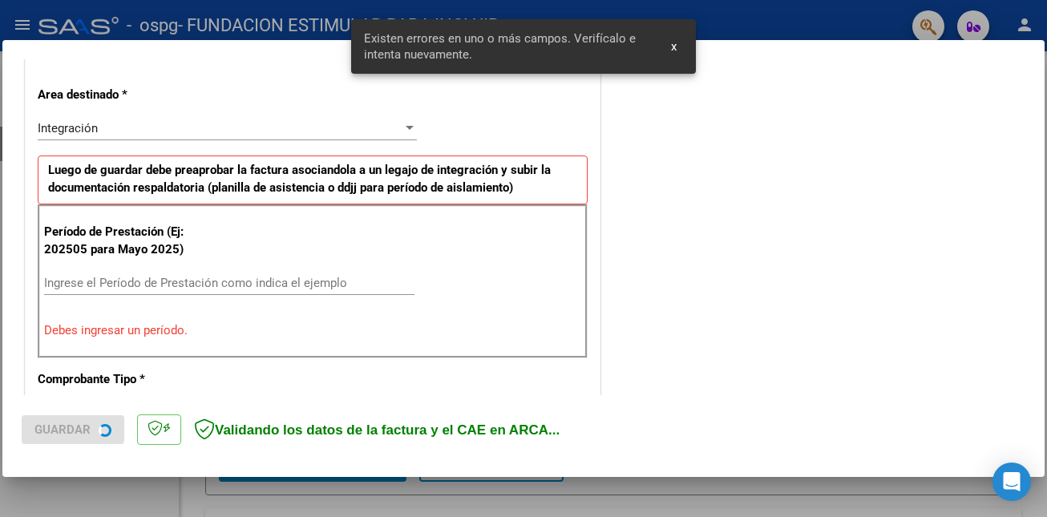
scroll to position [358, 0]
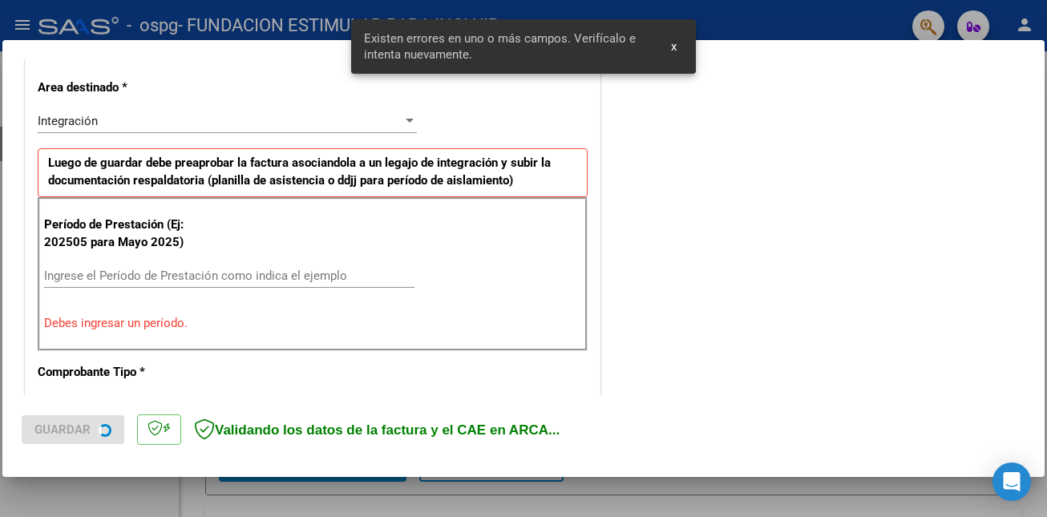
click at [162, 274] on input "Ingrese el Período de Prestación como indica el ejemplo" at bounding box center [229, 276] width 370 height 14
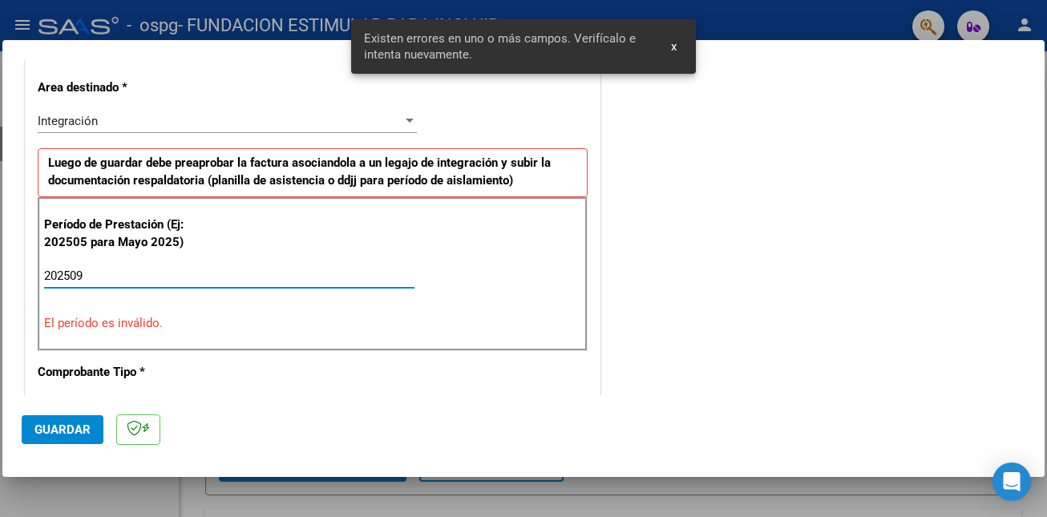
type input "202509"
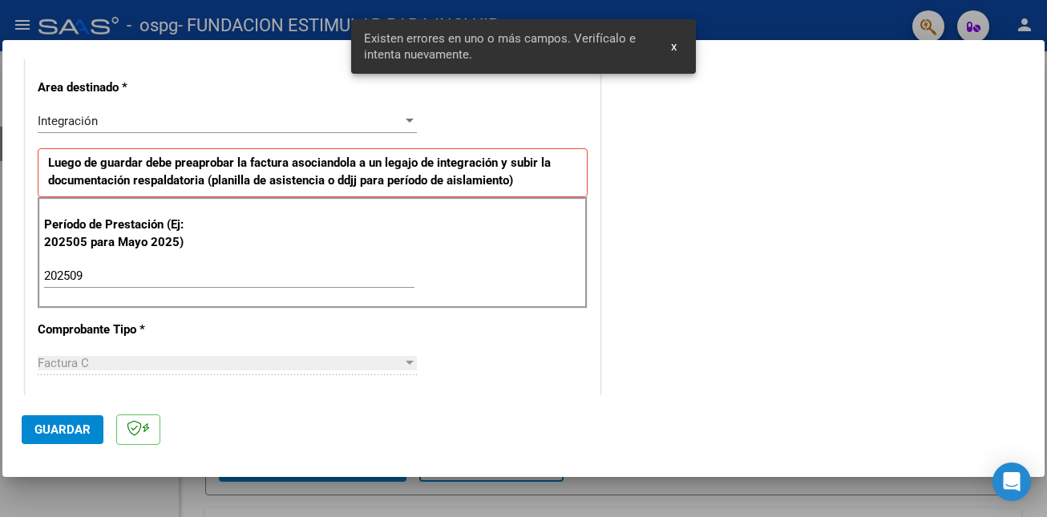
scroll to position [1029, 0]
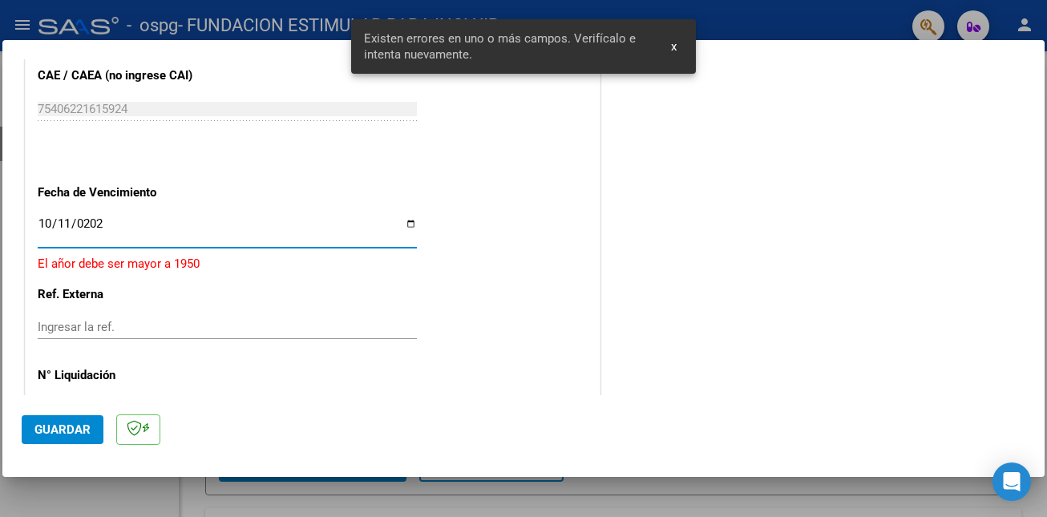
type input "[DATE]"
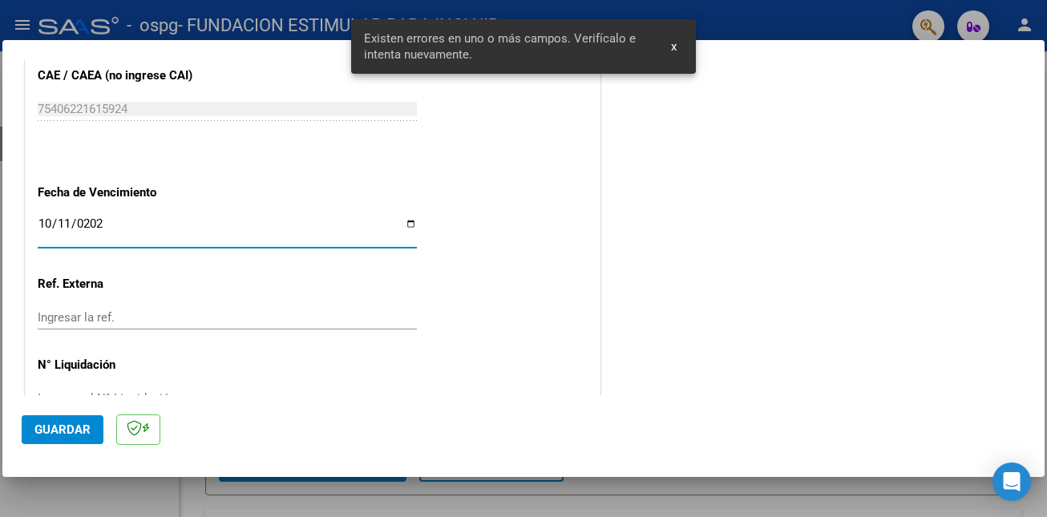
click at [92, 424] on button "Guardar" at bounding box center [63, 429] width 82 height 29
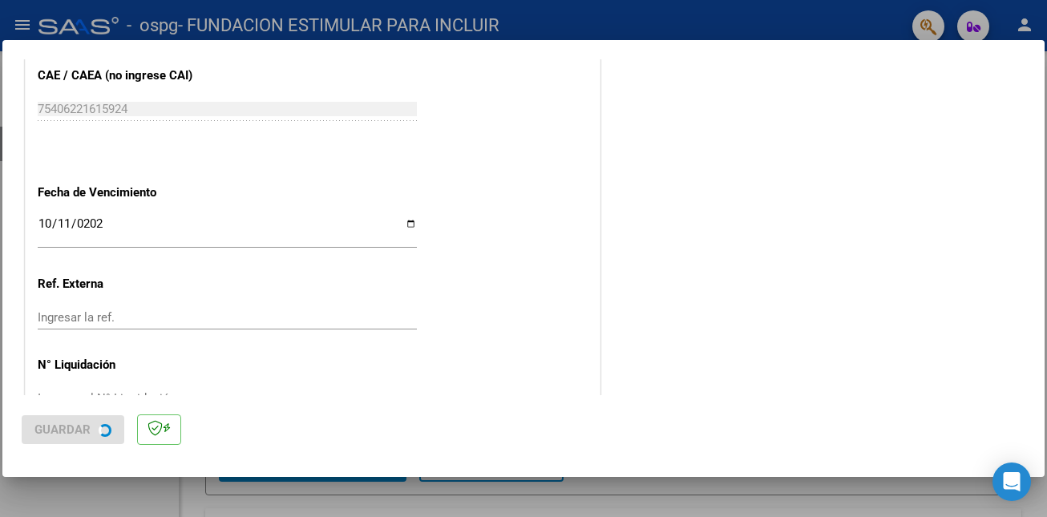
scroll to position [0, 0]
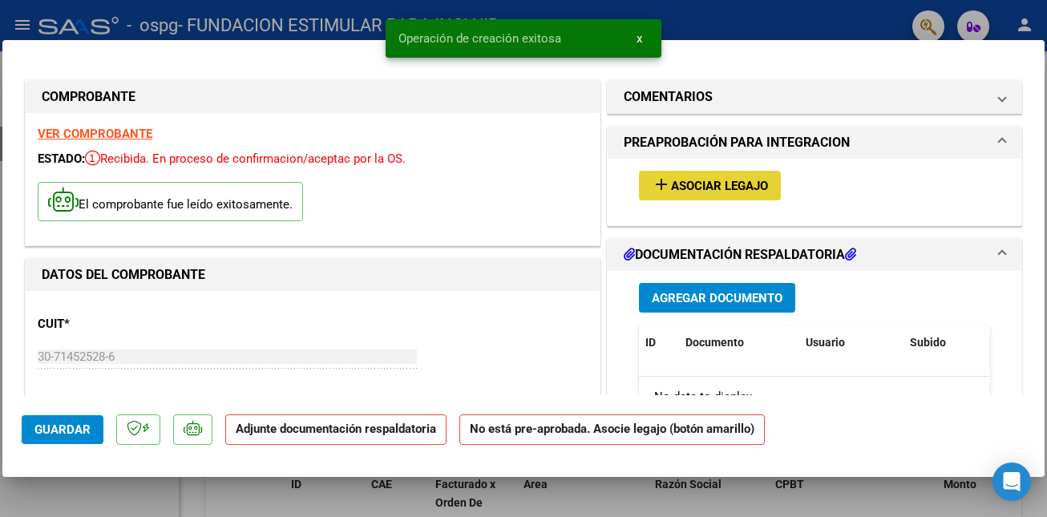
click at [744, 183] on span "Asociar Legajo" at bounding box center [719, 186] width 97 height 14
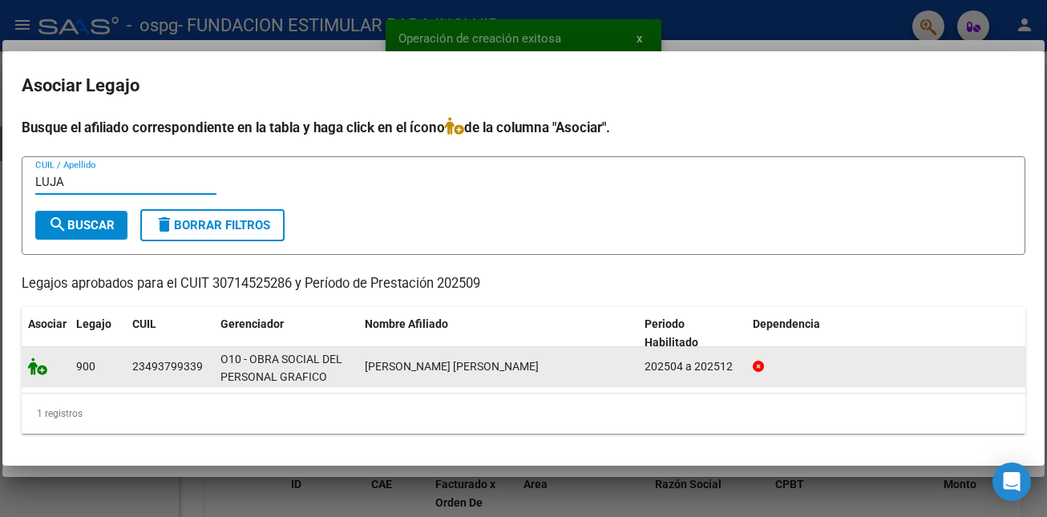
type input "LUJA"
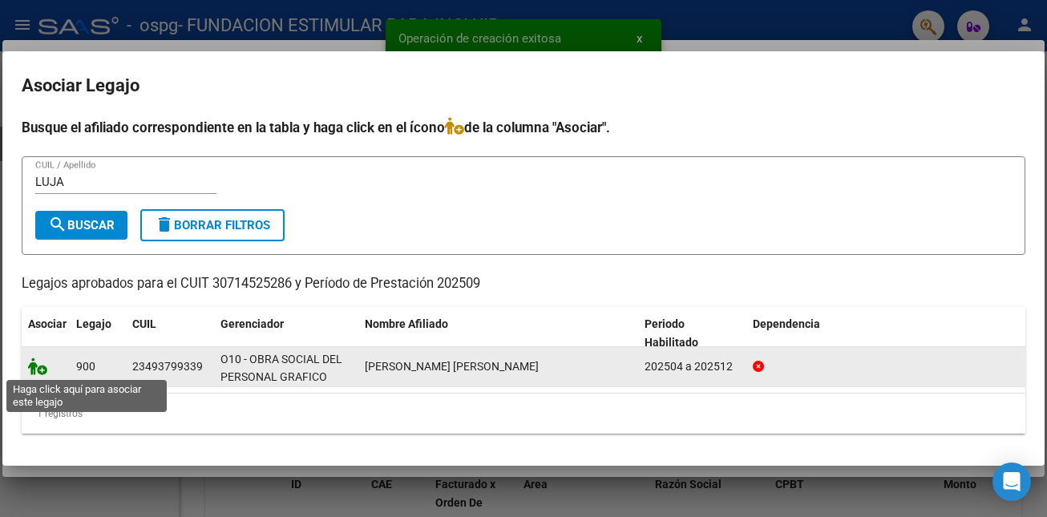
click at [43, 367] on icon at bounding box center [37, 367] width 19 height 18
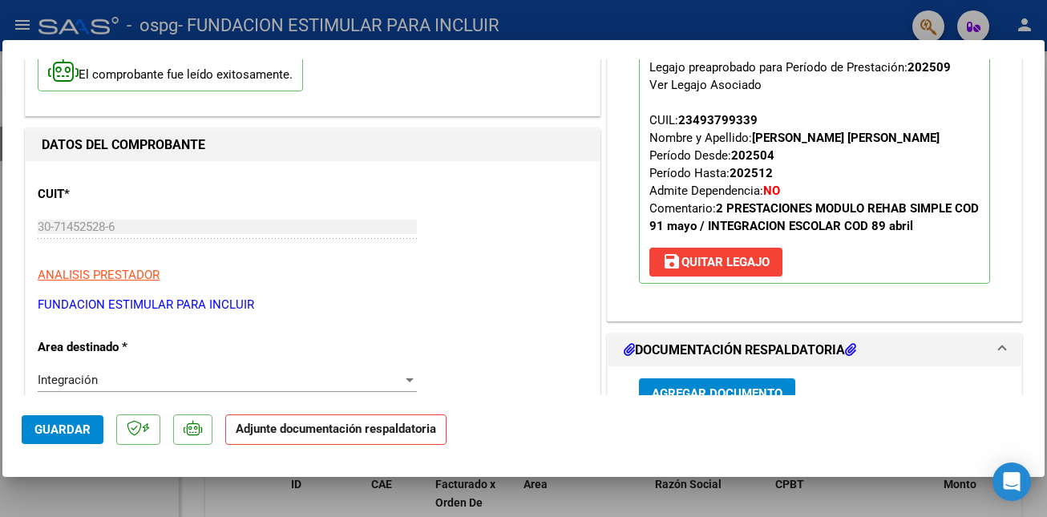
scroll to position [153, 0]
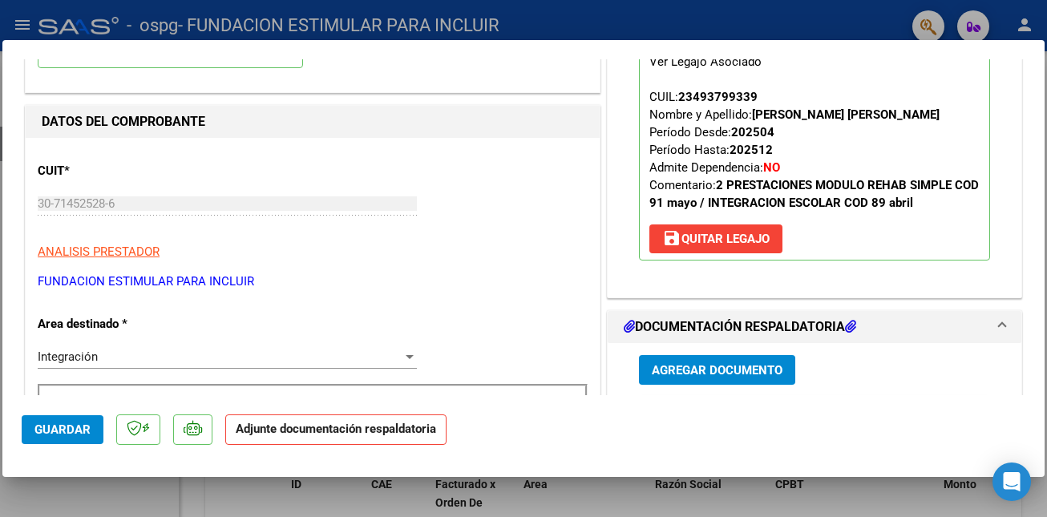
click at [706, 366] on span "Agregar Documento" at bounding box center [717, 370] width 131 height 14
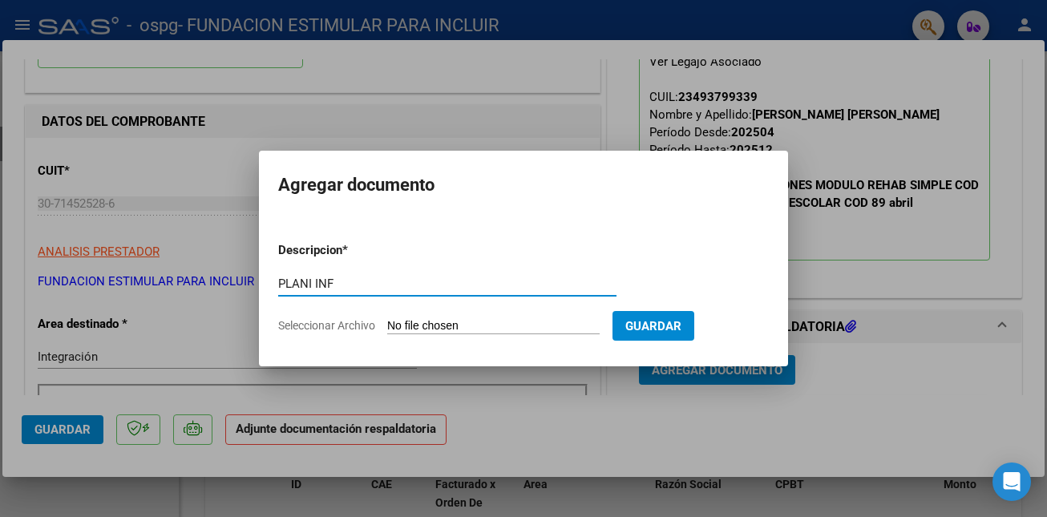
type input "PLANI INF"
click at [446, 326] on input "Seleccionar Archivo" at bounding box center [493, 326] width 213 height 15
type input "C:\fakepath\P [PERSON_NAME] mod.pdf"
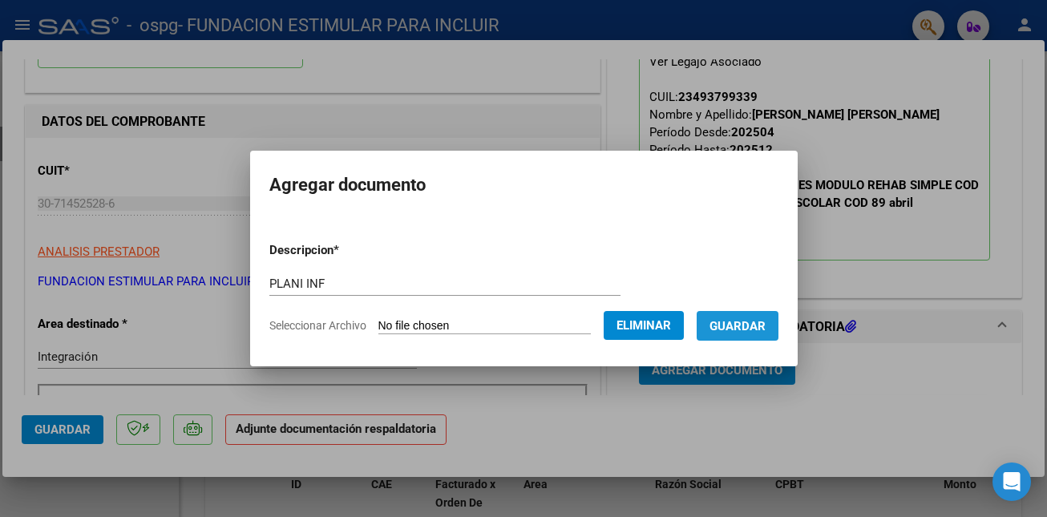
click at [753, 327] on span "Guardar" at bounding box center [738, 326] width 56 height 14
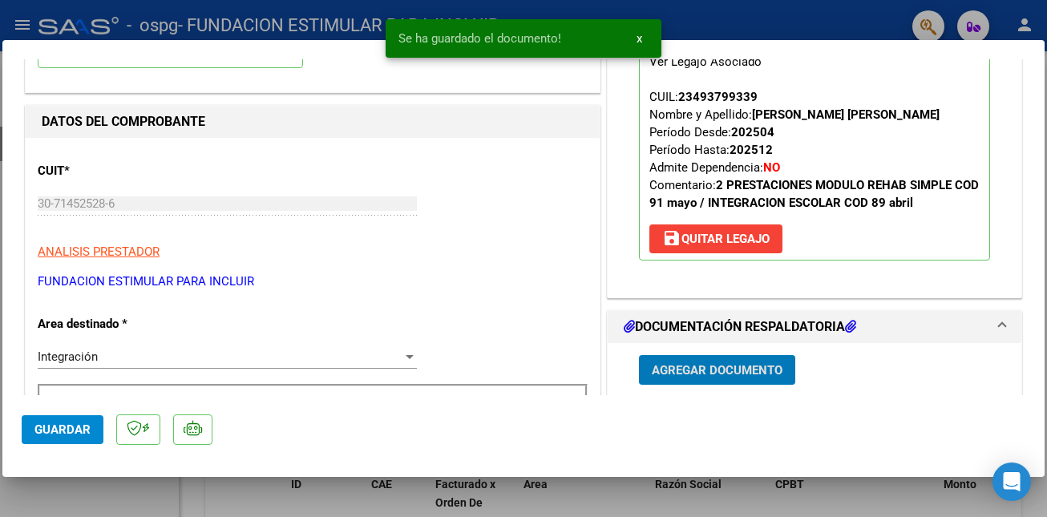
click at [58, 429] on span "Guardar" at bounding box center [62, 430] width 56 height 14
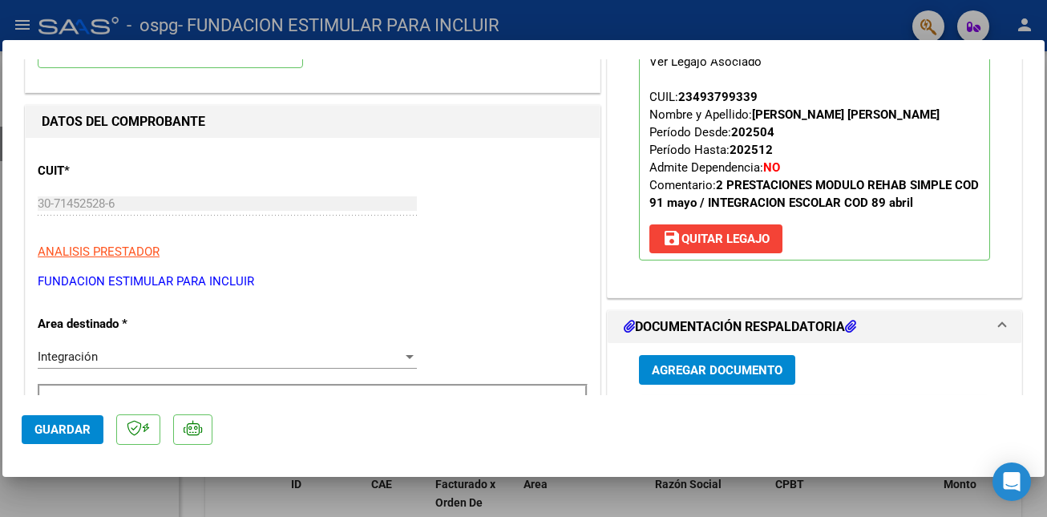
click at [119, 492] on div at bounding box center [523, 258] width 1047 height 517
type input "$ 0,00"
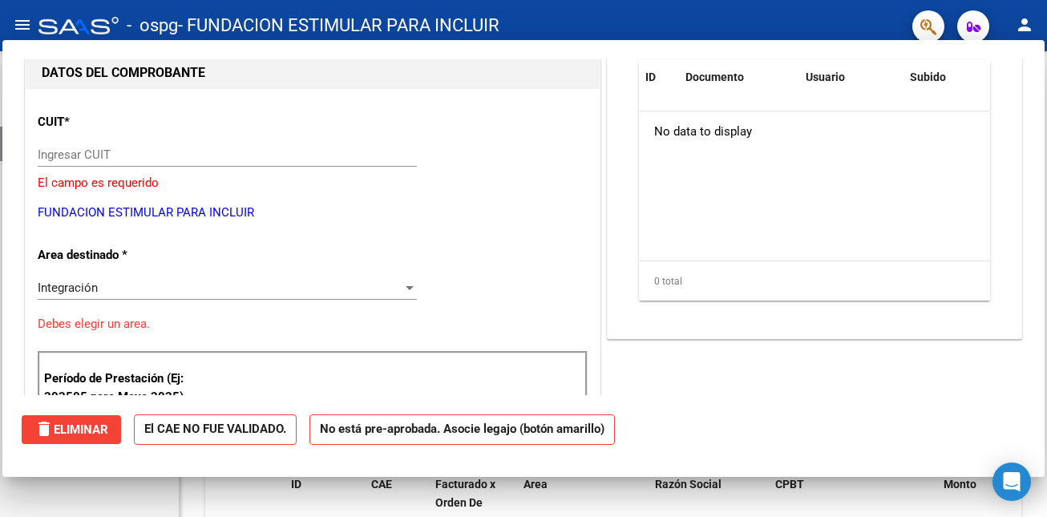
scroll to position [163, 0]
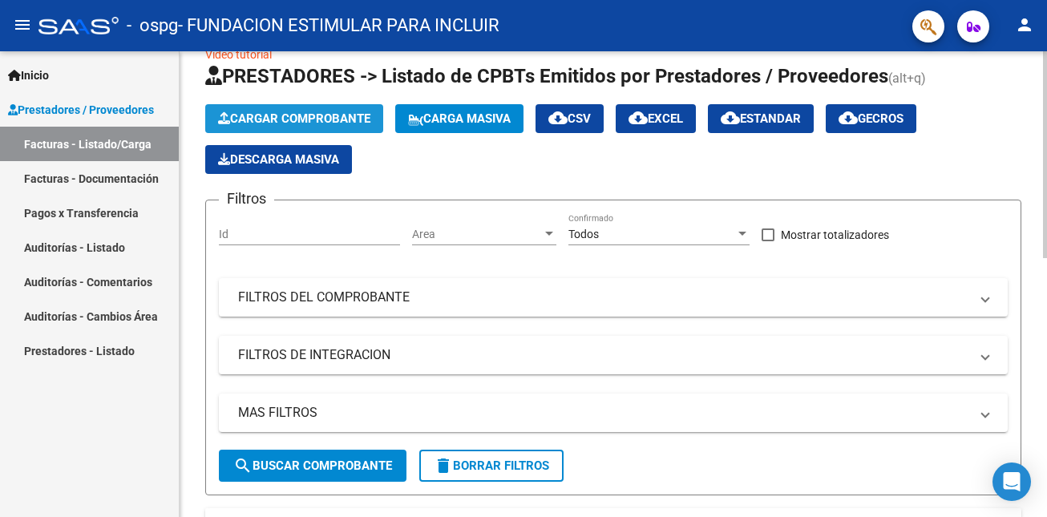
click at [264, 120] on span "Cargar Comprobante" at bounding box center [294, 118] width 152 height 14
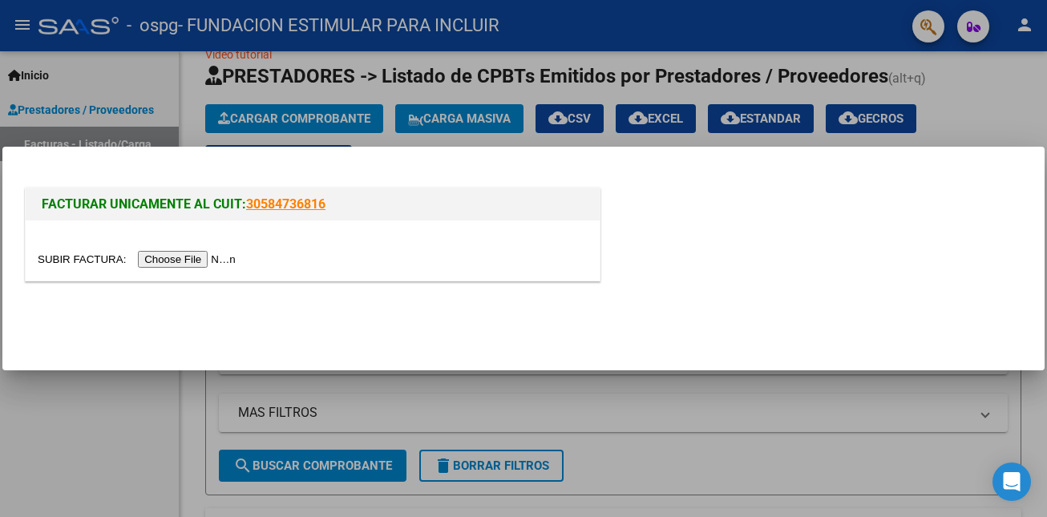
click at [213, 256] on input "file" at bounding box center [139, 259] width 203 height 17
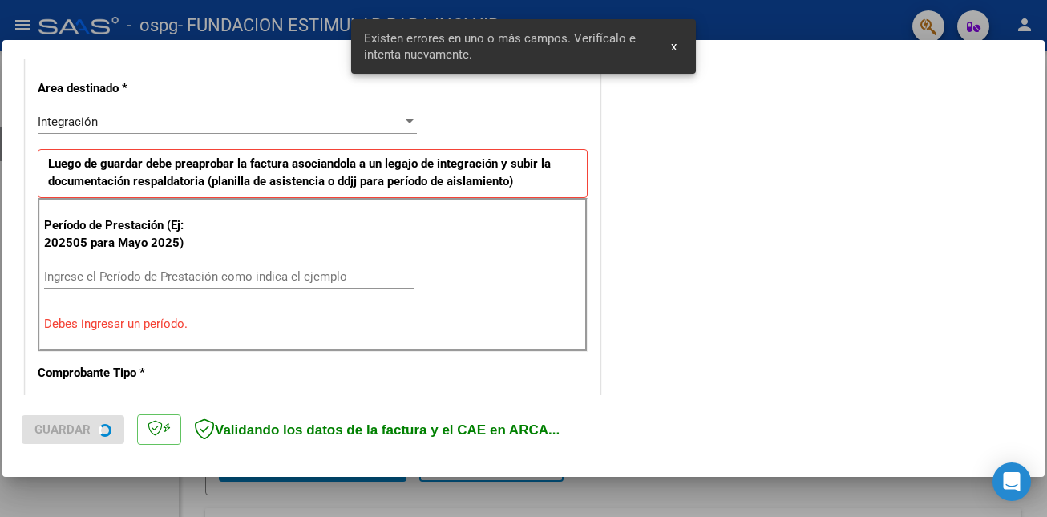
scroll to position [358, 0]
click at [237, 269] on input "Ingrese el Período de Prestación como indica el ejemplo" at bounding box center [229, 276] width 370 height 14
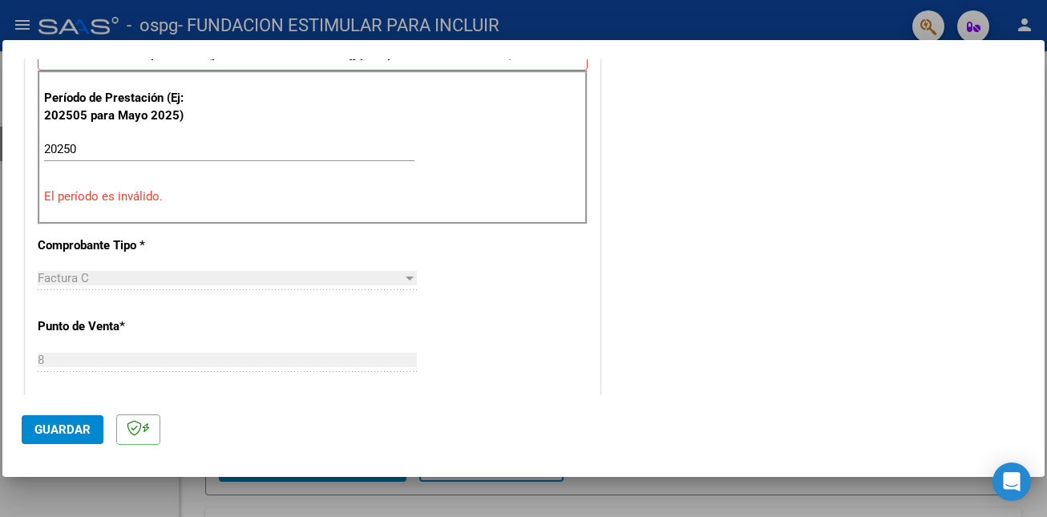
scroll to position [480, 0]
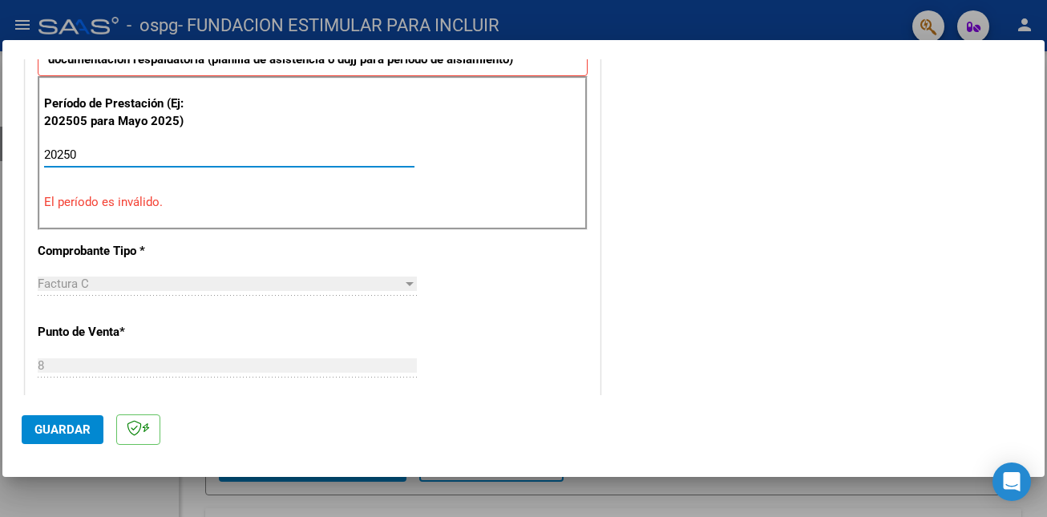
click at [107, 153] on input "20250" at bounding box center [229, 155] width 370 height 14
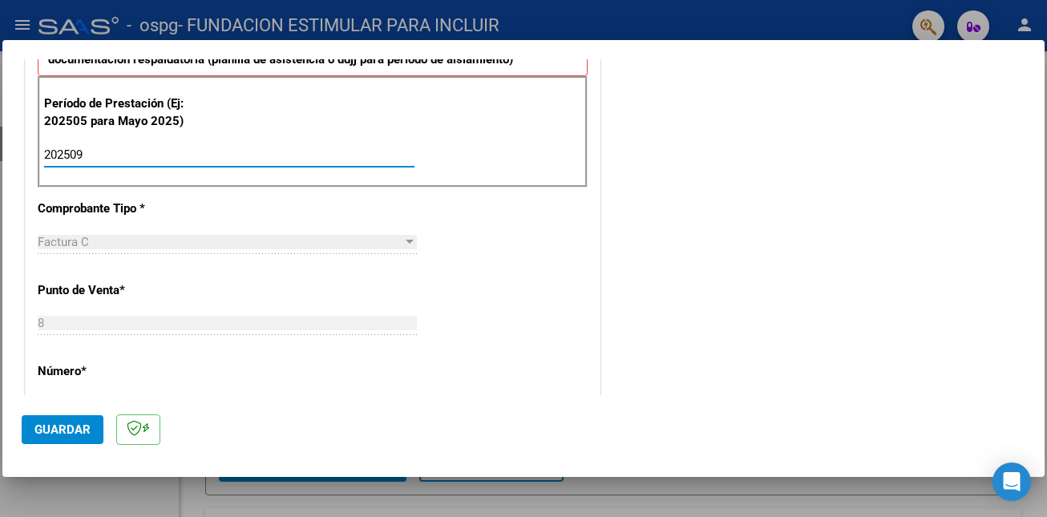
type input "202509"
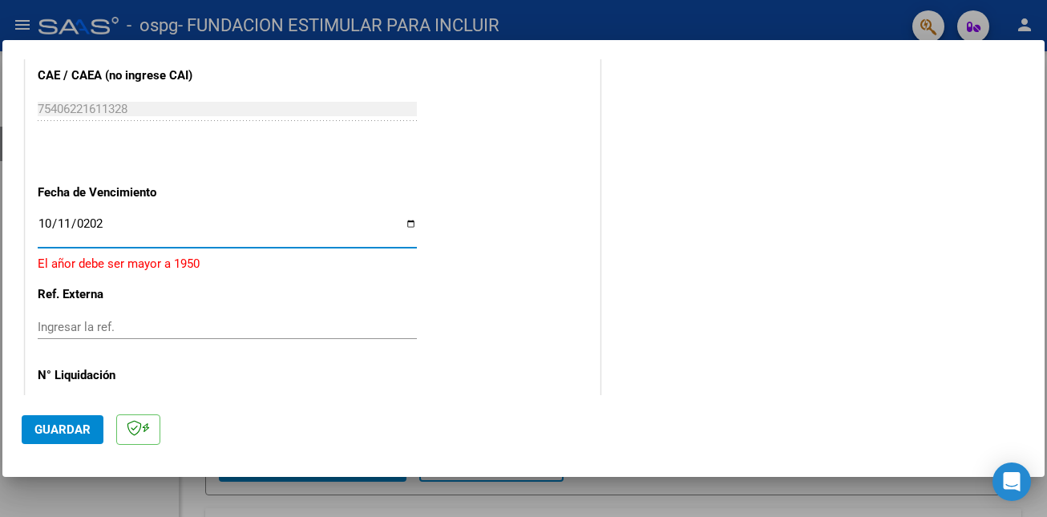
type input "[DATE]"
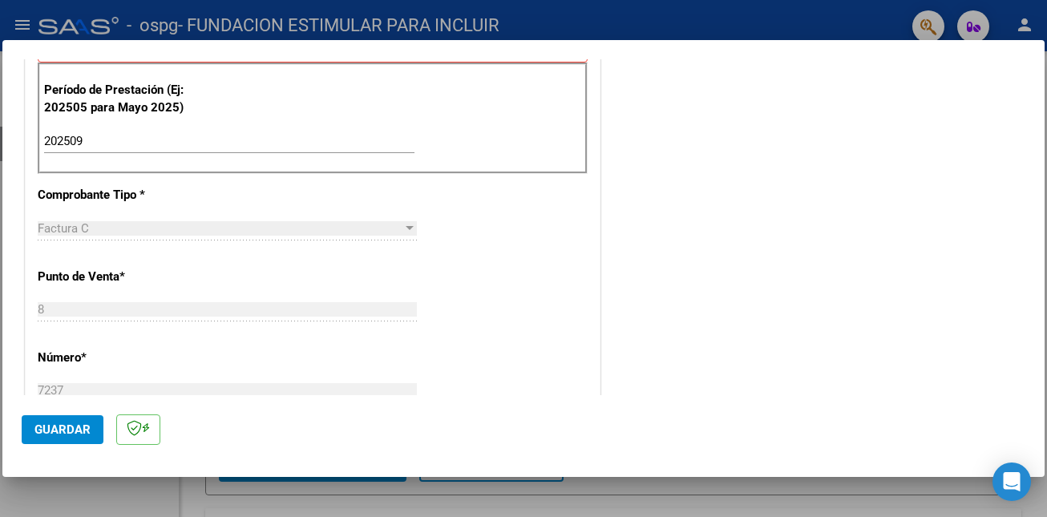
scroll to position [502, 0]
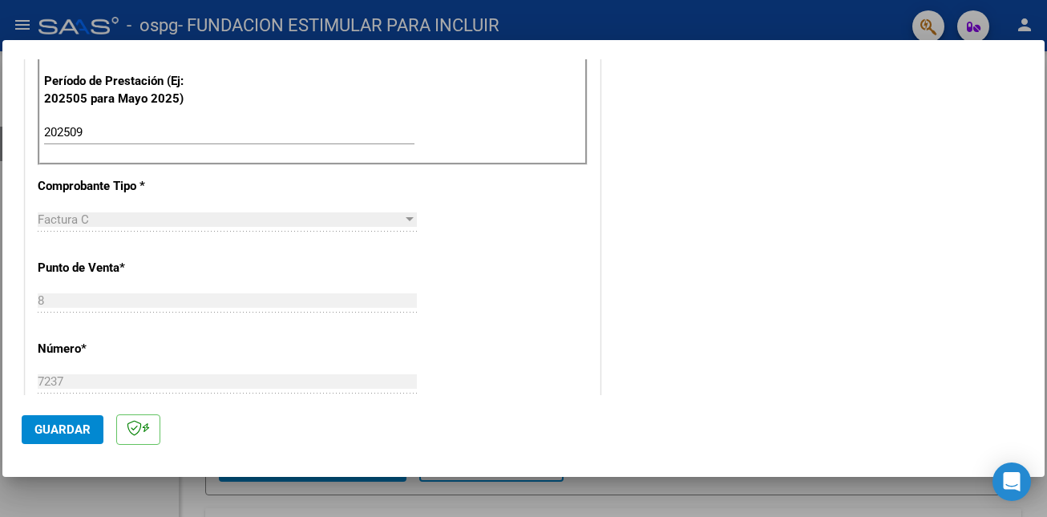
click at [80, 429] on span "Guardar" at bounding box center [62, 430] width 56 height 14
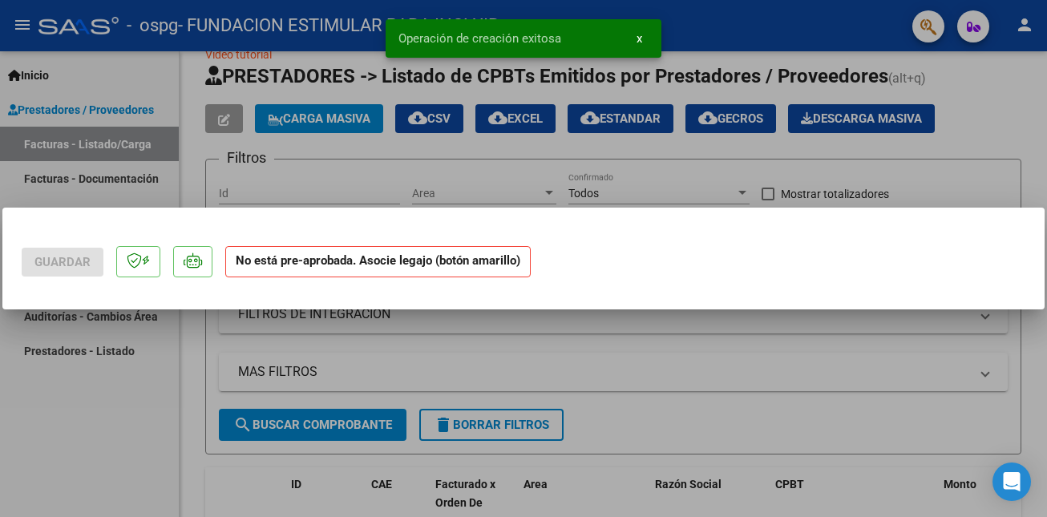
scroll to position [0, 0]
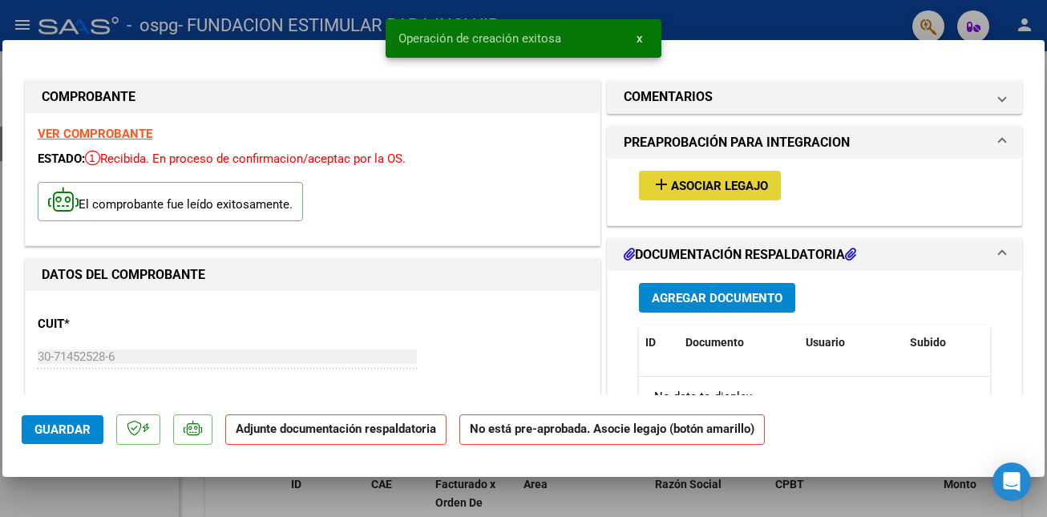
click at [756, 187] on span "Asociar Legajo" at bounding box center [719, 186] width 97 height 14
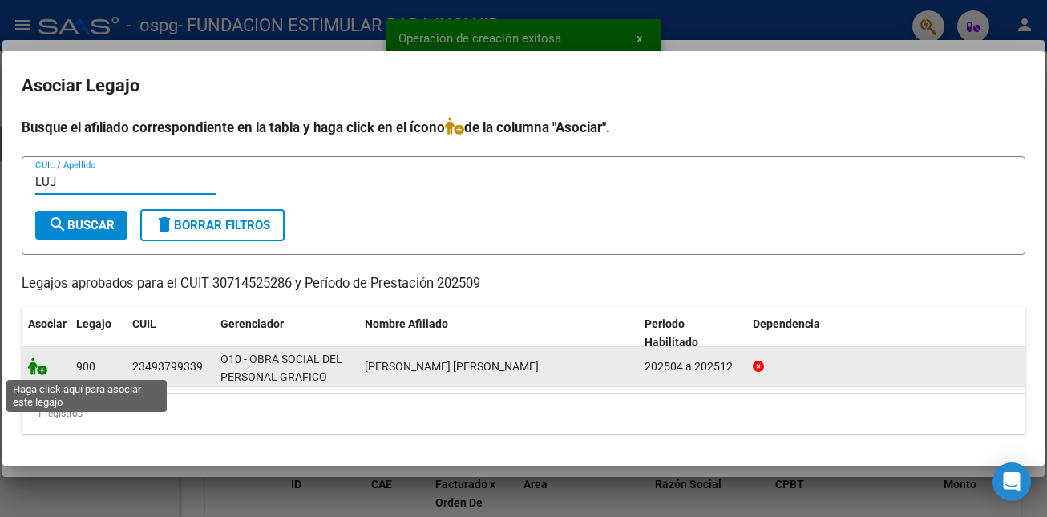
type input "LUJ"
click at [38, 368] on icon at bounding box center [37, 367] width 19 height 18
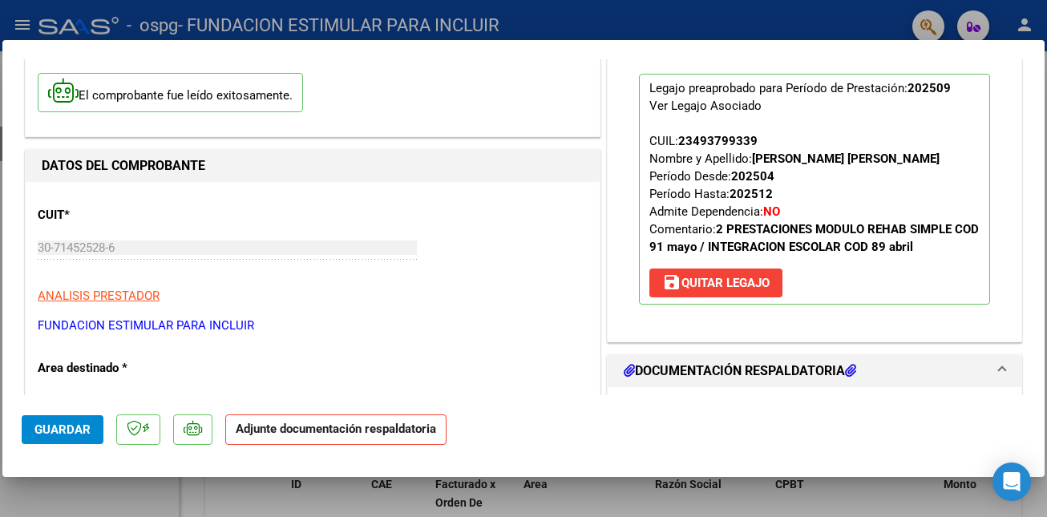
scroll to position [165, 0]
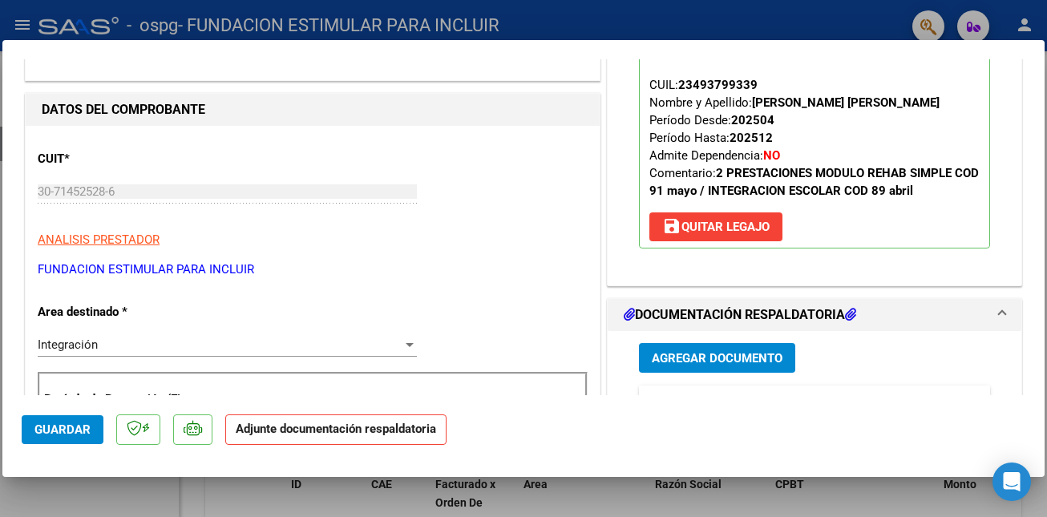
click at [693, 368] on button "Agregar Documento" at bounding box center [717, 358] width 156 height 30
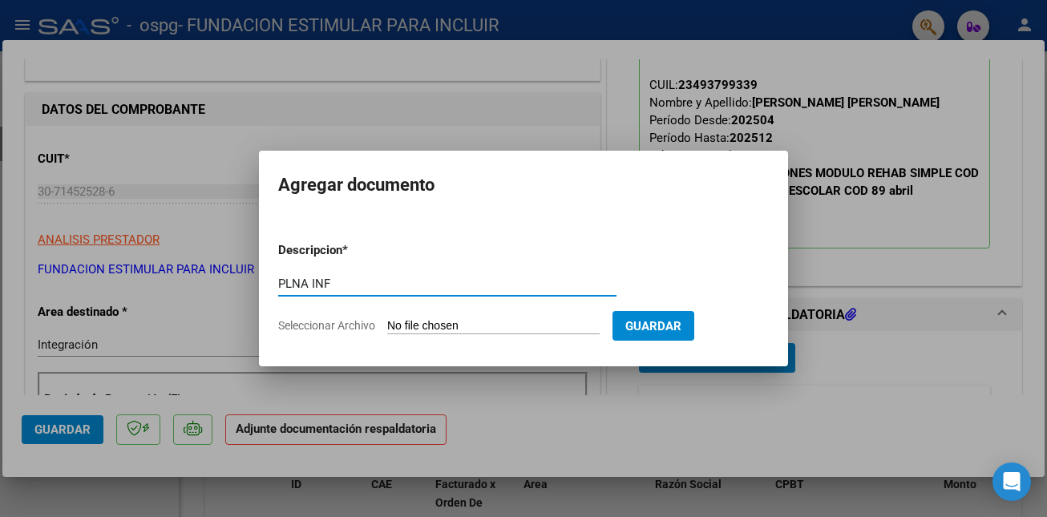
type input "PLNA INF"
click at [443, 322] on input "Seleccionar Archivo" at bounding box center [493, 326] width 213 height 15
type input "C:\fakepath\F [PERSON_NAME].pdf"
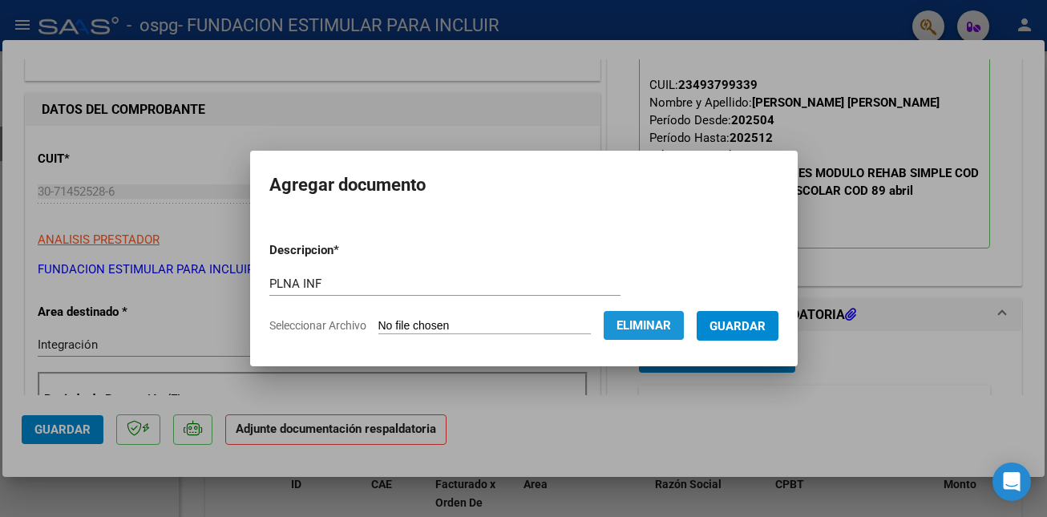
click at [670, 318] on span "Eliminar" at bounding box center [644, 325] width 55 height 14
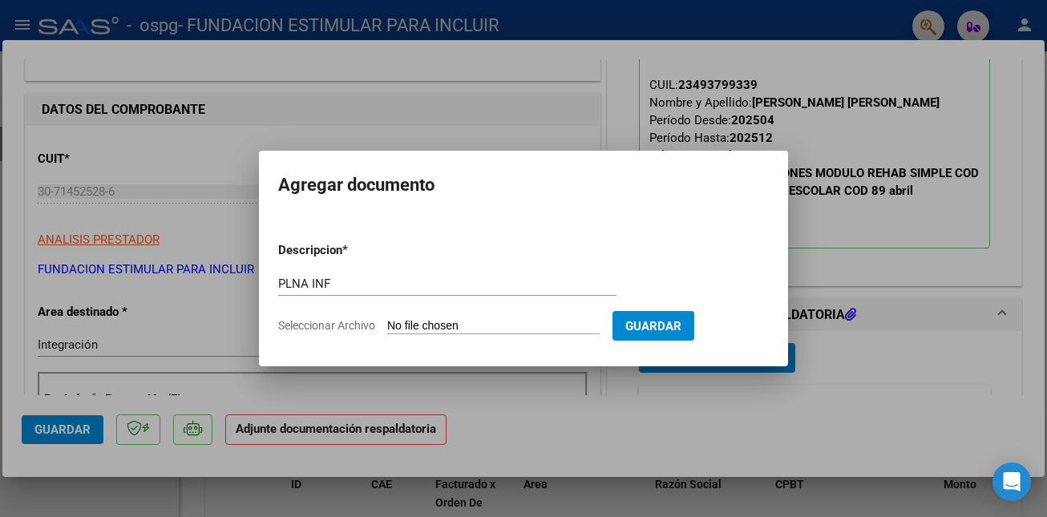
click at [474, 329] on input "Seleccionar Archivo" at bounding box center [493, 326] width 213 height 15
type input "C:\fakepath\P [PERSON_NAME].pdf"
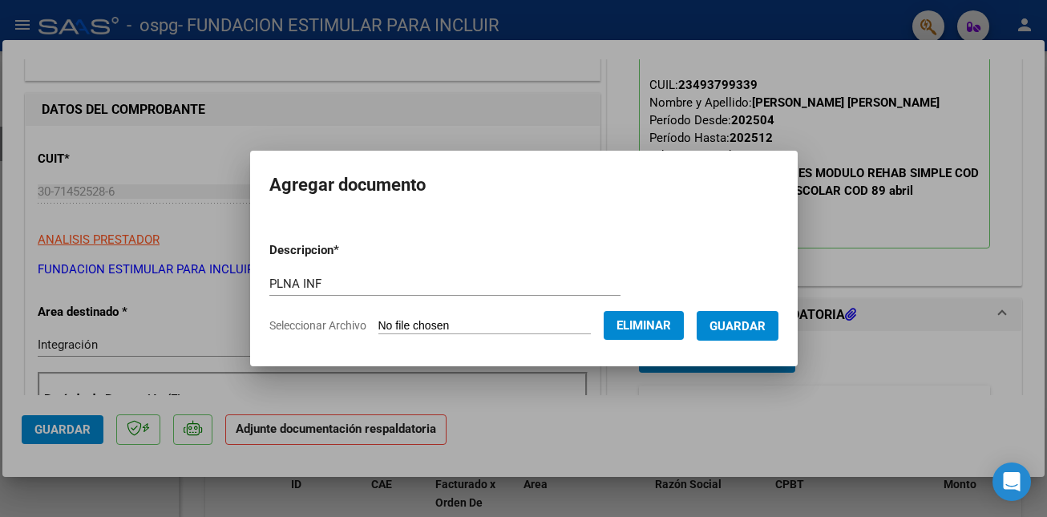
click at [762, 333] on button "Guardar" at bounding box center [738, 326] width 82 height 30
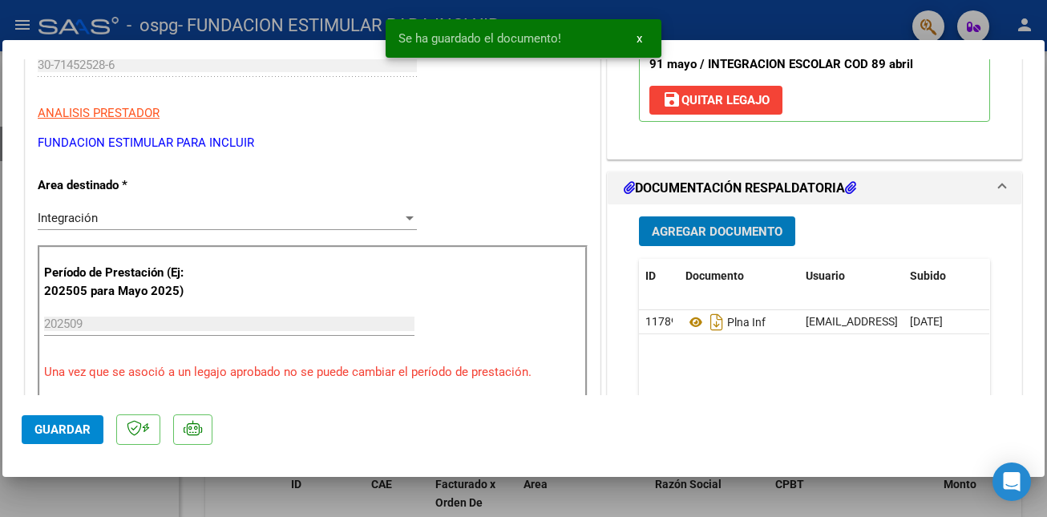
scroll to position [364, 0]
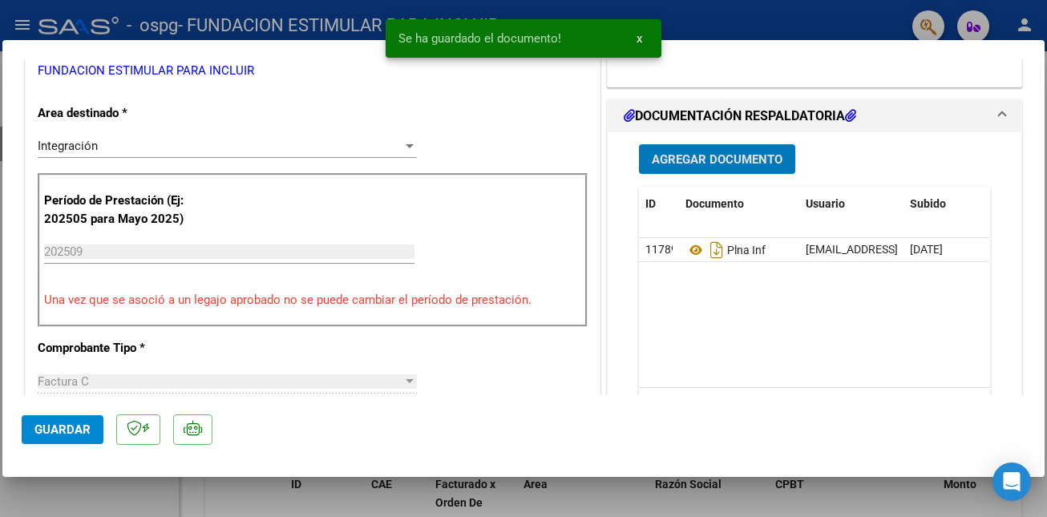
click at [59, 427] on span "Guardar" at bounding box center [62, 430] width 56 height 14
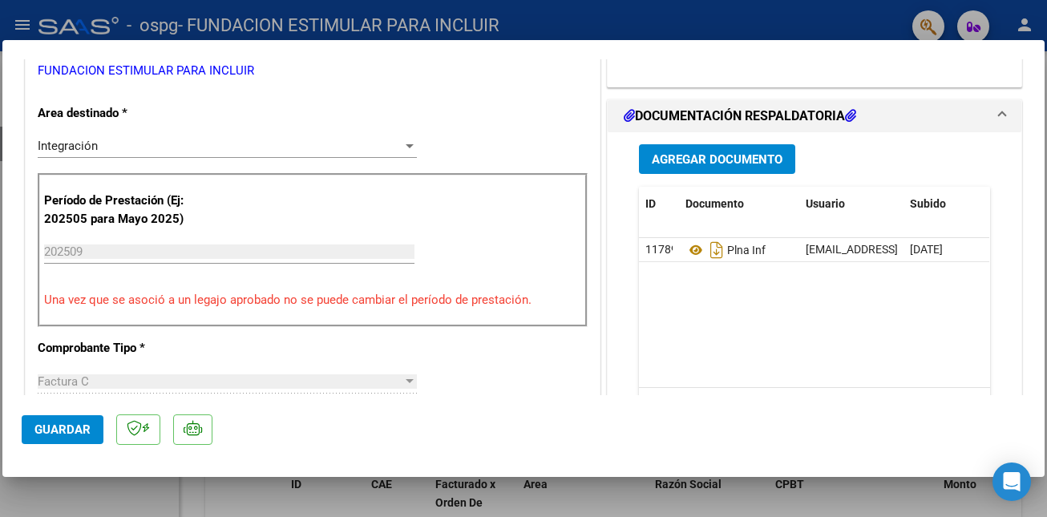
click at [228, 488] on div at bounding box center [523, 258] width 1047 height 517
type input "$ 0,00"
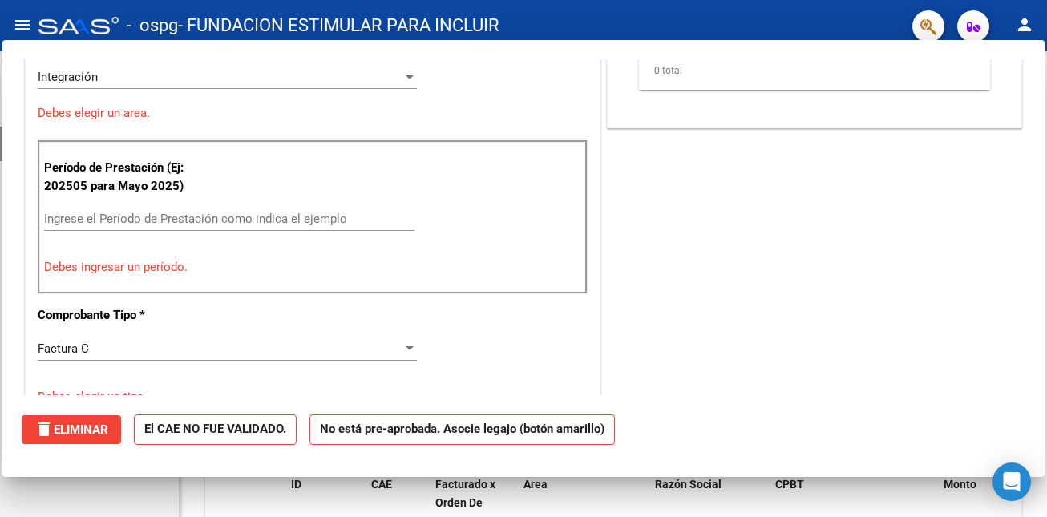
scroll to position [295, 0]
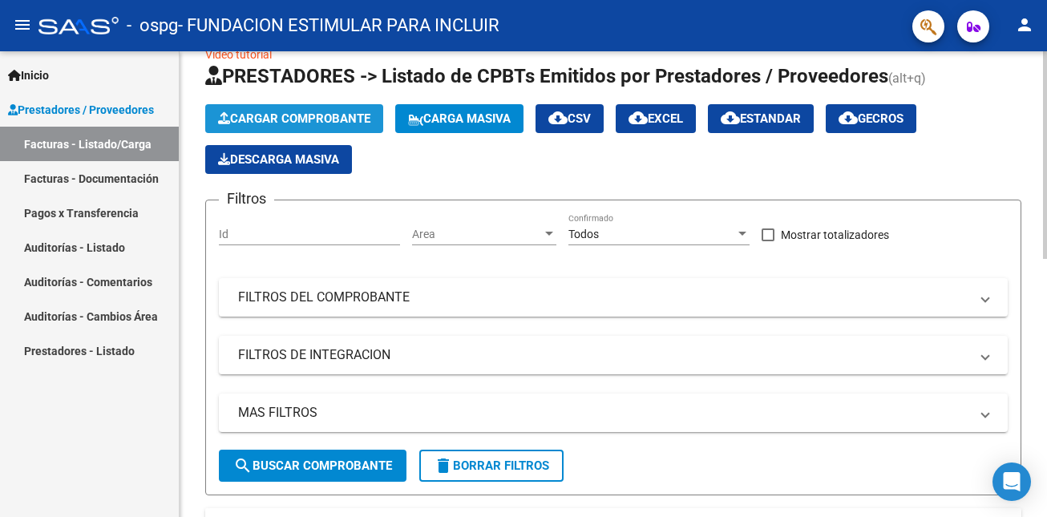
click at [297, 111] on span "Cargar Comprobante" at bounding box center [294, 118] width 152 height 14
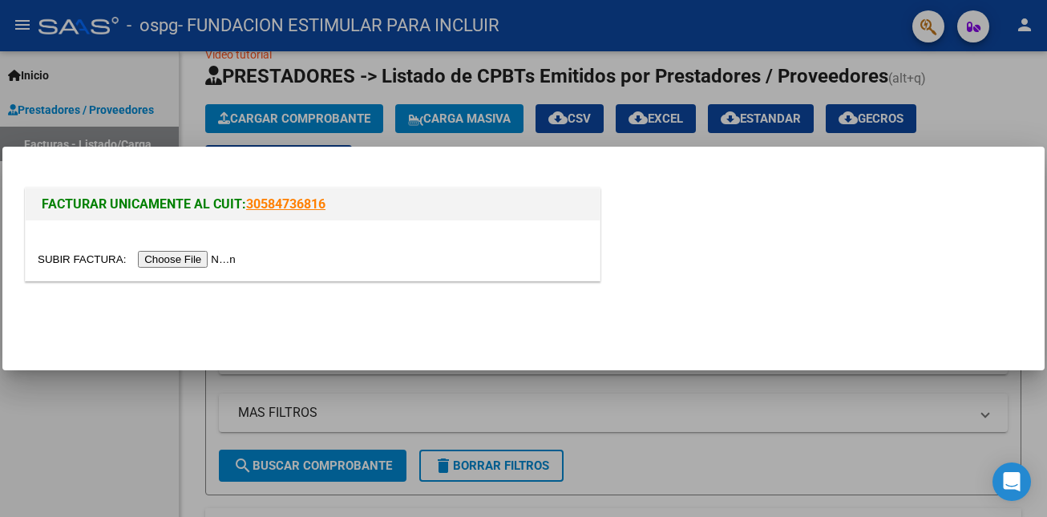
click at [224, 262] on input "file" at bounding box center [139, 259] width 203 height 17
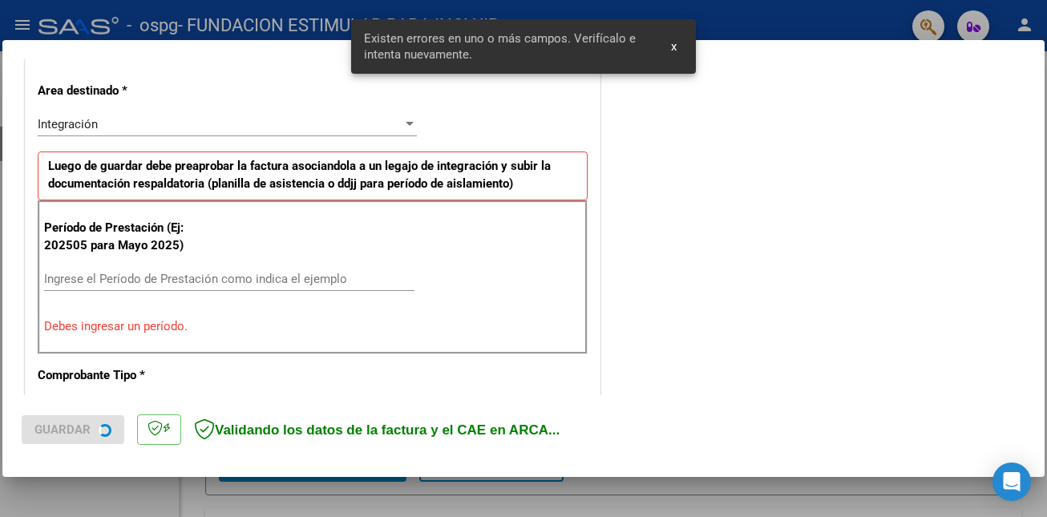
scroll to position [358, 0]
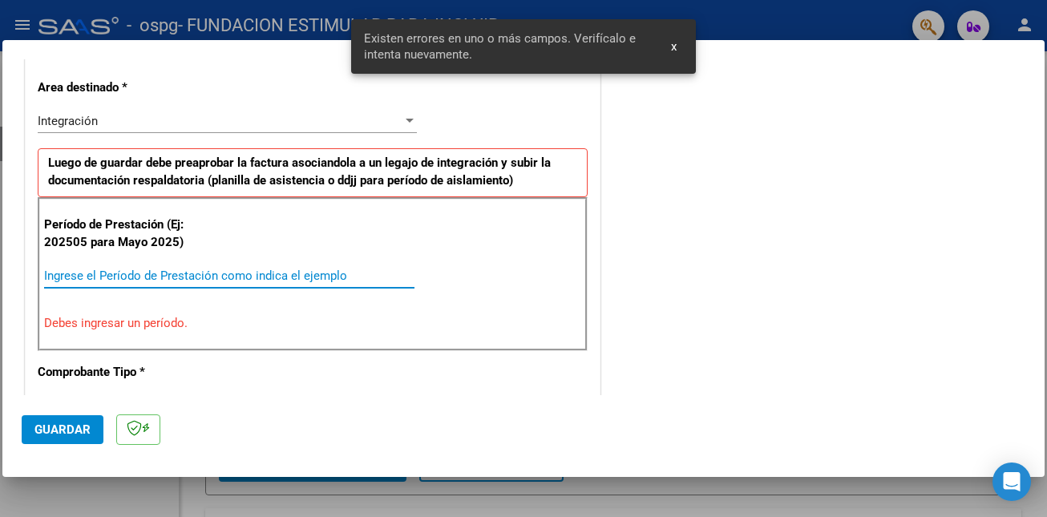
click at [202, 269] on input "Ingrese el Período de Prestación como indica el ejemplo" at bounding box center [229, 276] width 370 height 14
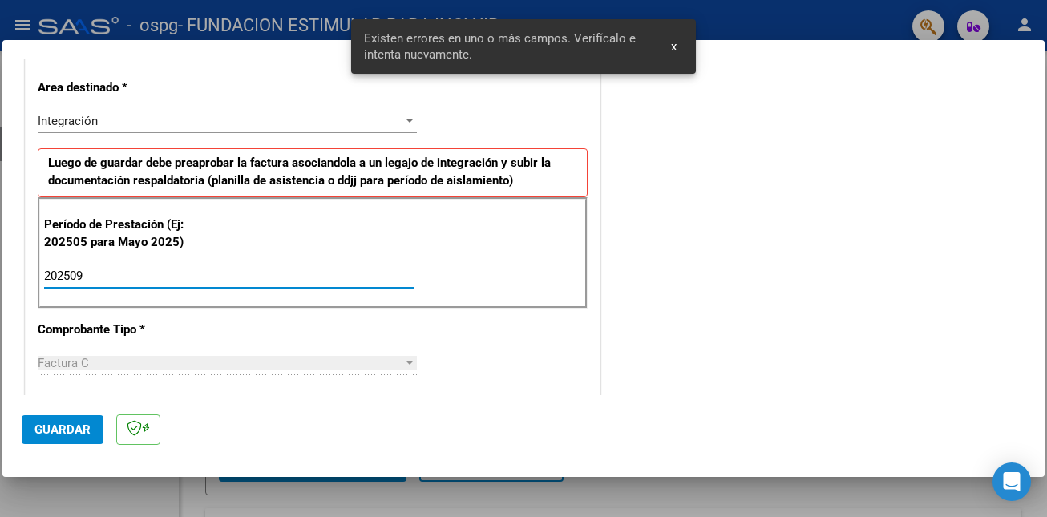
type input "202509"
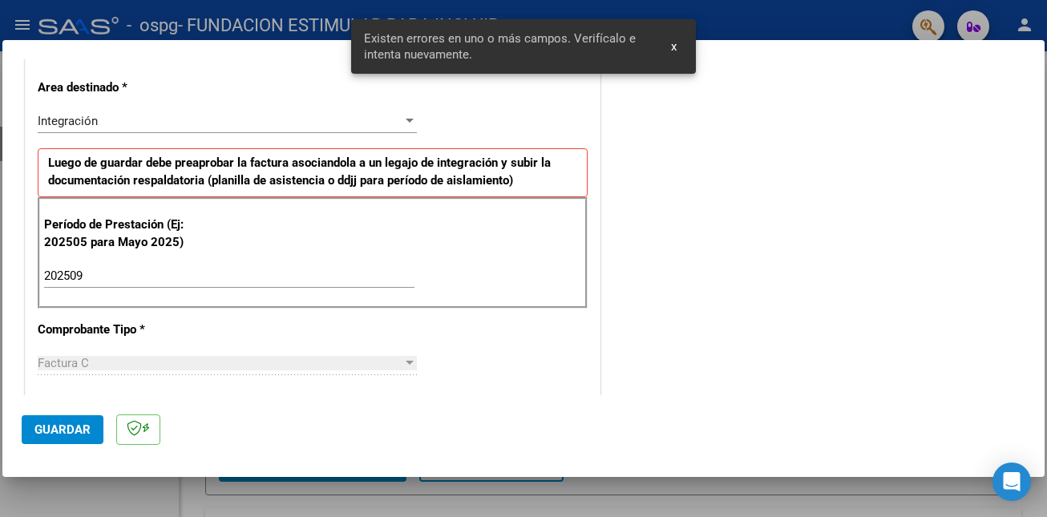
scroll to position [1029, 0]
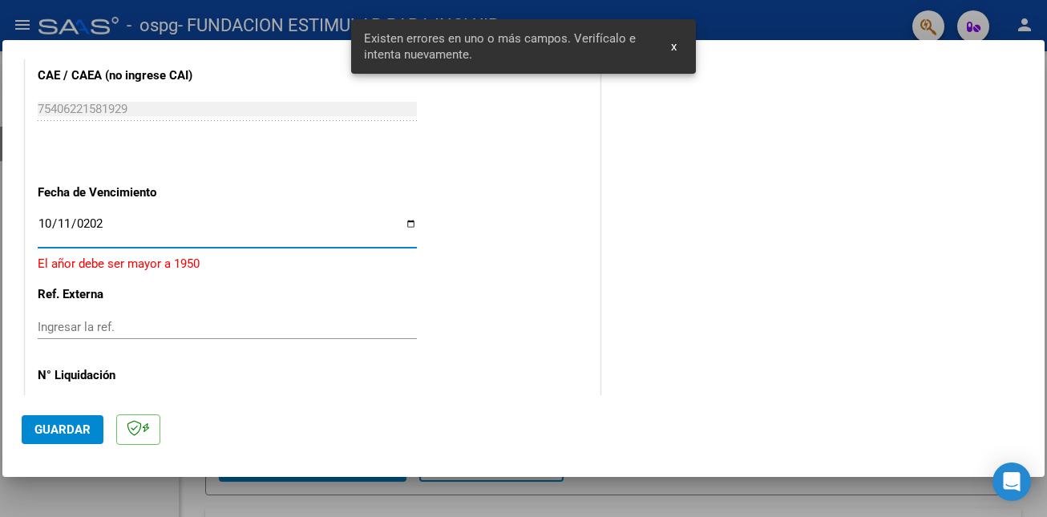
type input "[DATE]"
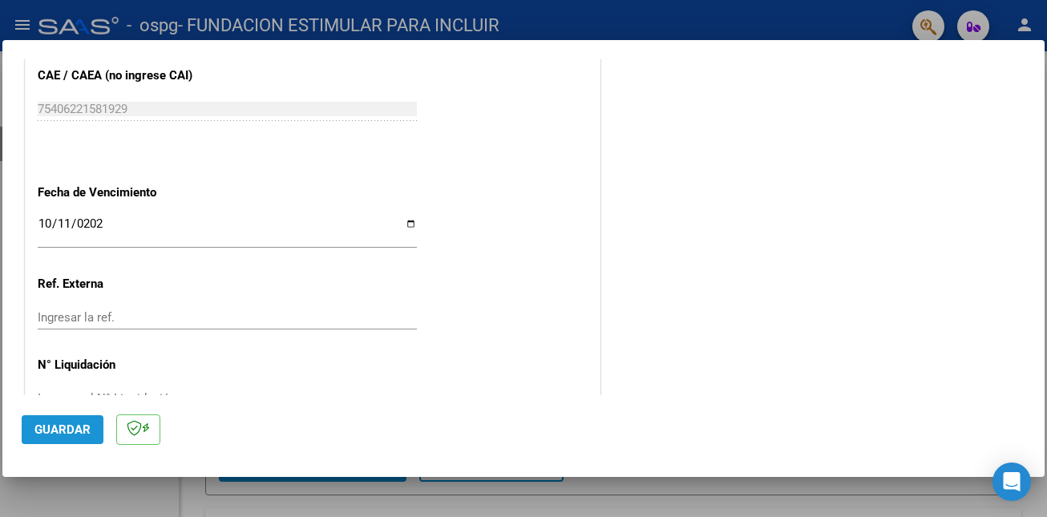
click at [75, 430] on span "Guardar" at bounding box center [62, 430] width 56 height 14
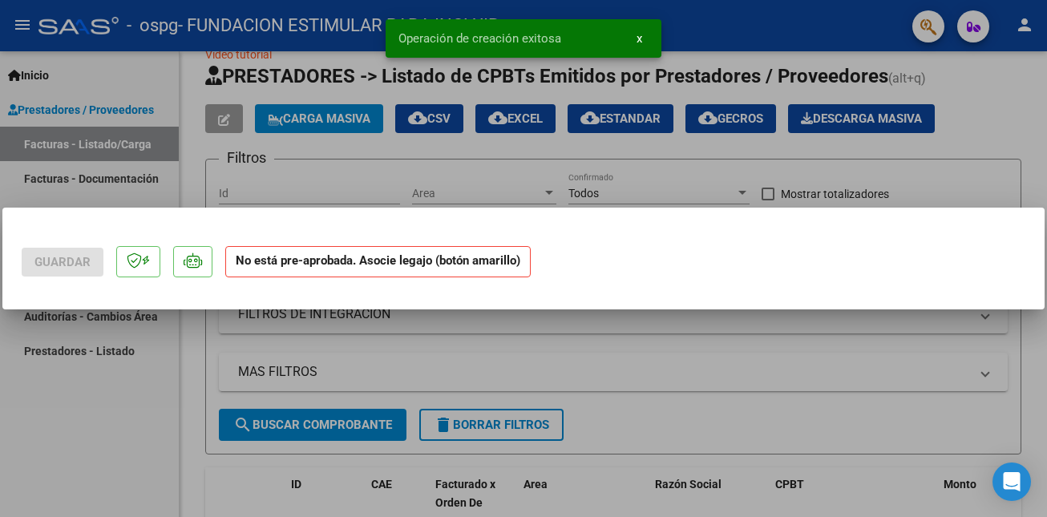
scroll to position [0, 0]
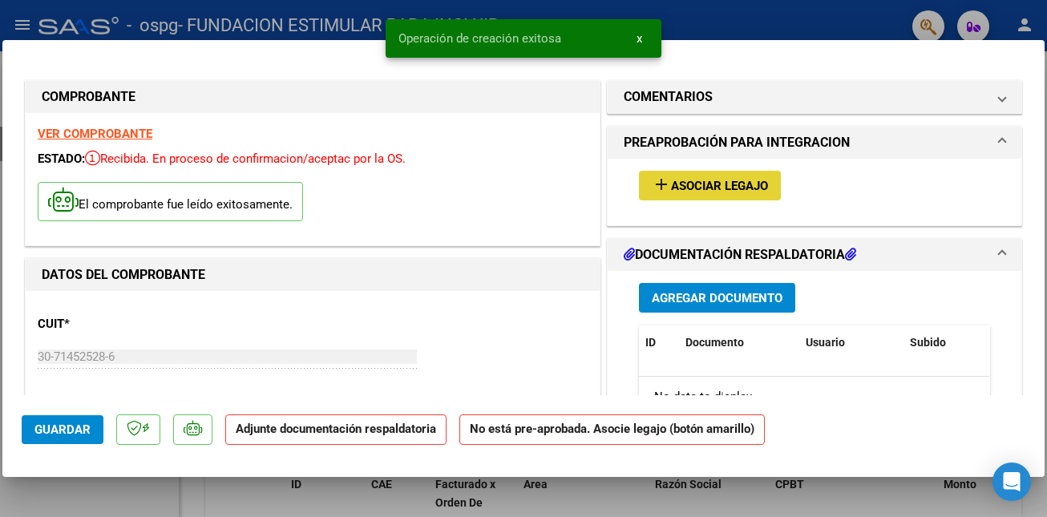
click at [747, 197] on button "add Asociar Legajo" at bounding box center [710, 186] width 142 height 30
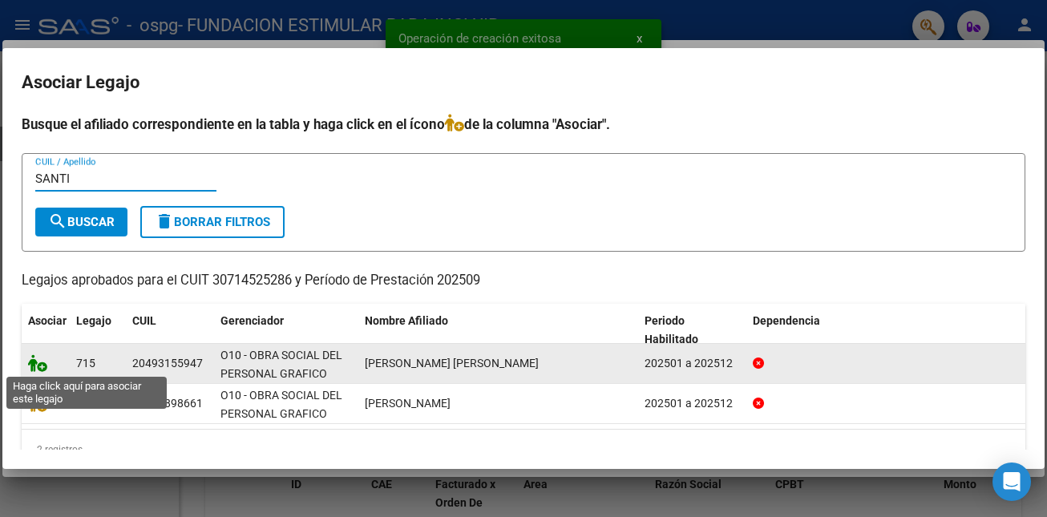
type input "SANTI"
click at [39, 365] on icon at bounding box center [37, 363] width 19 height 18
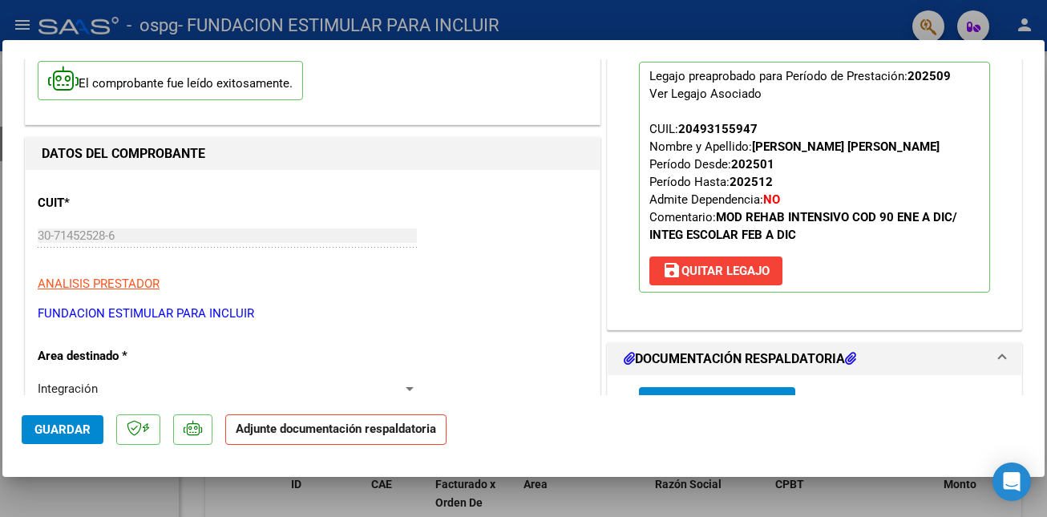
scroll to position [160, 0]
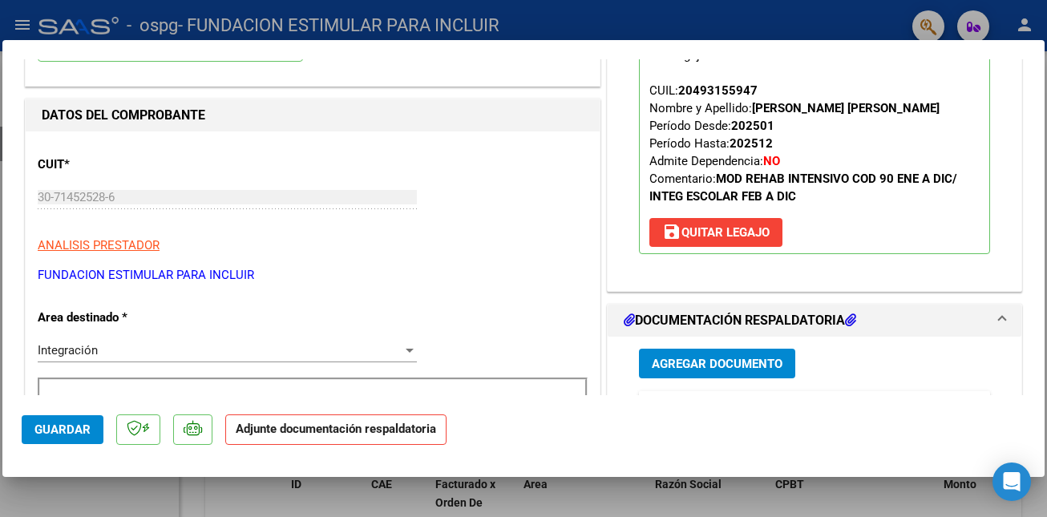
click at [697, 365] on span "Agregar Documento" at bounding box center [717, 364] width 131 height 14
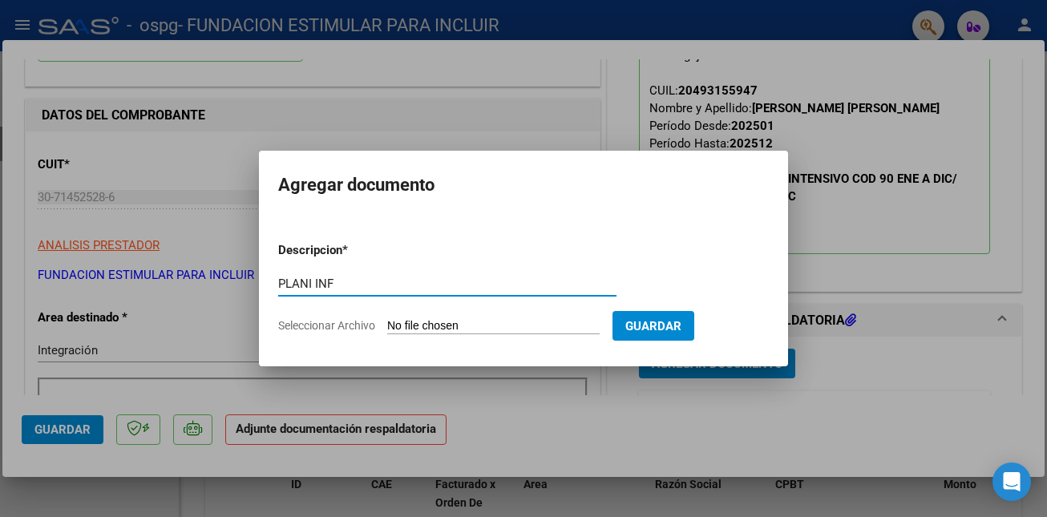
type input "PLANI INF"
click at [460, 326] on input "Seleccionar Archivo" at bounding box center [493, 326] width 213 height 15
type input "C:\fakepath\P [PERSON_NAME].pdf"
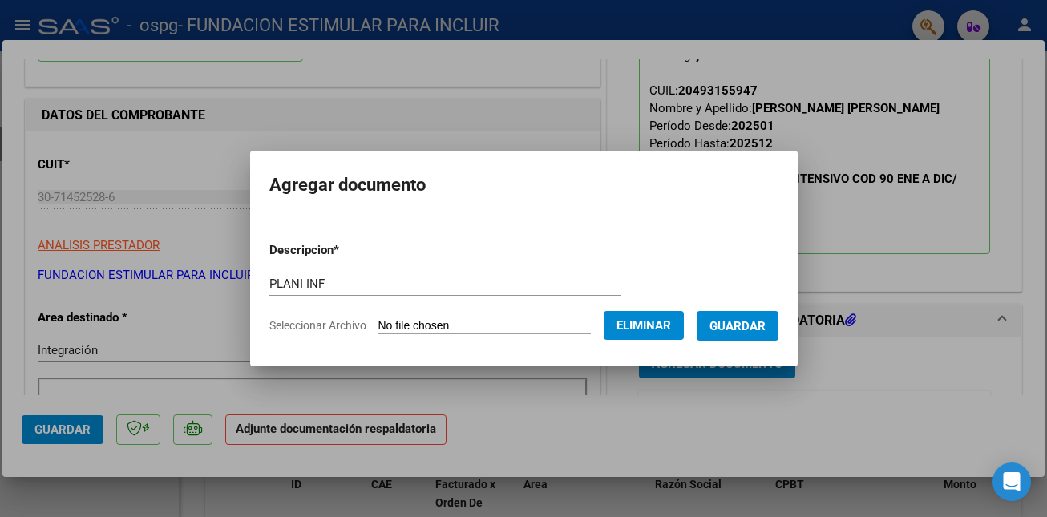
click at [761, 322] on span "Guardar" at bounding box center [738, 326] width 56 height 14
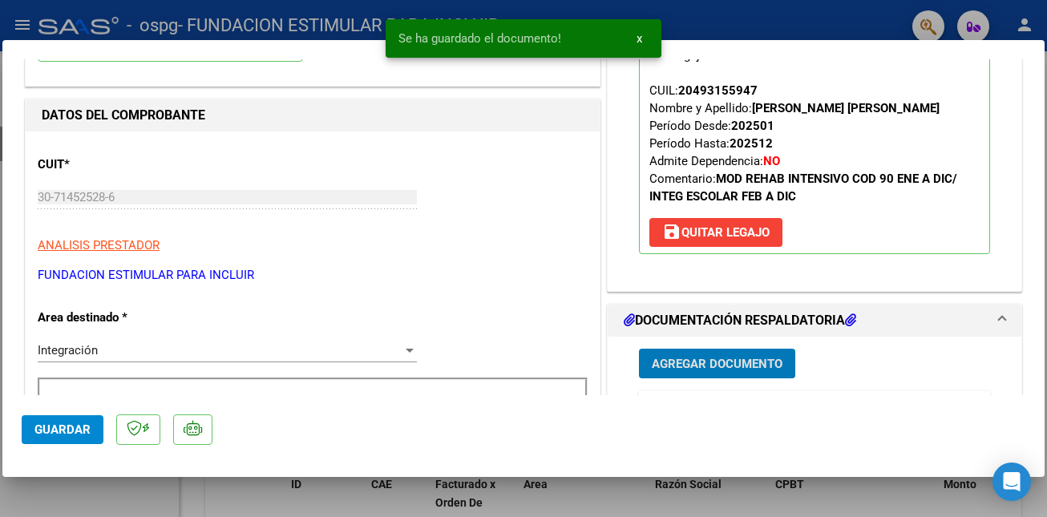
click at [70, 425] on span "Guardar" at bounding box center [62, 430] width 56 height 14
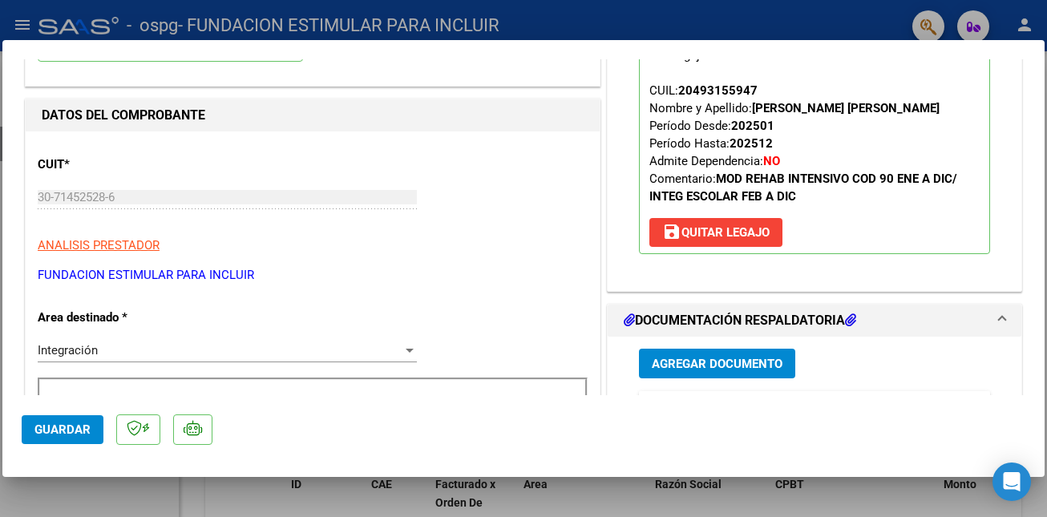
click at [193, 497] on div at bounding box center [523, 258] width 1047 height 517
type input "$ 0,00"
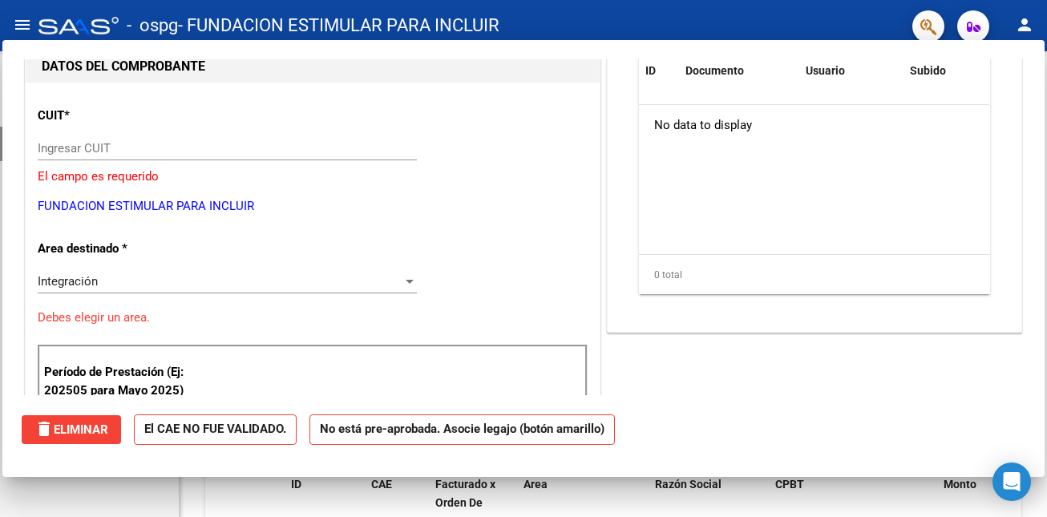
scroll to position [169, 0]
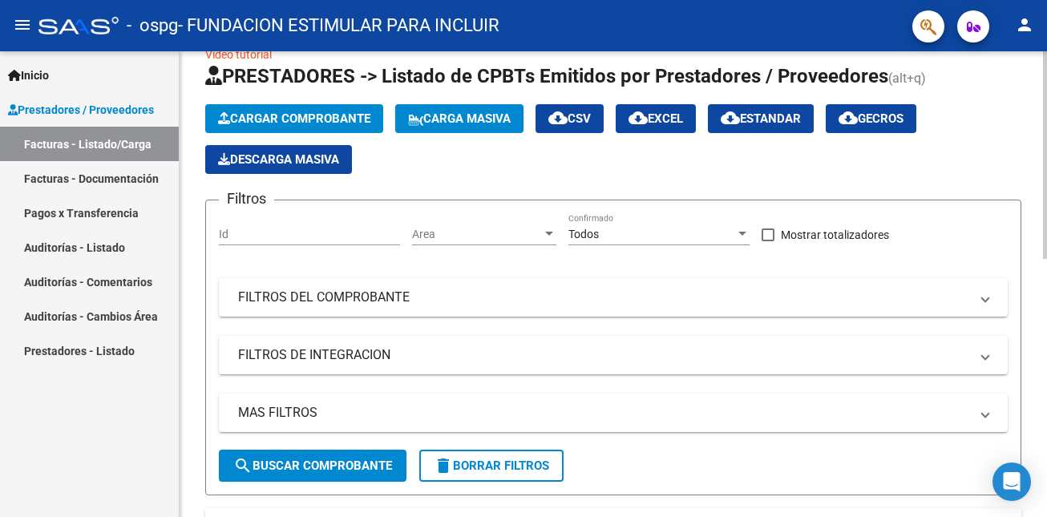
click at [302, 116] on span "Cargar Comprobante" at bounding box center [294, 118] width 152 height 14
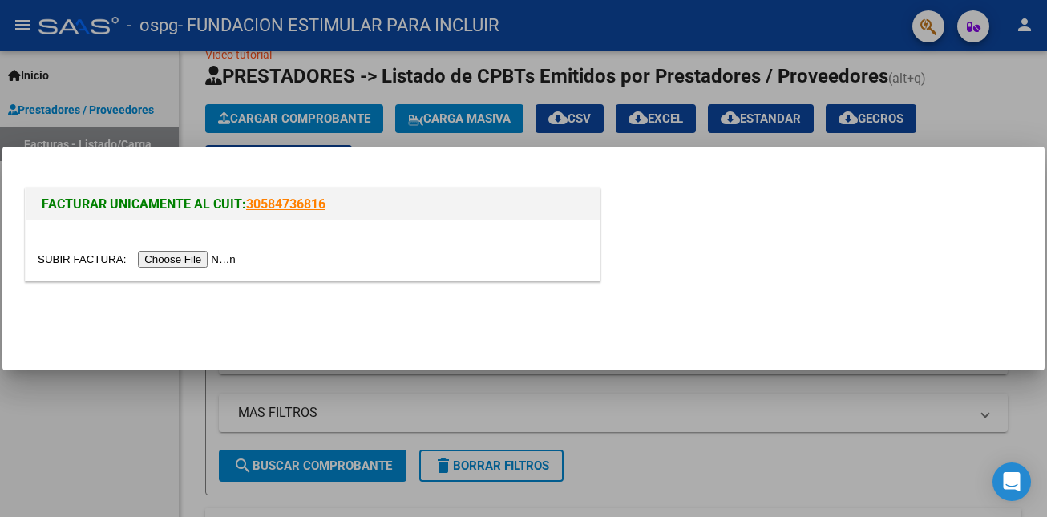
click at [225, 261] on input "file" at bounding box center [139, 259] width 203 height 17
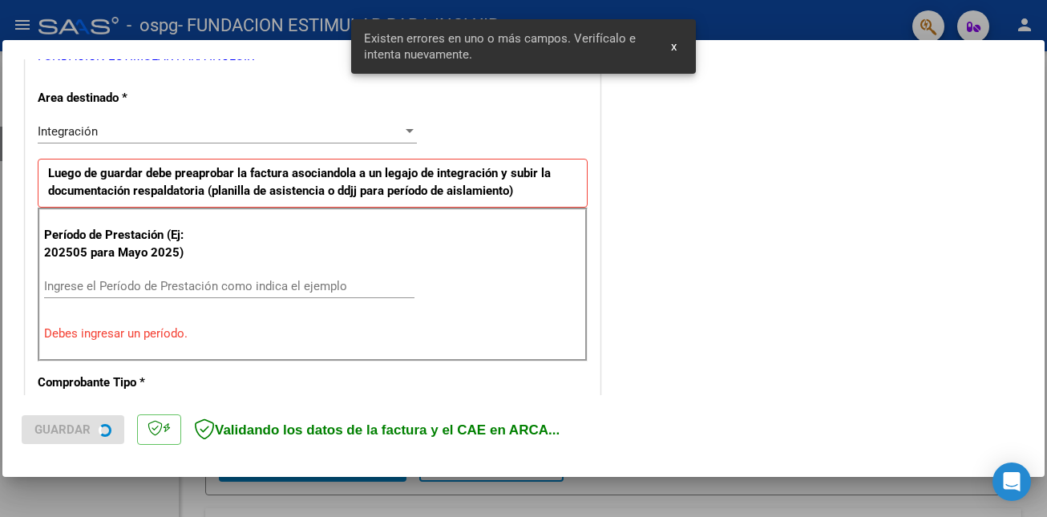
scroll to position [358, 0]
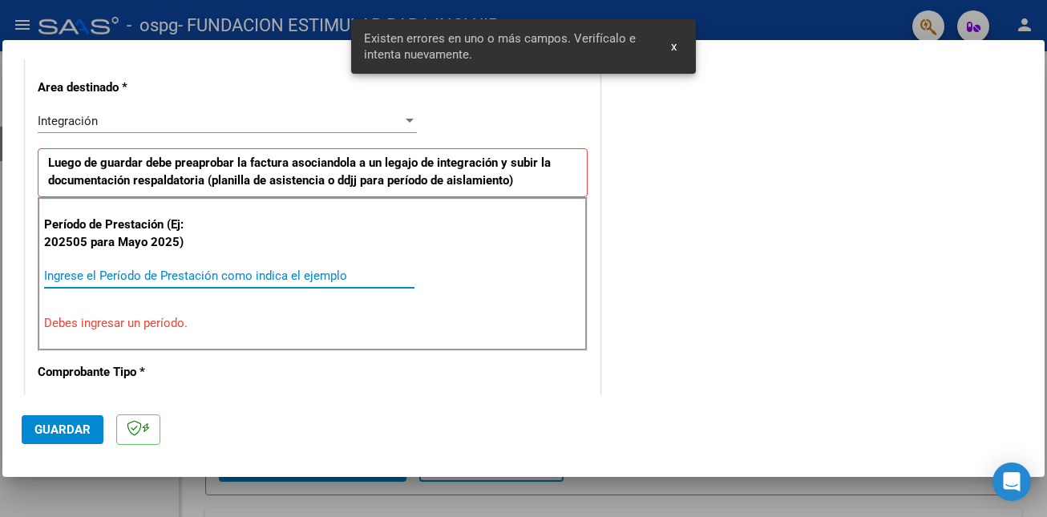
click at [173, 273] on input "Ingrese el Período de Prestación como indica el ejemplo" at bounding box center [229, 276] width 370 height 14
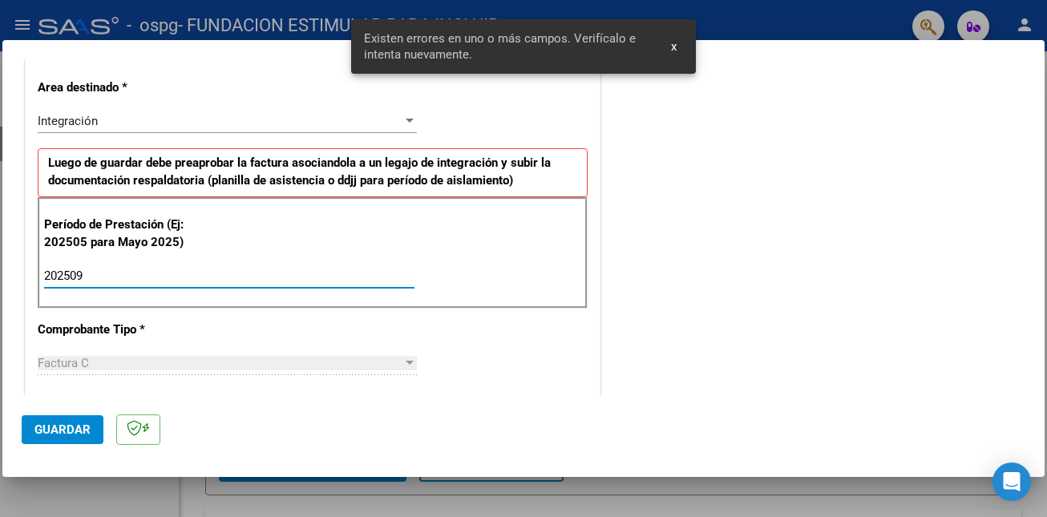
type input "202509"
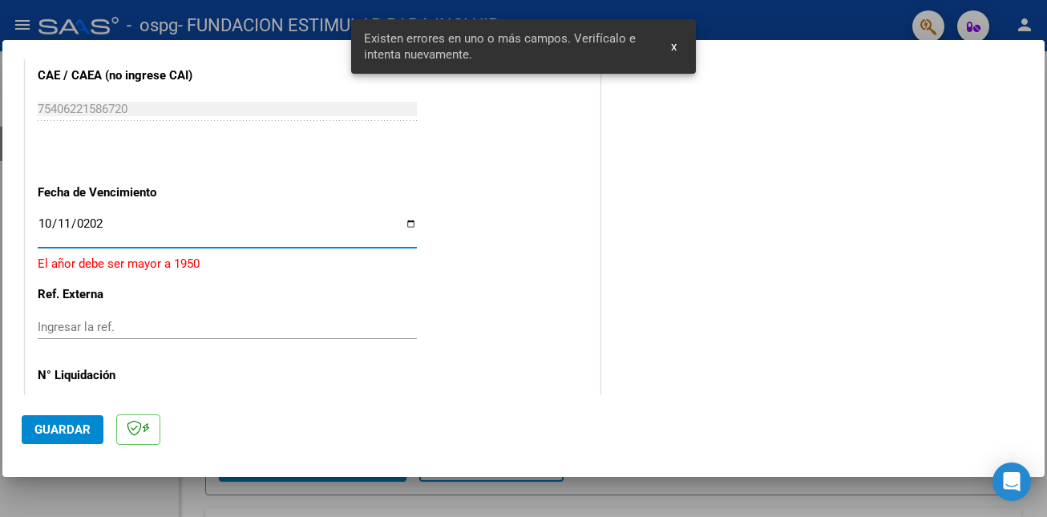
type input "[DATE]"
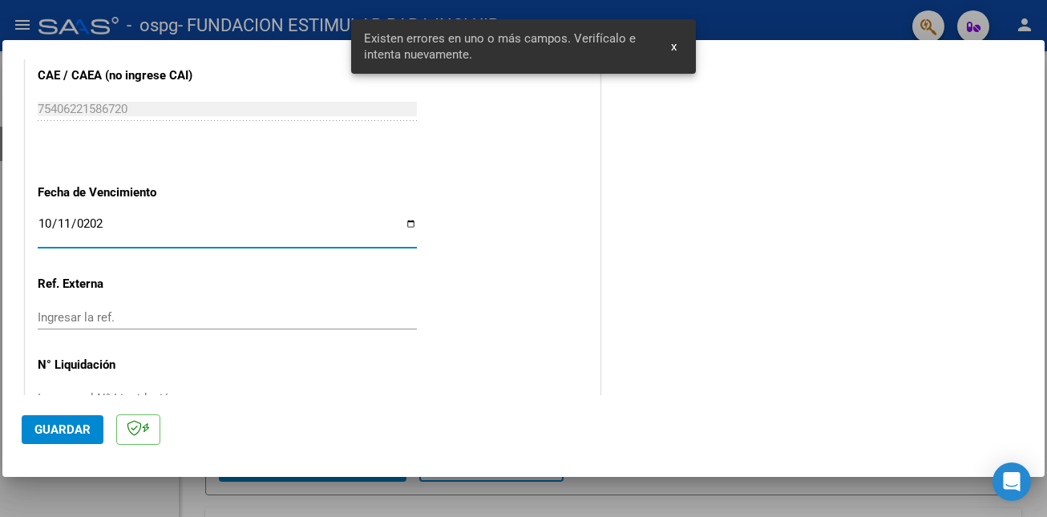
click at [76, 430] on span "Guardar" at bounding box center [62, 430] width 56 height 14
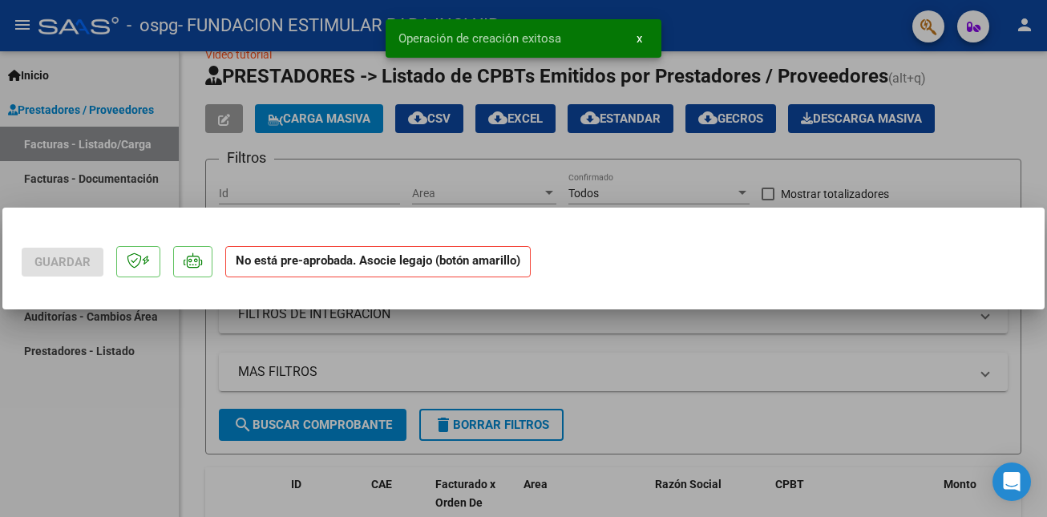
scroll to position [0, 0]
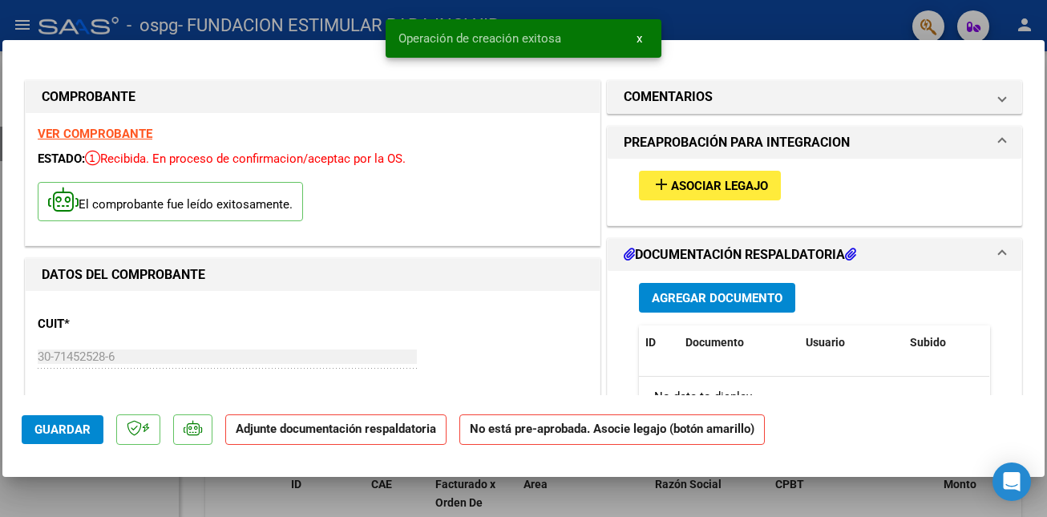
click at [735, 181] on span "Asociar Legajo" at bounding box center [719, 186] width 97 height 14
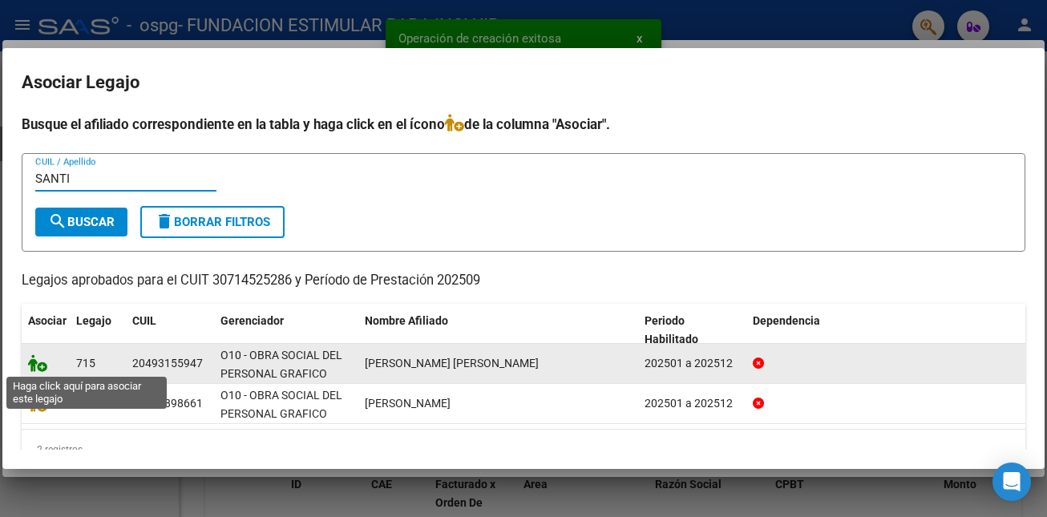
type input "SANTI"
click at [37, 362] on icon at bounding box center [37, 363] width 19 height 18
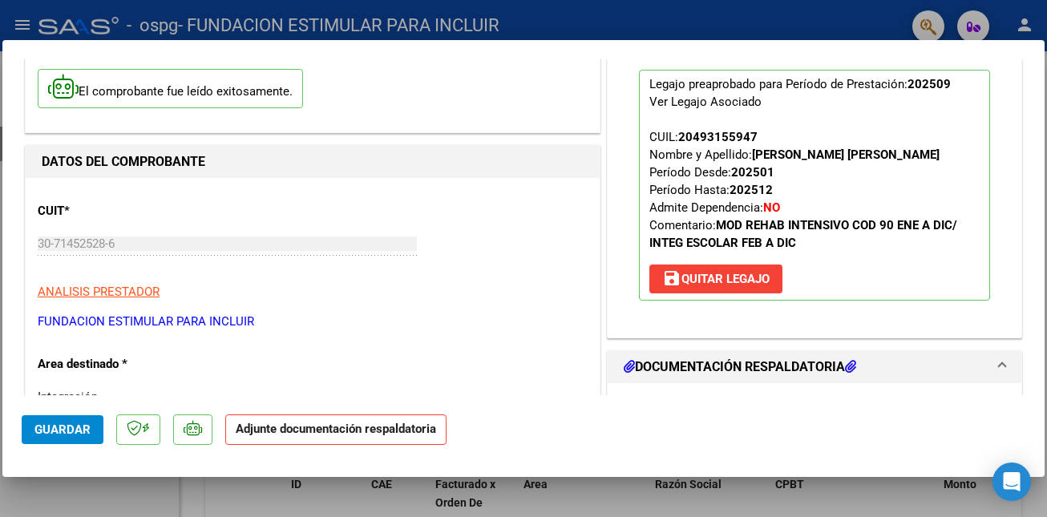
scroll to position [178, 0]
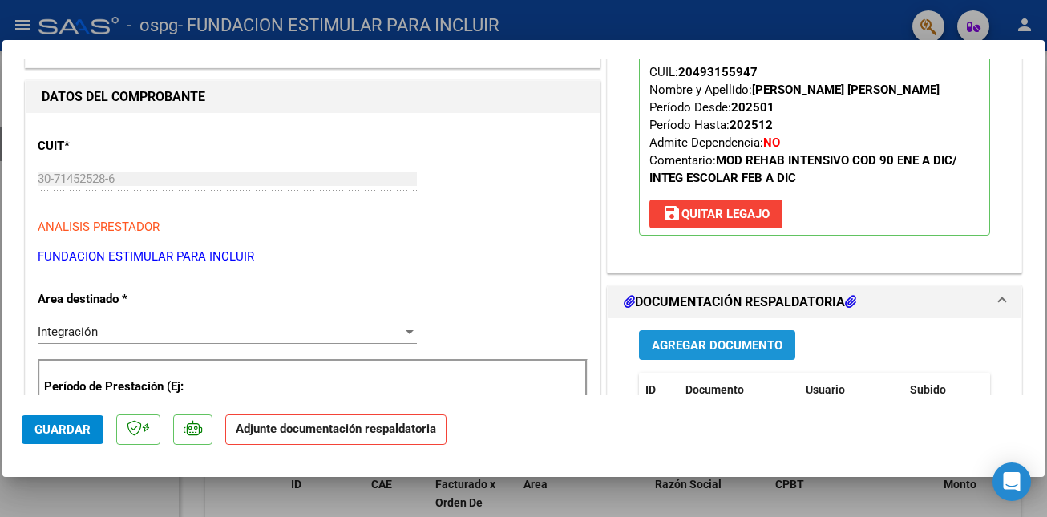
click at [728, 346] on span "Agregar Documento" at bounding box center [717, 345] width 131 height 14
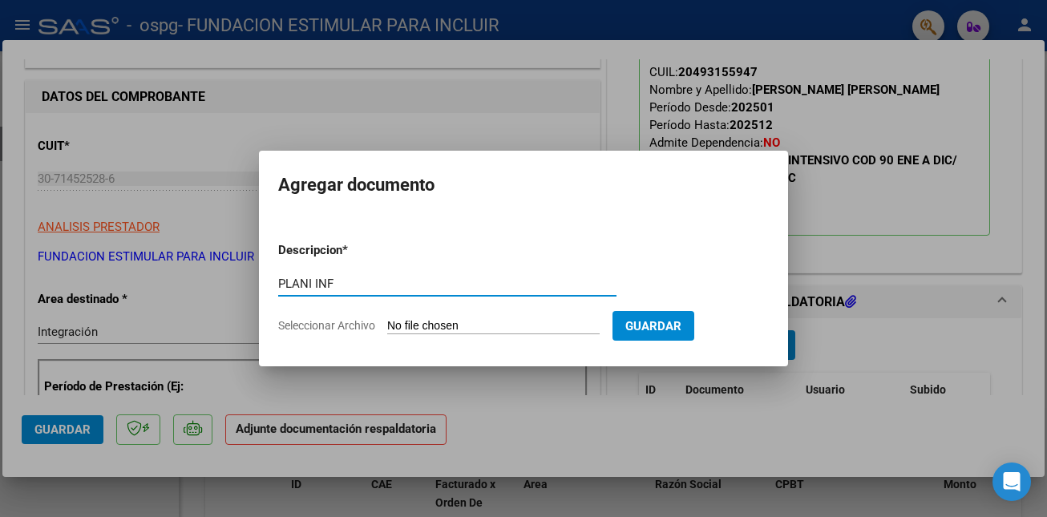
type input "PLANI INF"
click at [492, 322] on input "Seleccionar Archivo" at bounding box center [493, 326] width 213 height 15
type input "C:\fakepath\P [PERSON_NAME].pdf"
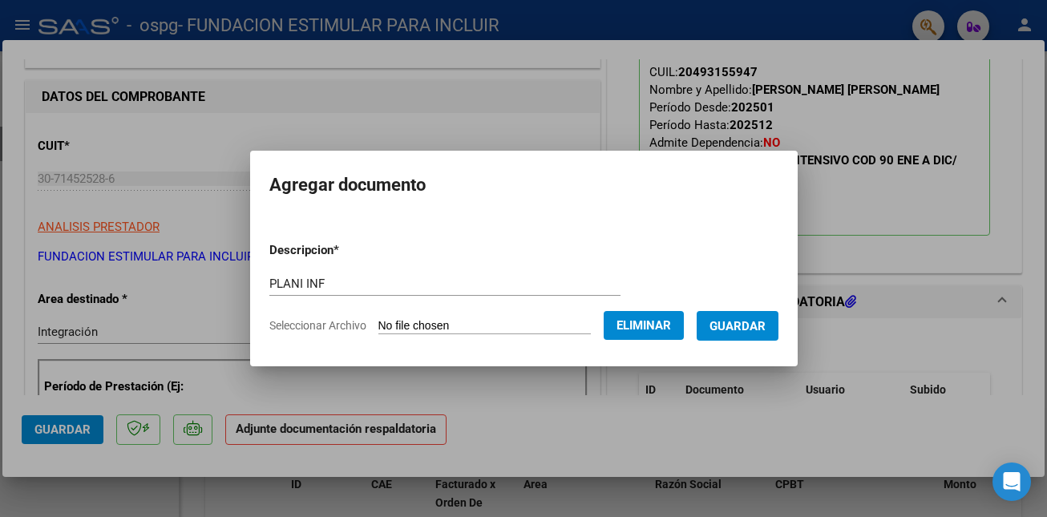
click at [755, 326] on span "Guardar" at bounding box center [738, 326] width 56 height 14
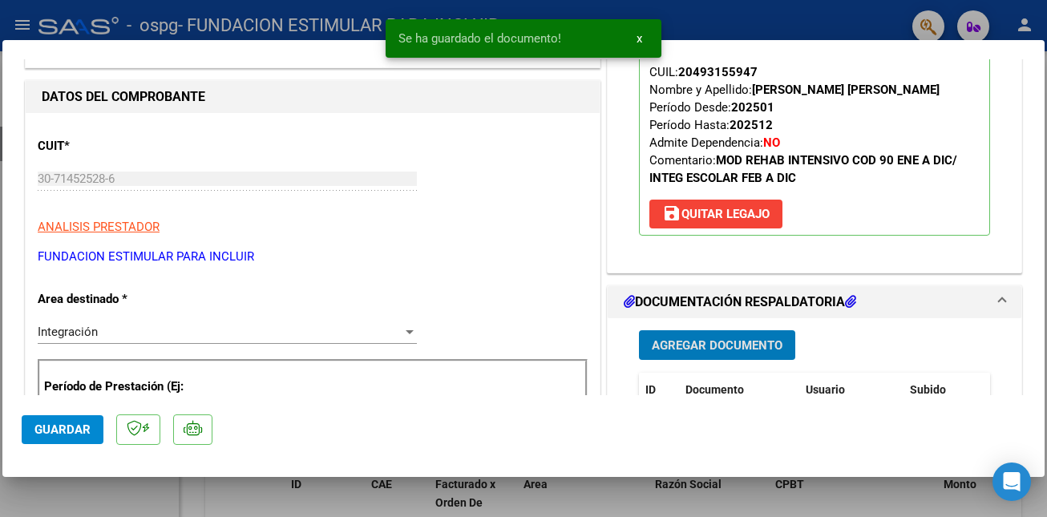
click at [75, 419] on button "Guardar" at bounding box center [63, 429] width 82 height 29
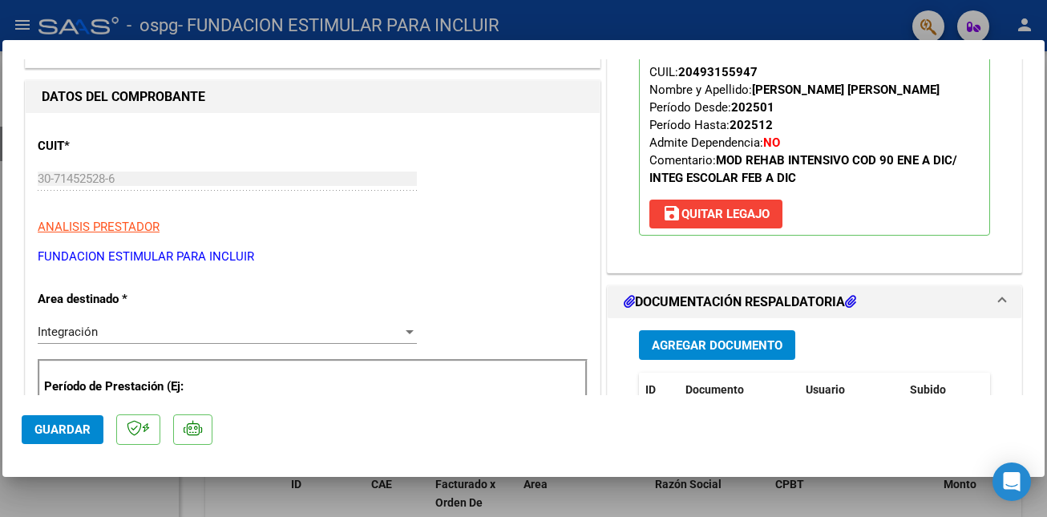
click at [246, 500] on div at bounding box center [523, 258] width 1047 height 517
type input "$ 0,00"
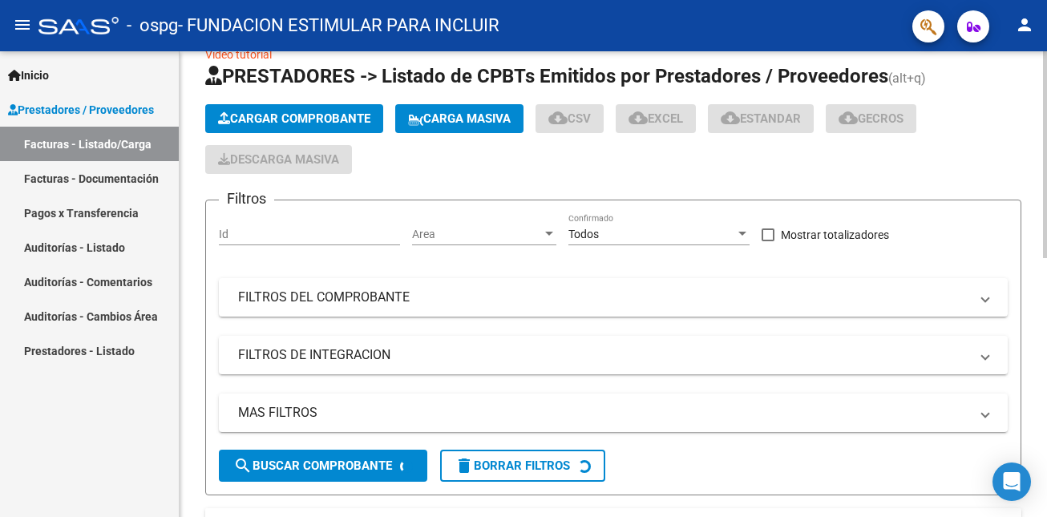
click at [327, 119] on span "Cargar Comprobante" at bounding box center [294, 118] width 152 height 14
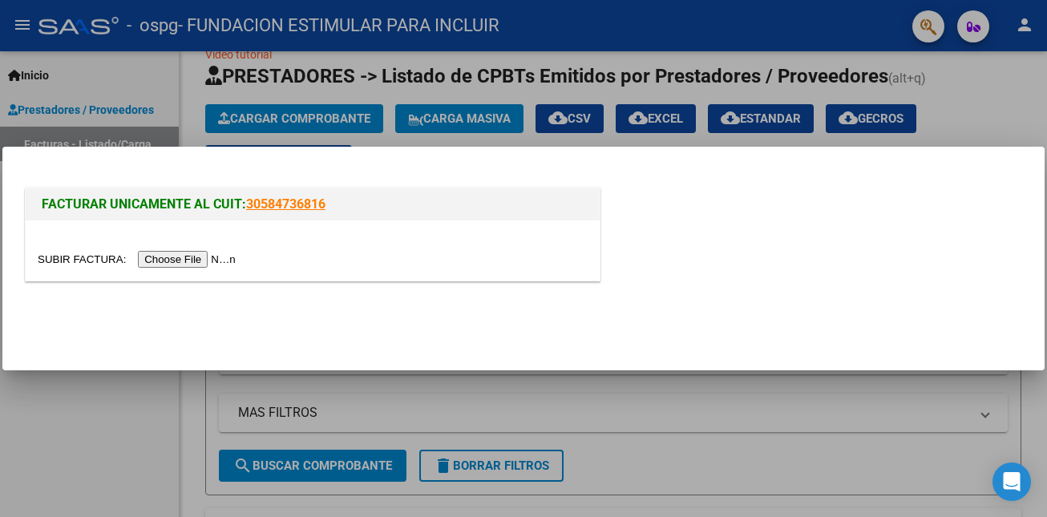
click at [226, 259] on input "file" at bounding box center [139, 259] width 203 height 17
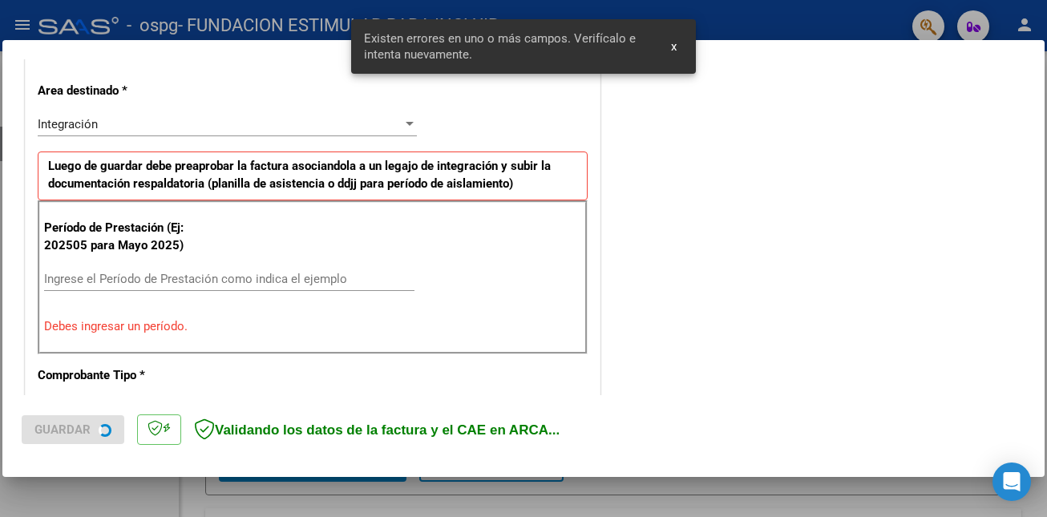
scroll to position [358, 0]
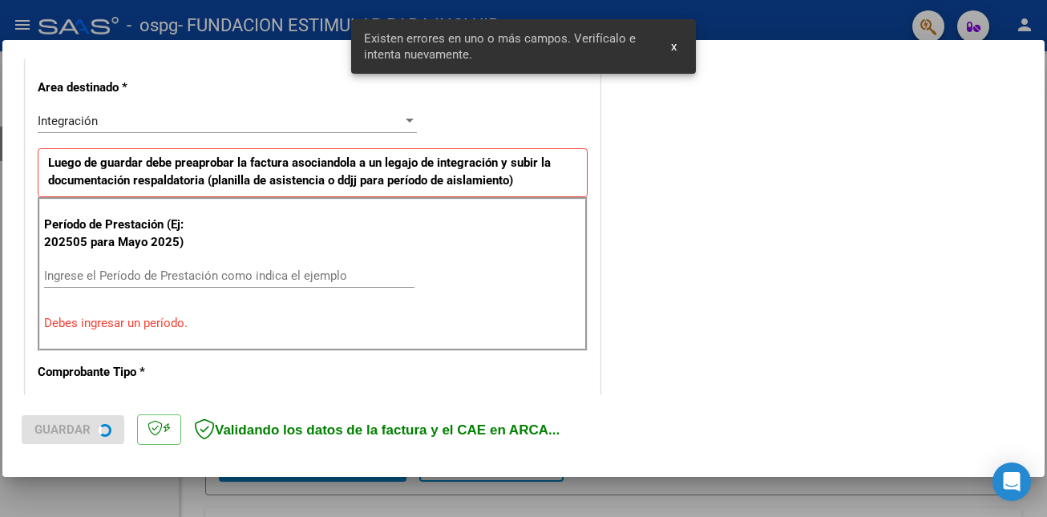
click at [201, 272] on input "Ingrese el Período de Prestación como indica el ejemplo" at bounding box center [229, 276] width 370 height 14
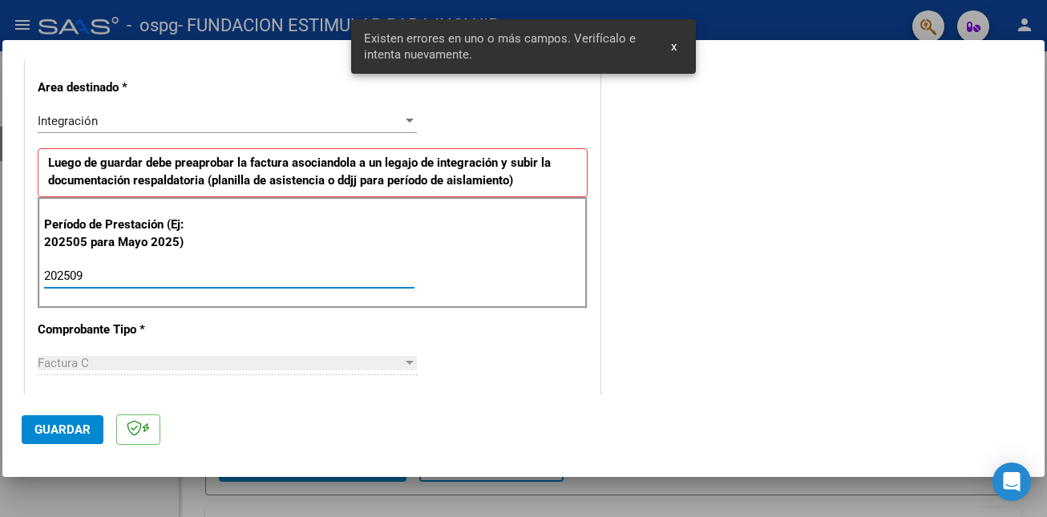
type input "202509"
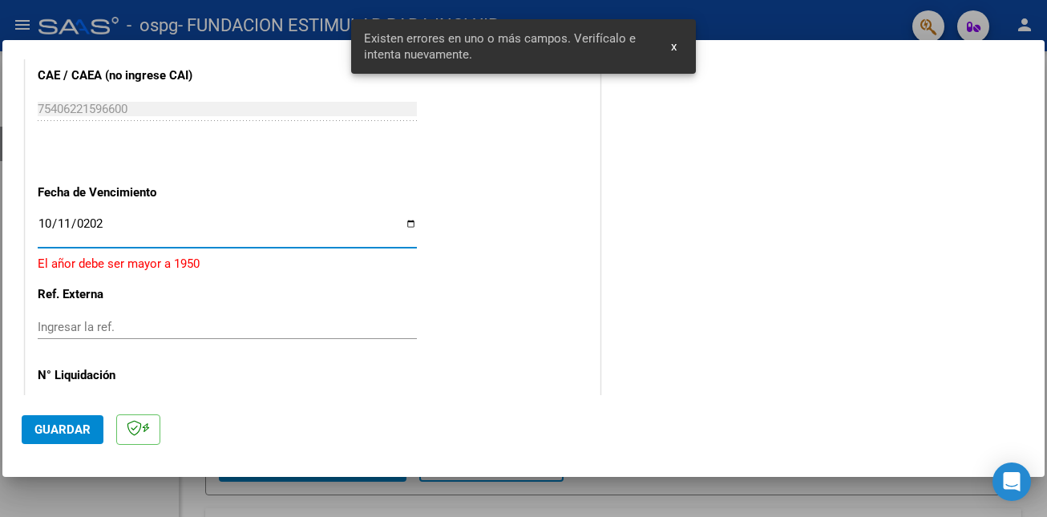
type input "[DATE]"
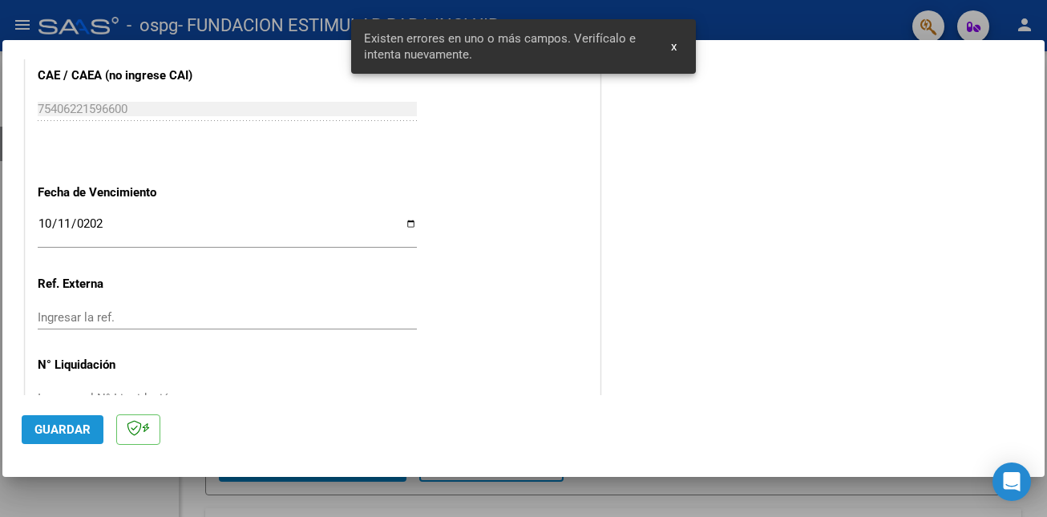
click at [71, 431] on span "Guardar" at bounding box center [62, 430] width 56 height 14
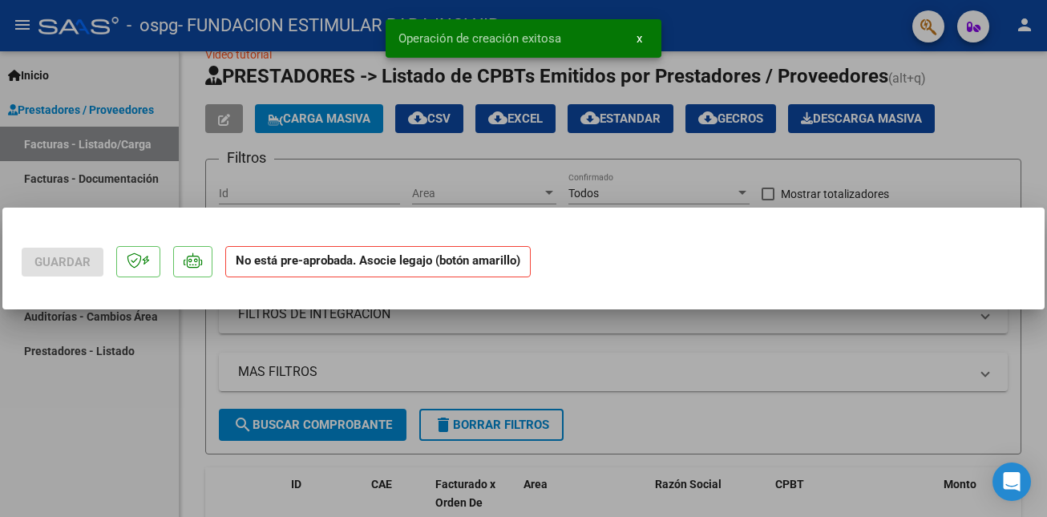
scroll to position [0, 0]
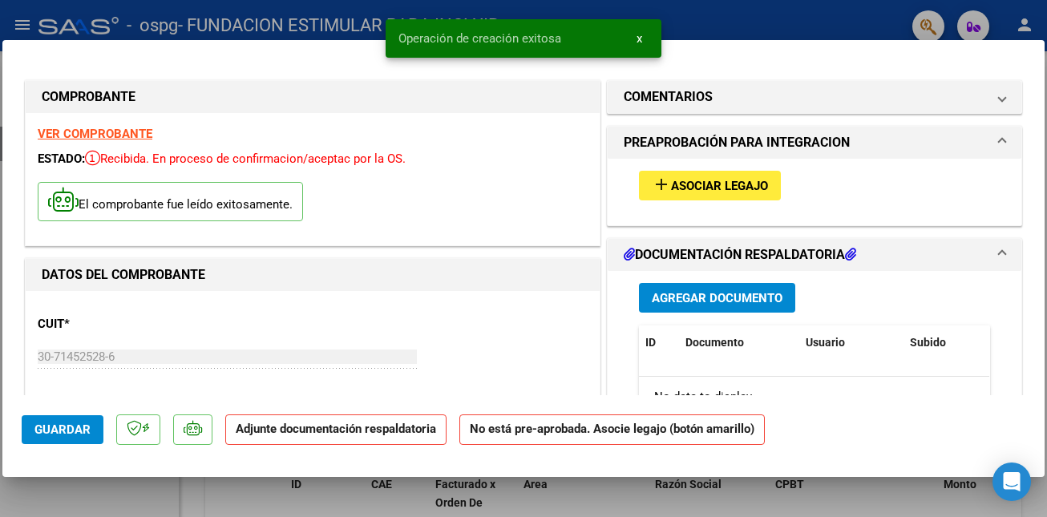
click at [740, 181] on span "Asociar Legajo" at bounding box center [719, 186] width 97 height 14
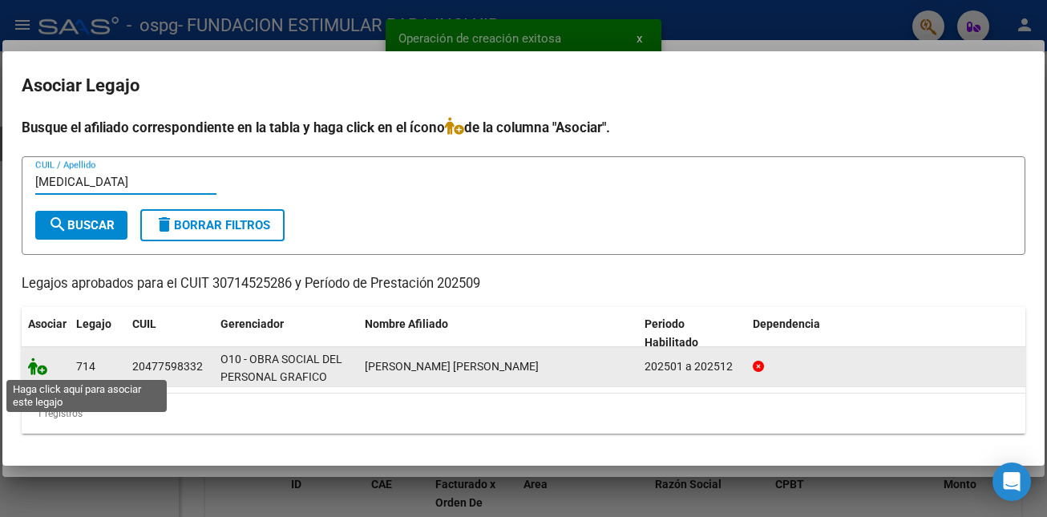
type input "[MEDICAL_DATA]"
click at [35, 364] on icon at bounding box center [37, 367] width 19 height 18
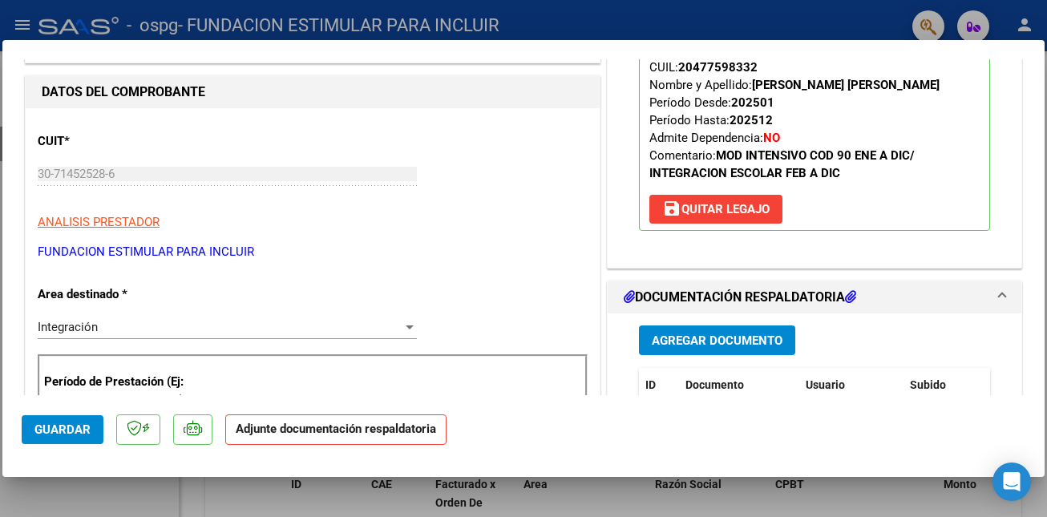
scroll to position [191, 0]
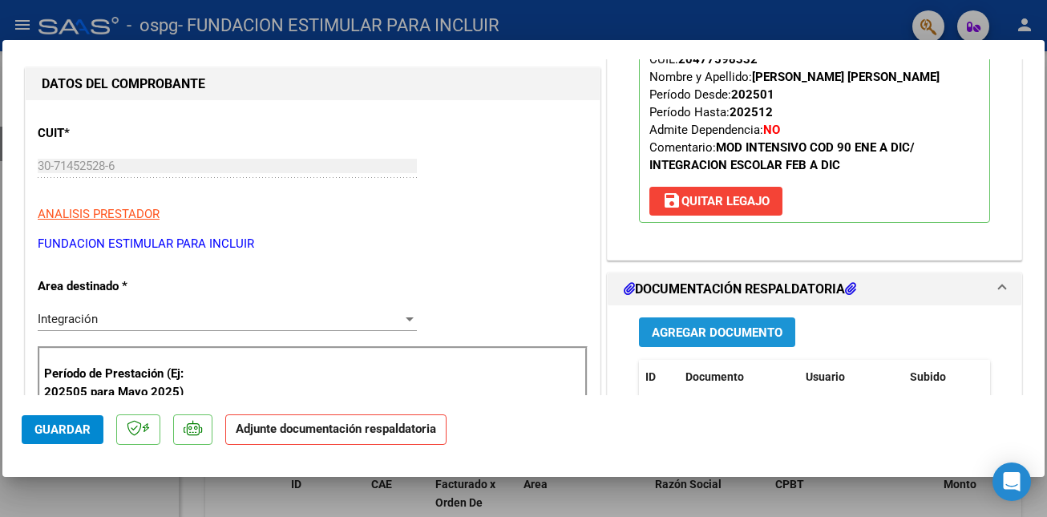
click at [727, 333] on span "Agregar Documento" at bounding box center [717, 333] width 131 height 14
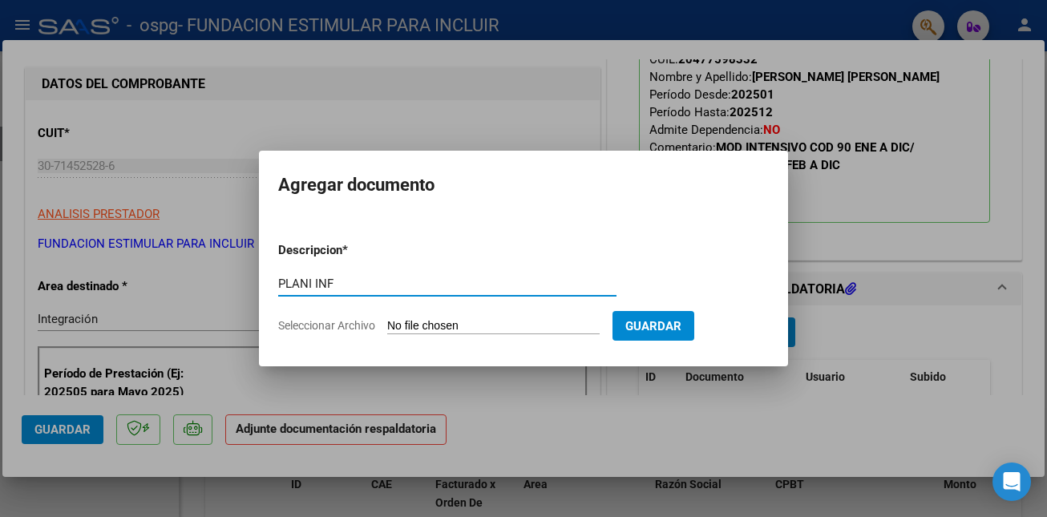
type input "PLANI INF"
click at [480, 323] on input "Seleccionar Archivo" at bounding box center [493, 326] width 213 height 15
type input "C:\fakepath\P [PERSON_NAME].pdf"
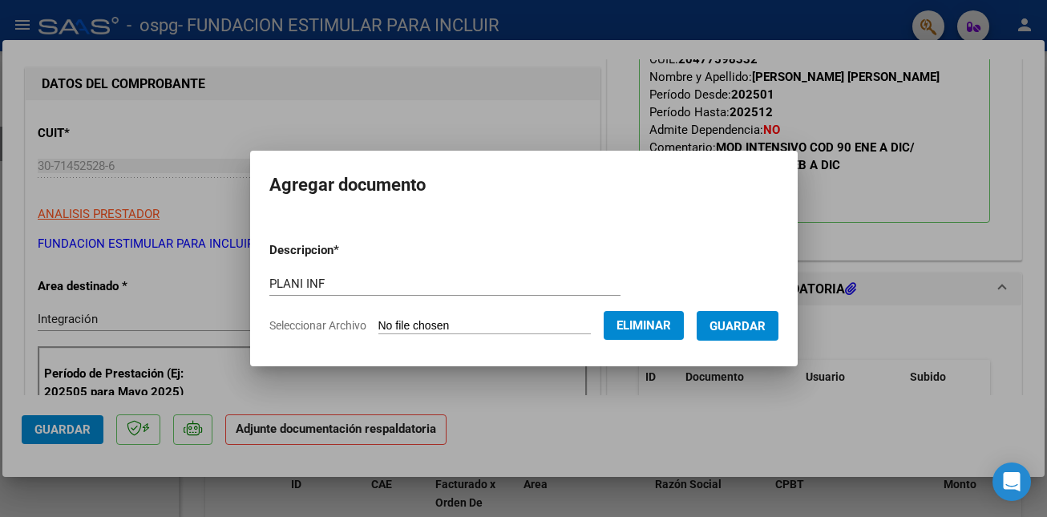
click at [766, 328] on span "Guardar" at bounding box center [738, 326] width 56 height 14
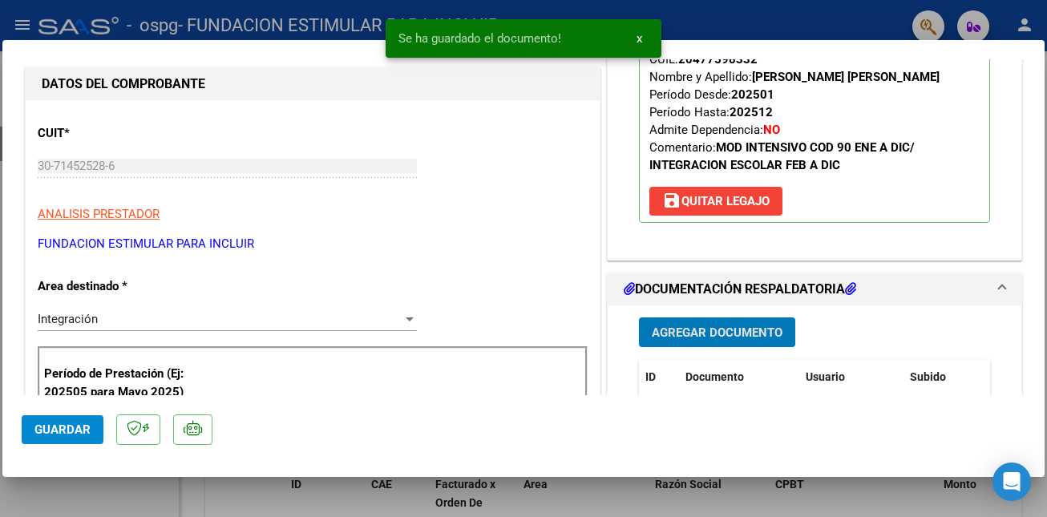
click at [54, 425] on span "Guardar" at bounding box center [62, 430] width 56 height 14
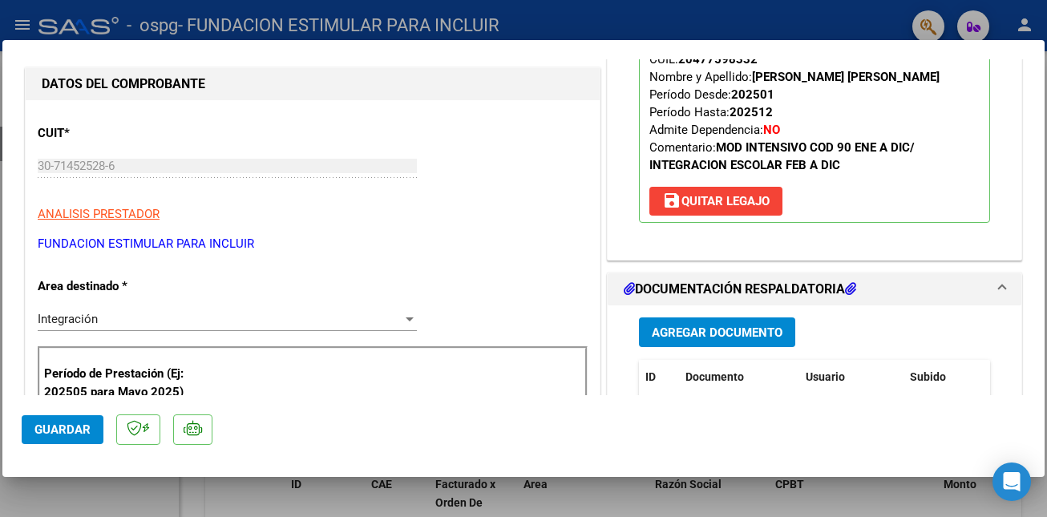
click at [156, 495] on div at bounding box center [523, 258] width 1047 height 517
type input "$ 0,00"
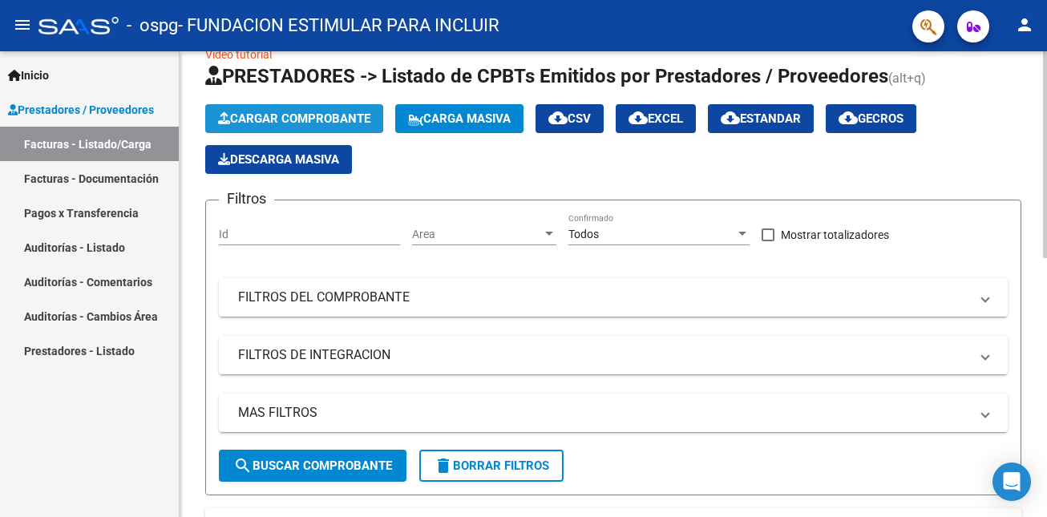
click at [291, 121] on span "Cargar Comprobante" at bounding box center [294, 118] width 152 height 14
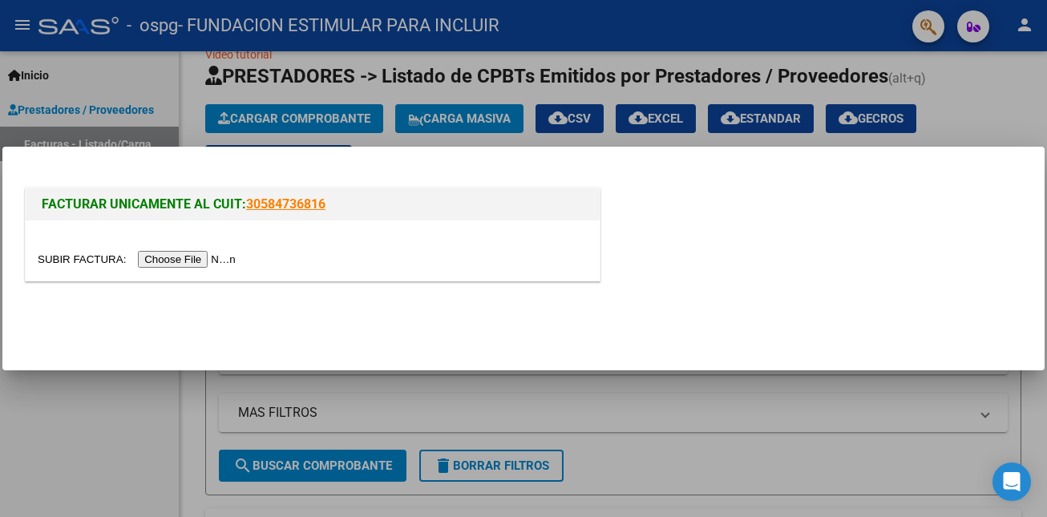
click at [221, 268] on input "file" at bounding box center [139, 259] width 203 height 17
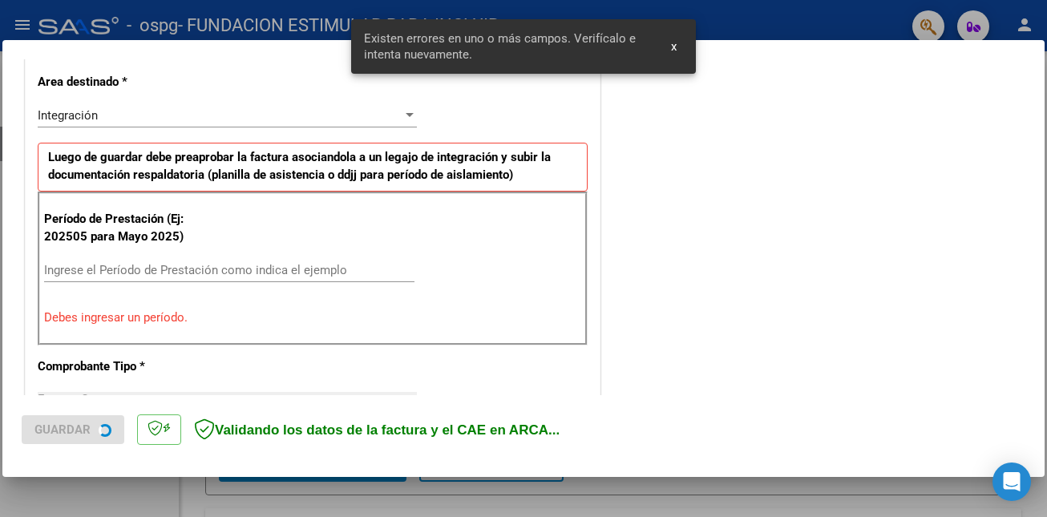
scroll to position [391, 0]
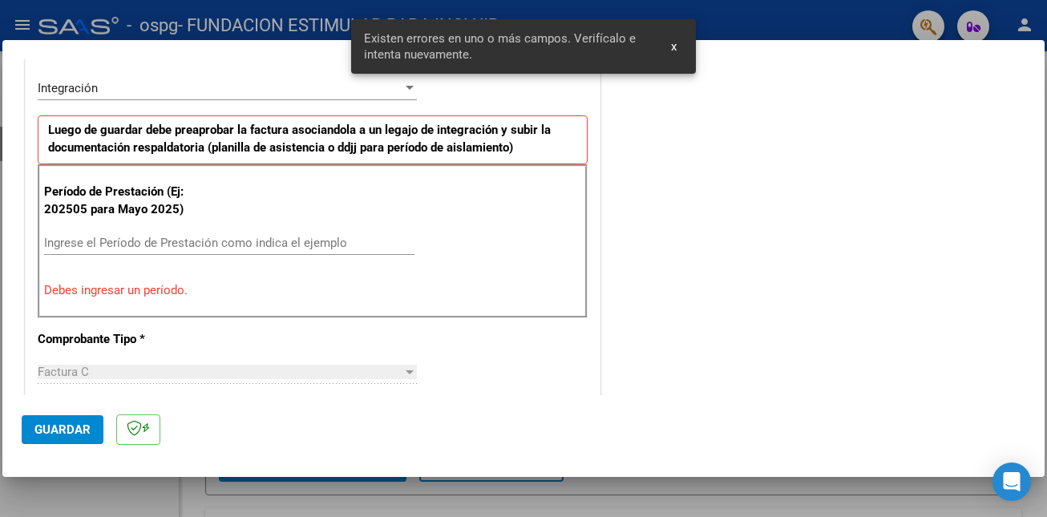
click at [217, 245] on input "Ingrese el Período de Prestación como indica el ejemplo" at bounding box center [229, 243] width 370 height 14
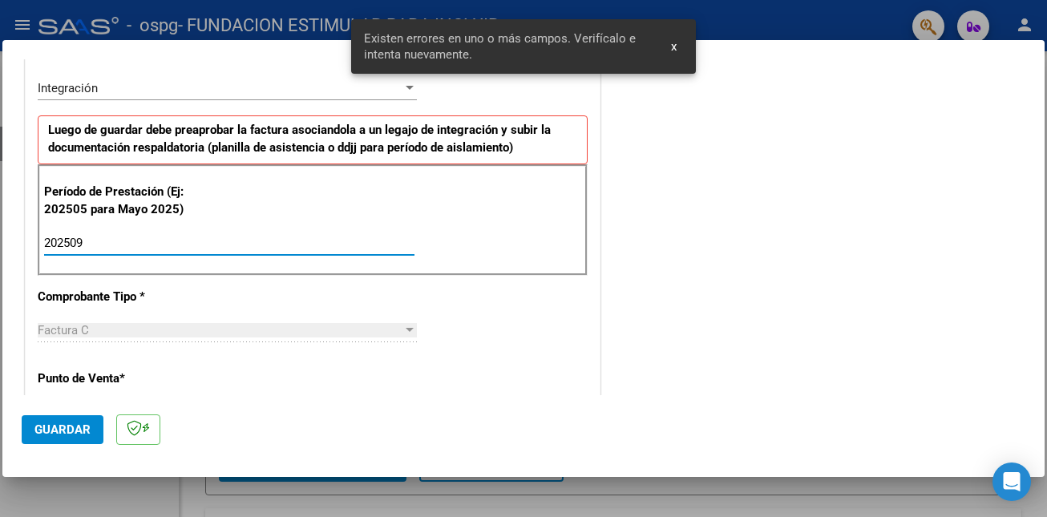
type input "202509"
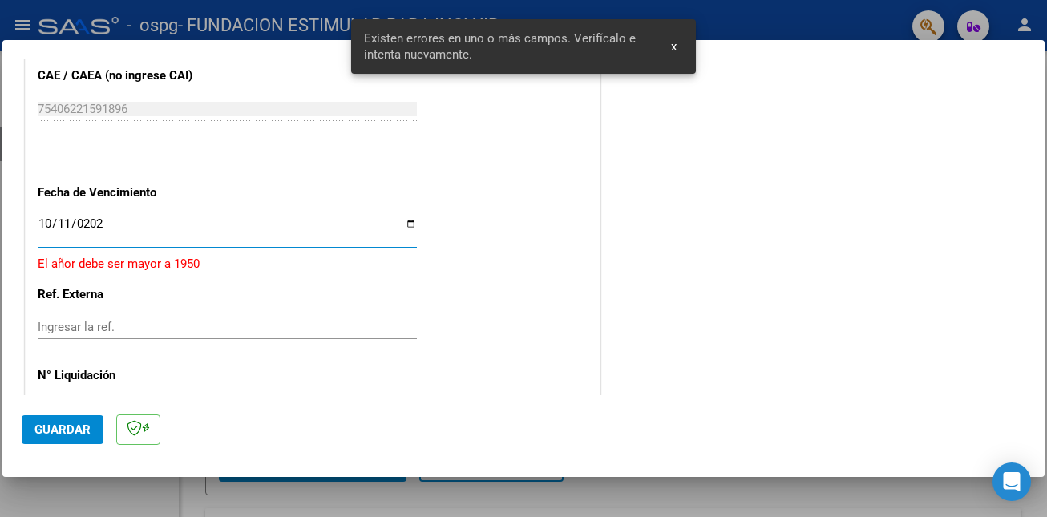
type input "[DATE]"
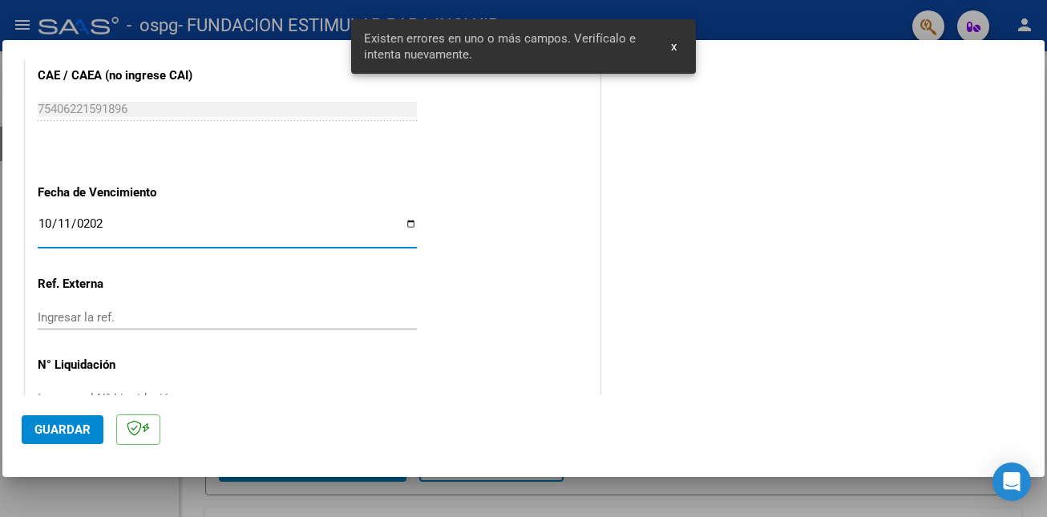
click at [80, 432] on span "Guardar" at bounding box center [62, 430] width 56 height 14
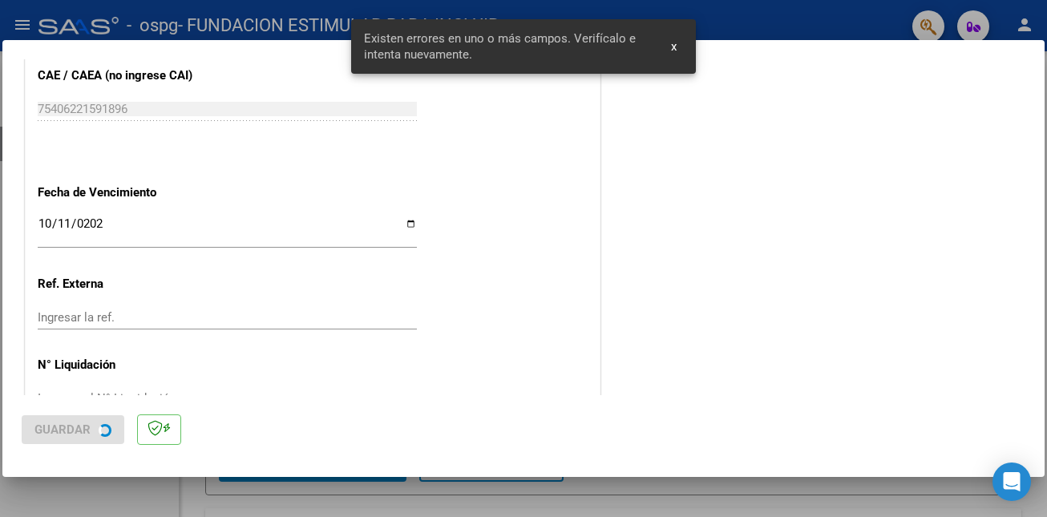
scroll to position [0, 0]
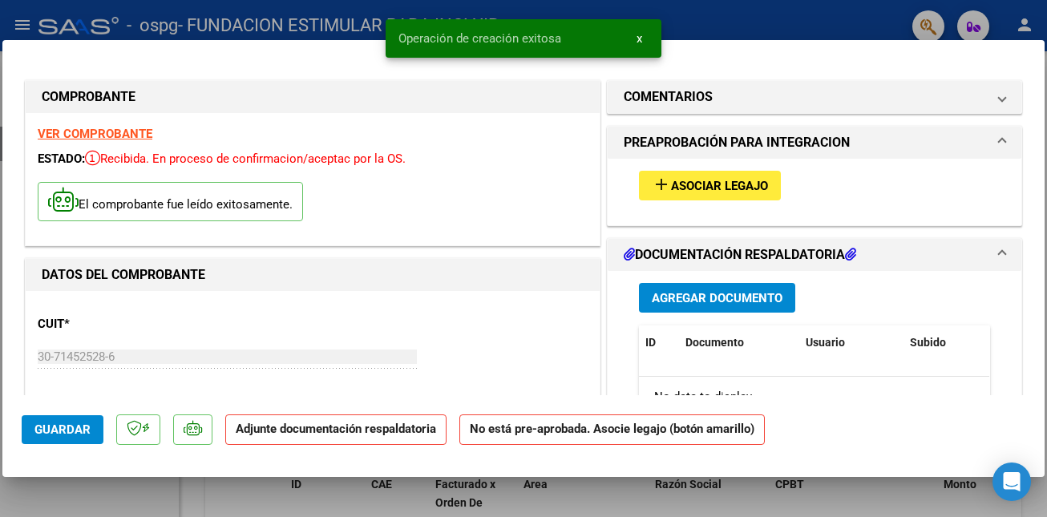
click at [743, 190] on span "Asociar Legajo" at bounding box center [719, 186] width 97 height 14
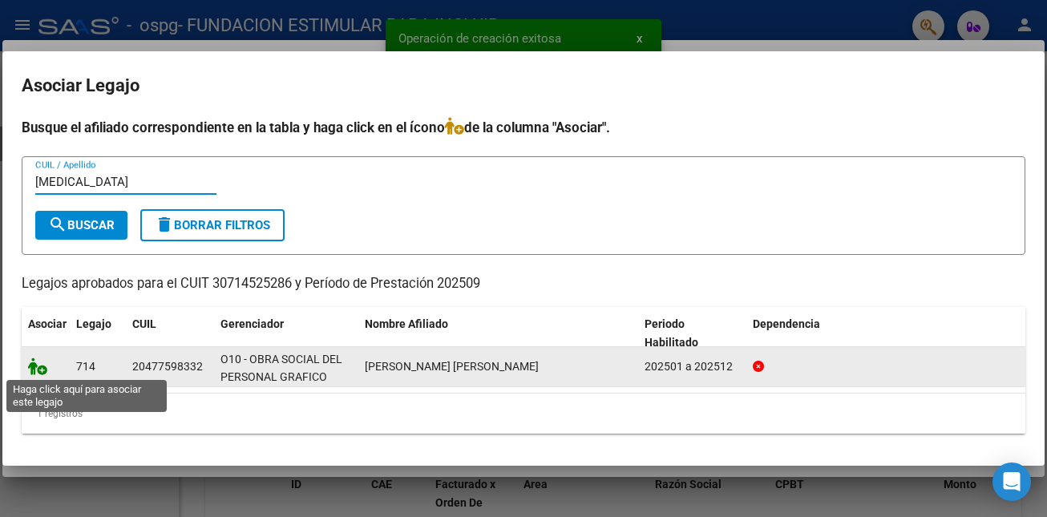
type input "[MEDICAL_DATA]"
click at [29, 361] on icon at bounding box center [37, 367] width 19 height 18
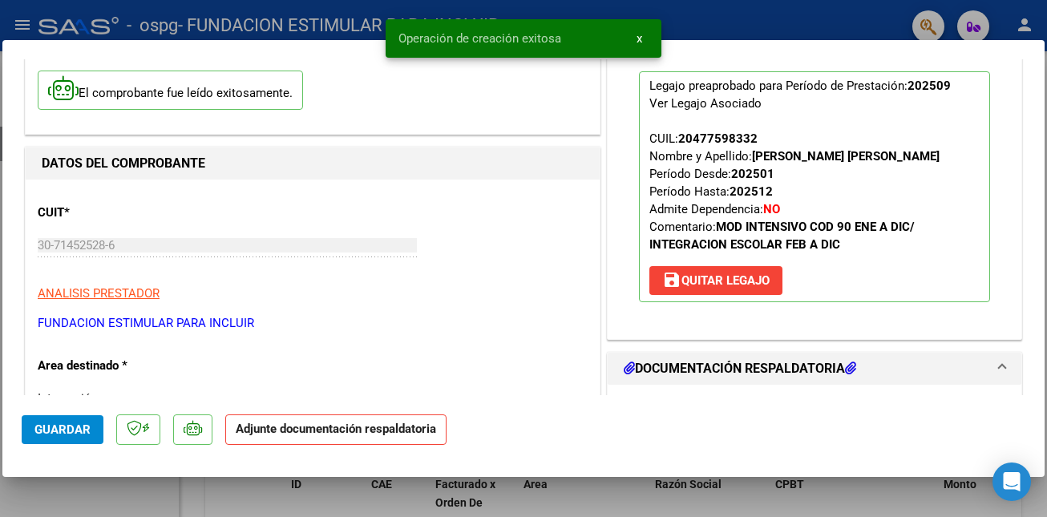
scroll to position [177, 0]
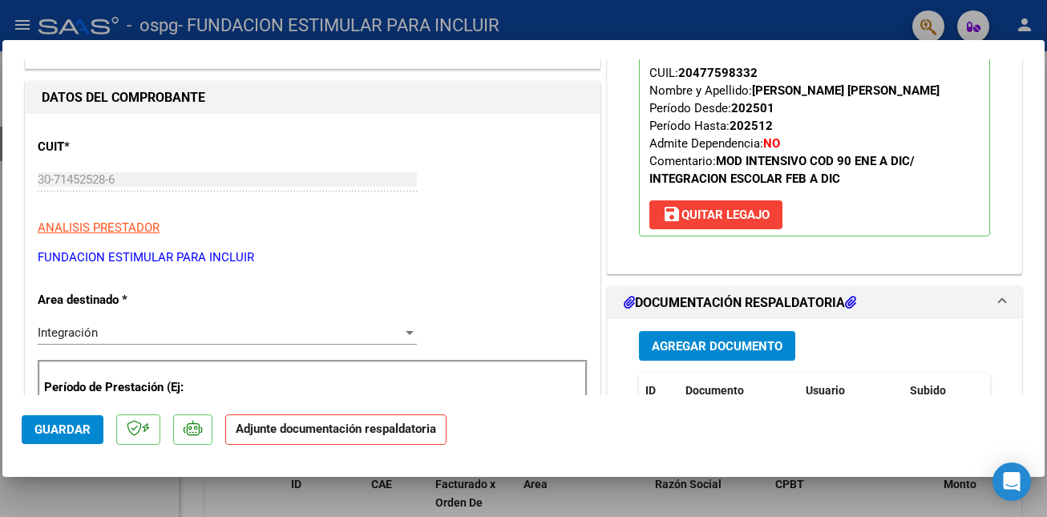
click at [706, 351] on span "Agregar Documento" at bounding box center [717, 346] width 131 height 14
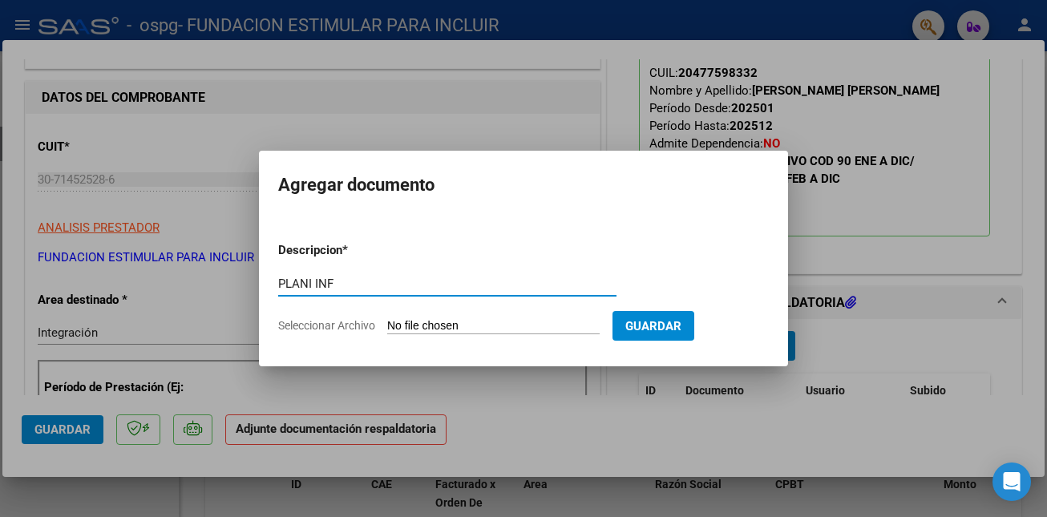
type input "PLANI INF"
click at [472, 326] on input "Seleccionar Archivo" at bounding box center [493, 326] width 213 height 15
click at [492, 330] on input "Seleccionar Archivo" at bounding box center [493, 326] width 213 height 15
type input "C:\fakepath\[PERSON_NAME].pdf"
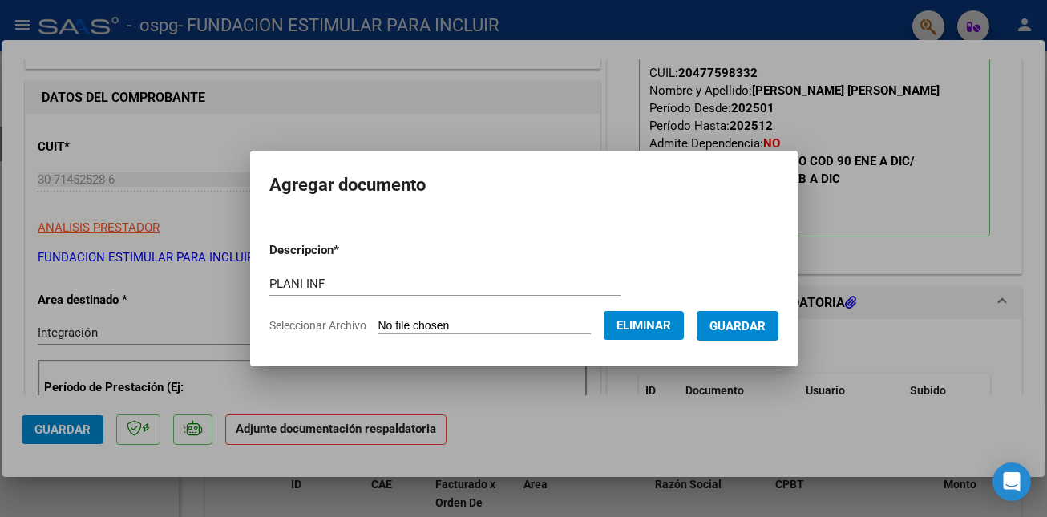
click at [766, 326] on span "Guardar" at bounding box center [738, 326] width 56 height 14
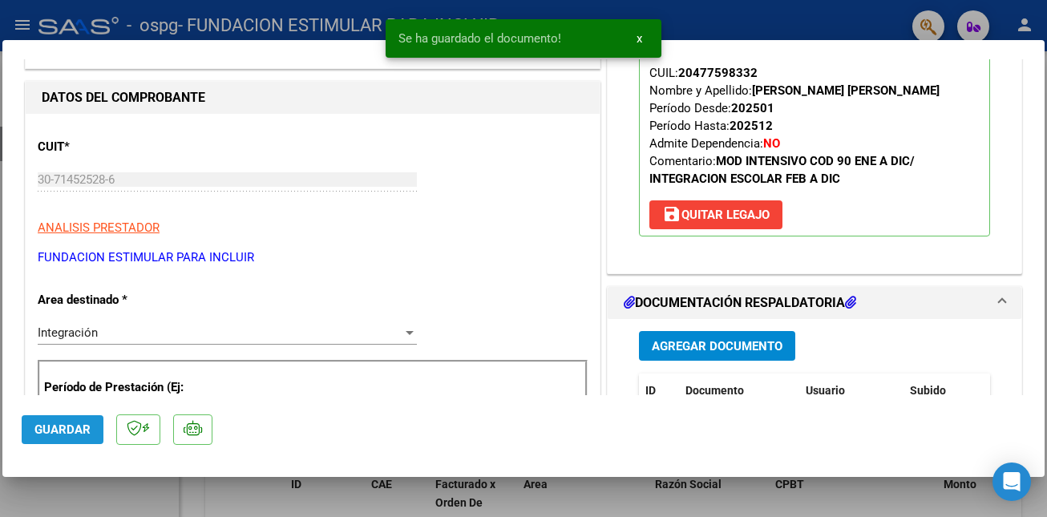
click at [63, 423] on span "Guardar" at bounding box center [62, 430] width 56 height 14
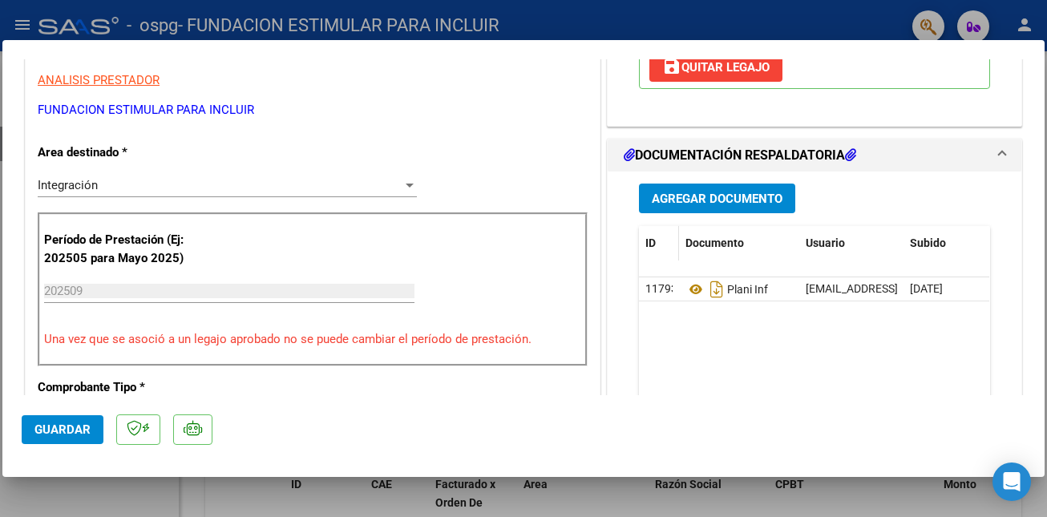
scroll to position [415, 0]
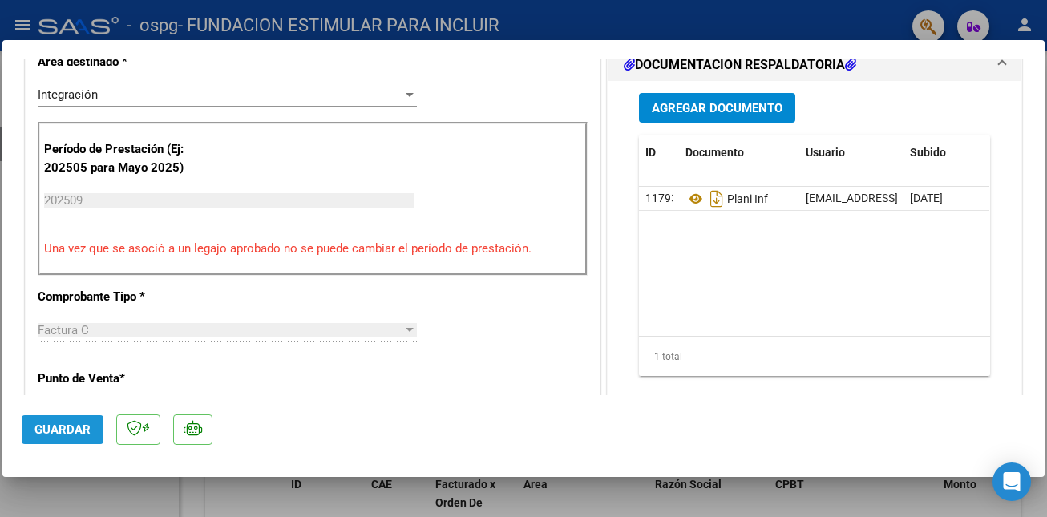
click at [55, 433] on span "Guardar" at bounding box center [62, 430] width 56 height 14
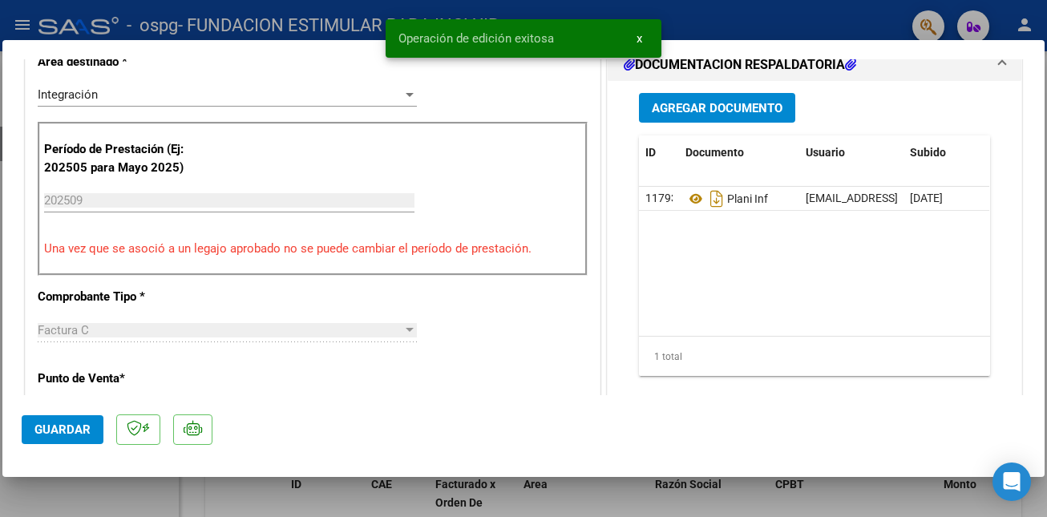
click at [209, 496] on div at bounding box center [523, 258] width 1047 height 517
type input "$ 0,00"
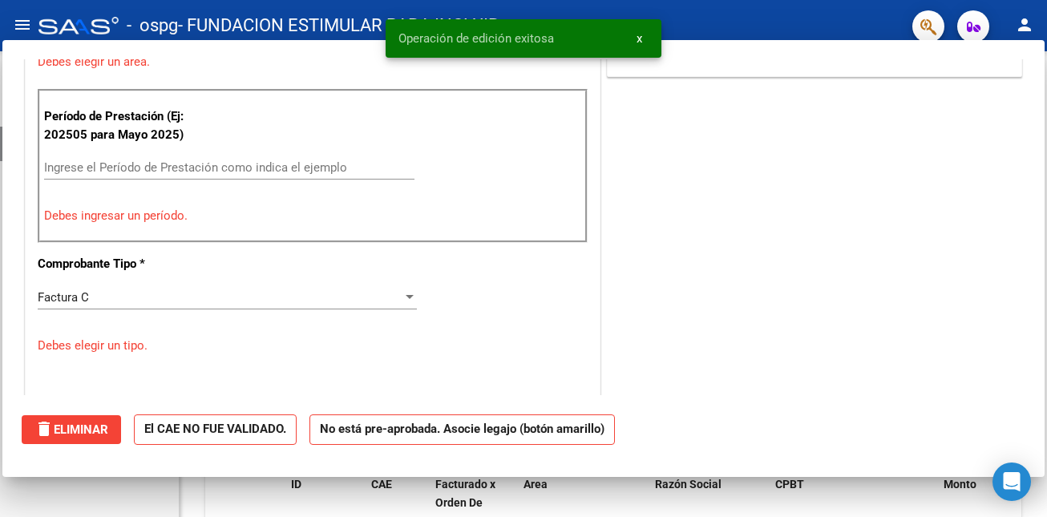
scroll to position [346, 0]
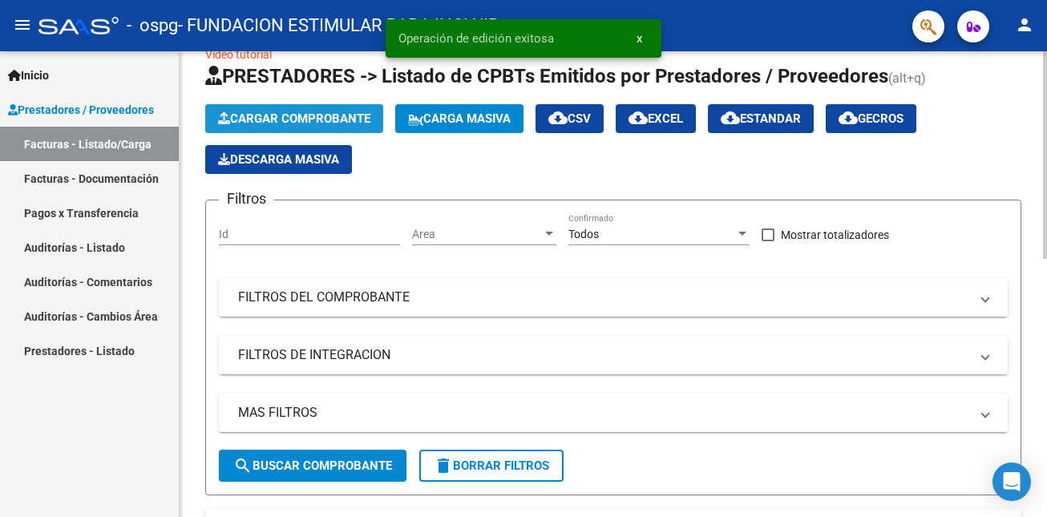
click at [310, 114] on span "Cargar Comprobante" at bounding box center [294, 118] width 152 height 14
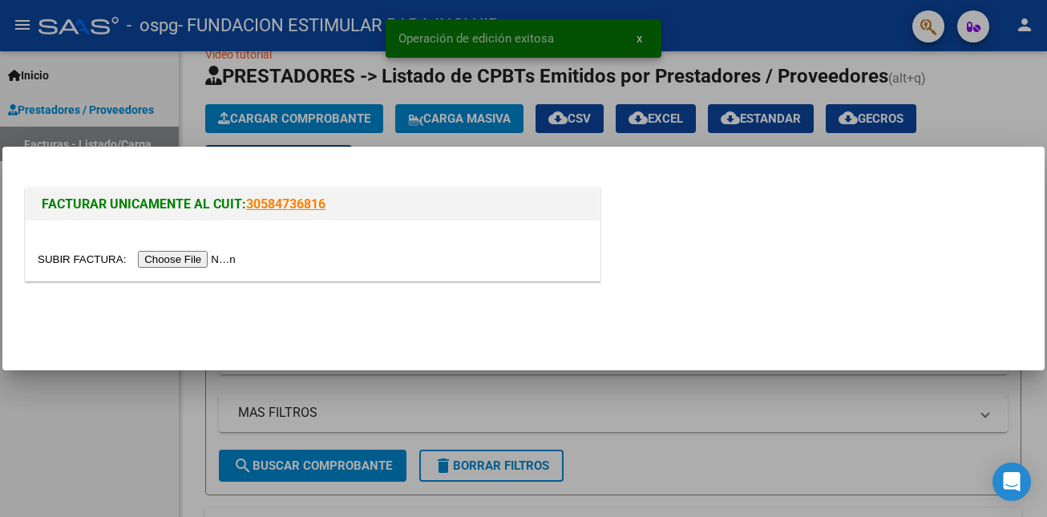
click at [238, 256] on input "file" at bounding box center [139, 259] width 203 height 17
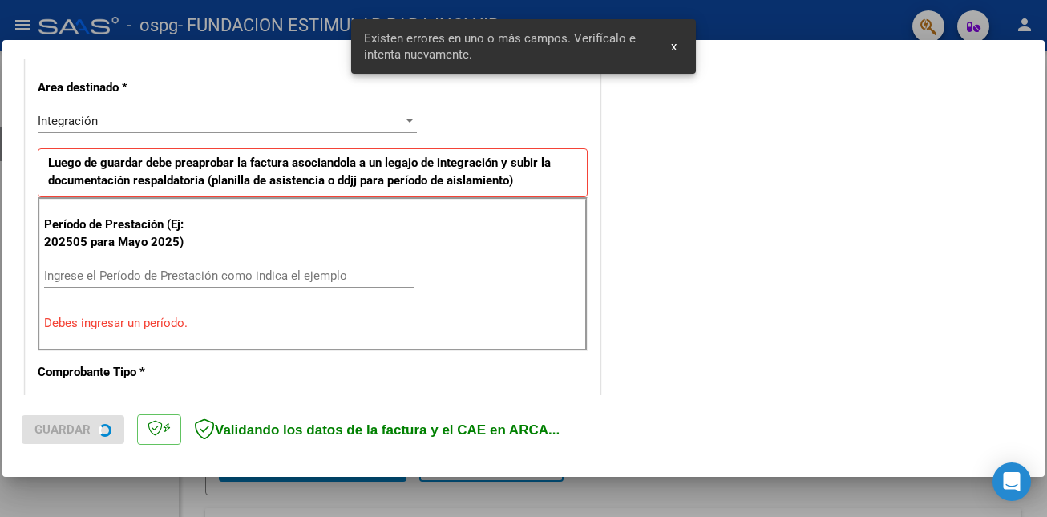
scroll to position [358, 0]
click at [185, 276] on input "Ingrese el Período de Prestación como indica el ejemplo" at bounding box center [229, 276] width 370 height 14
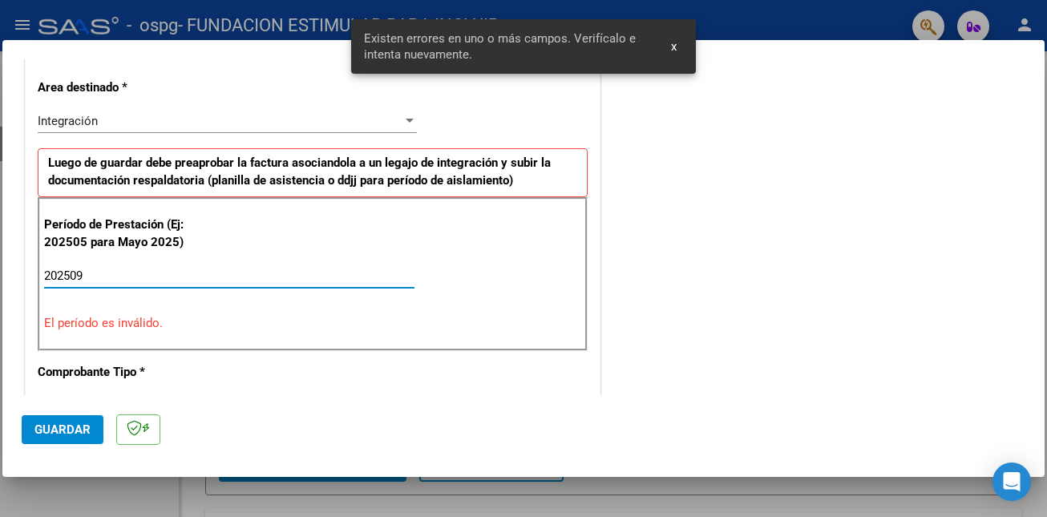
type input "202509"
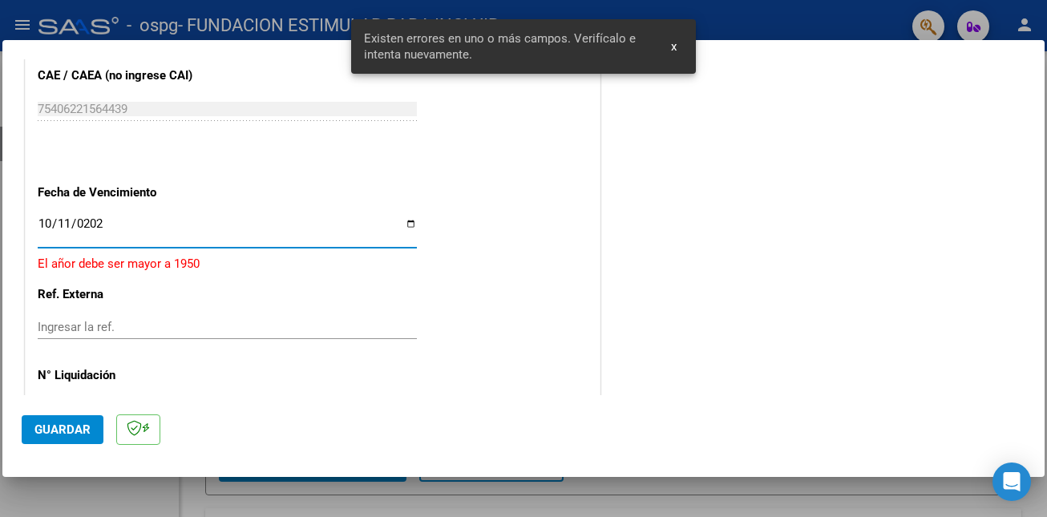
type input "[DATE]"
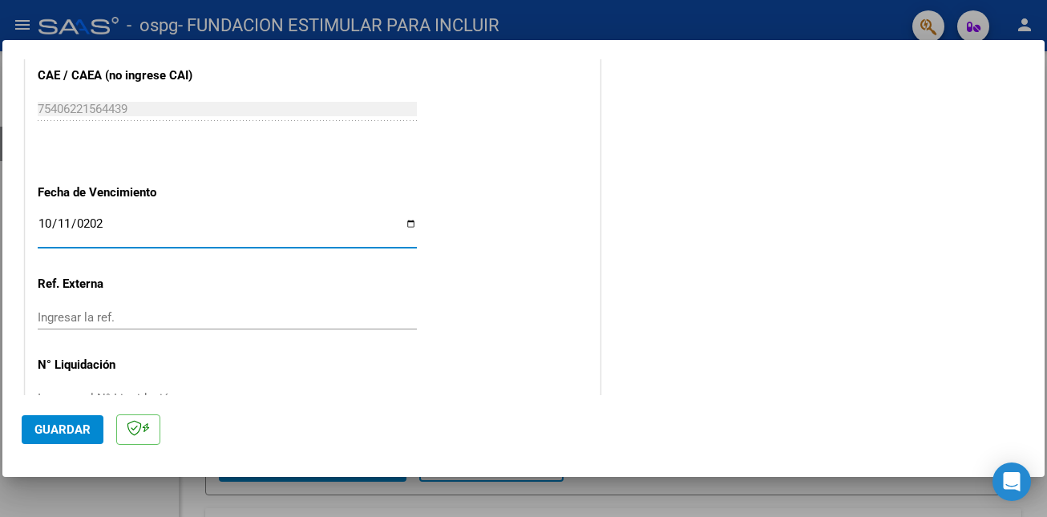
click at [88, 429] on span "Guardar" at bounding box center [62, 430] width 56 height 14
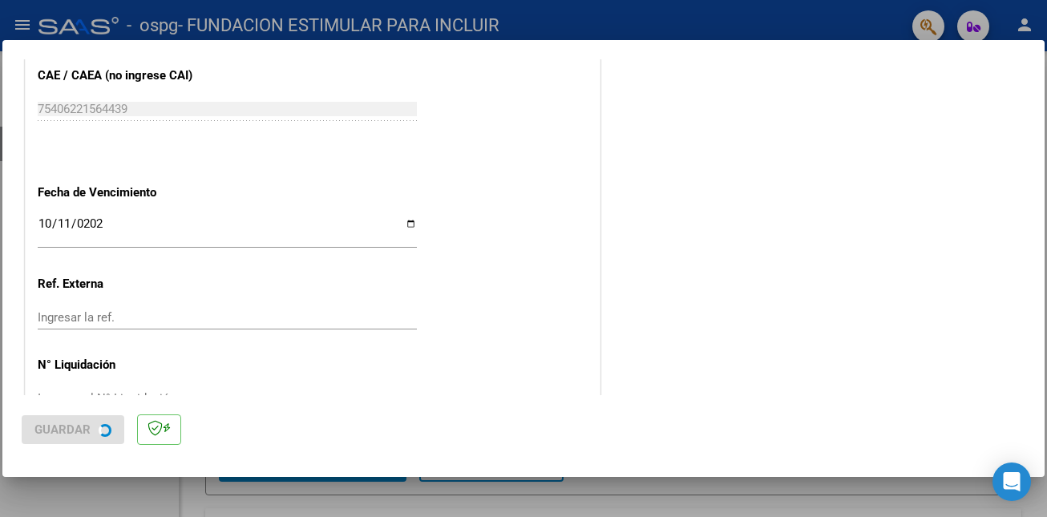
scroll to position [0, 0]
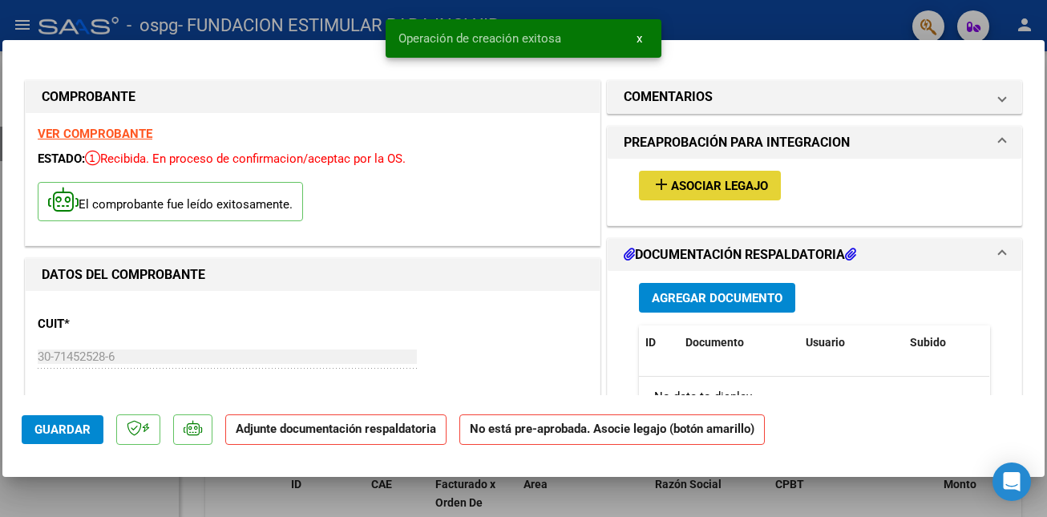
click at [717, 181] on span "Asociar Legajo" at bounding box center [719, 186] width 97 height 14
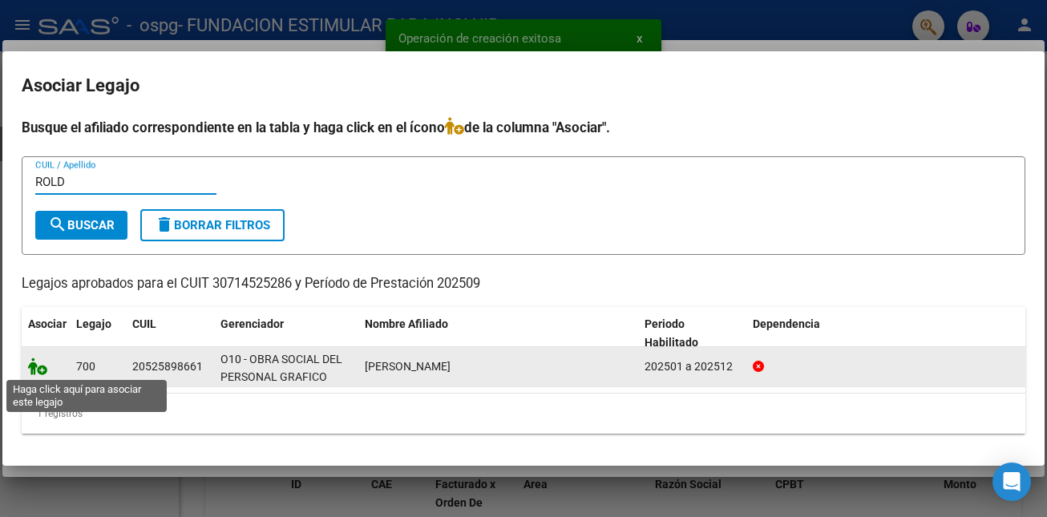
type input "ROLD"
click at [36, 371] on icon at bounding box center [37, 367] width 19 height 18
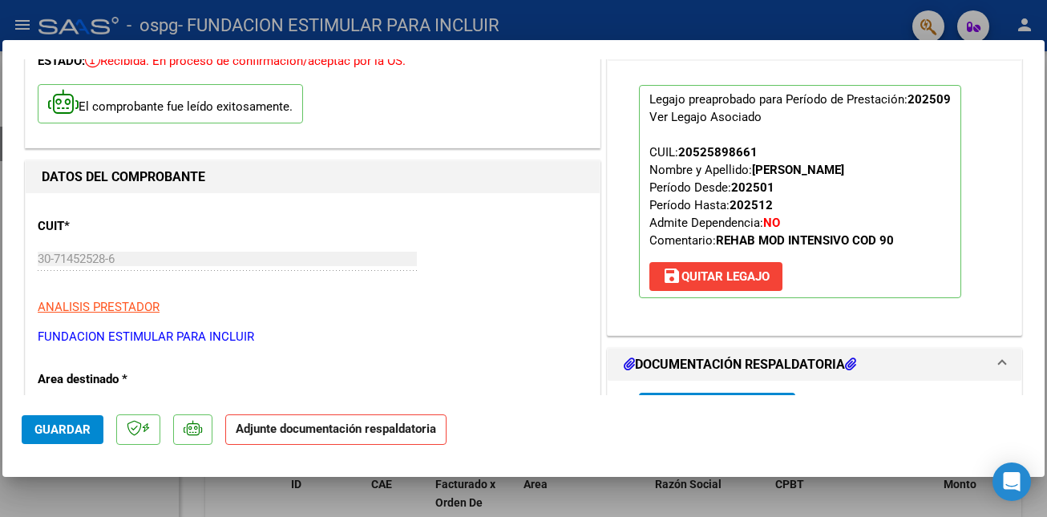
scroll to position [127, 0]
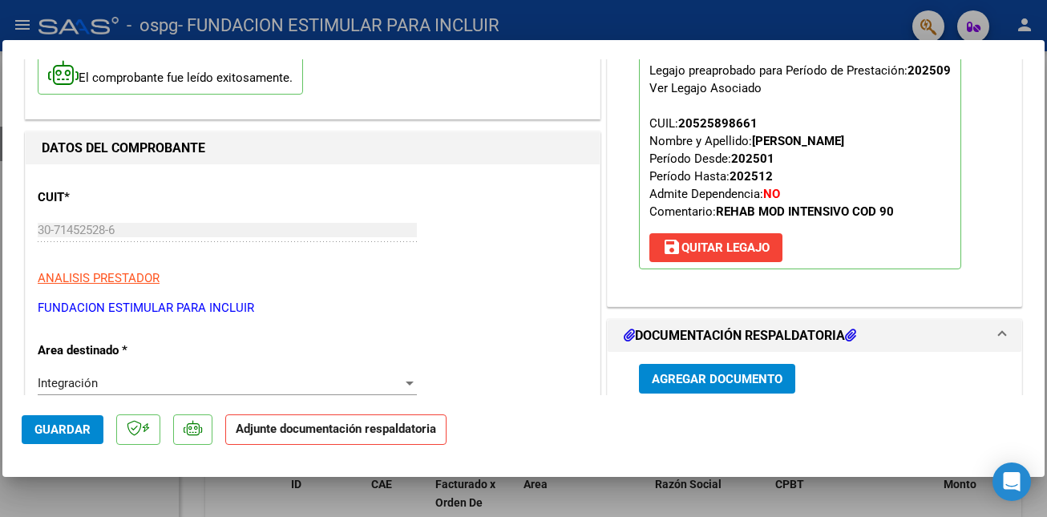
click at [727, 379] on span "Agregar Documento" at bounding box center [717, 379] width 131 height 14
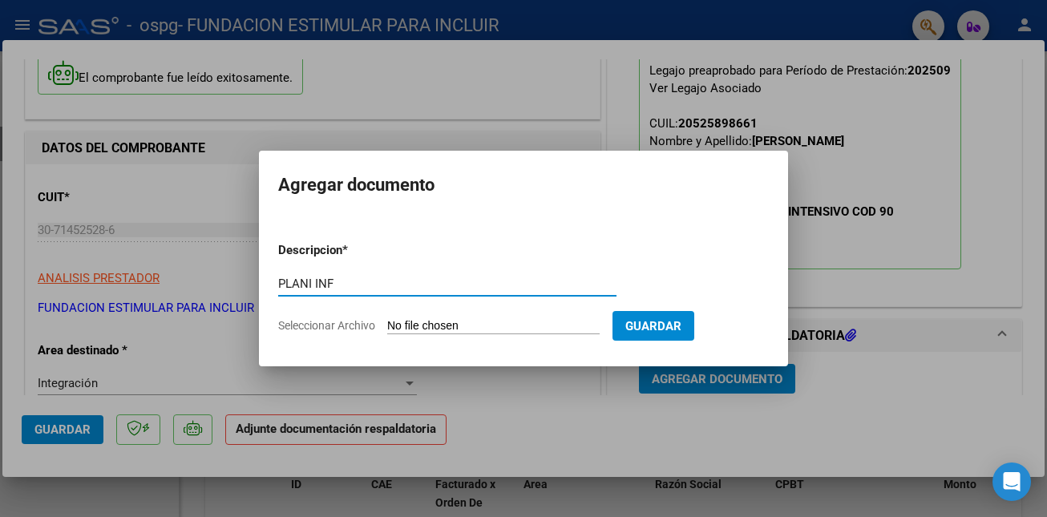
type input "PLANI INF"
click at [518, 323] on input "Seleccionar Archivo" at bounding box center [493, 326] width 213 height 15
type input "C:\fakepath\P [PERSON_NAME].pdf"
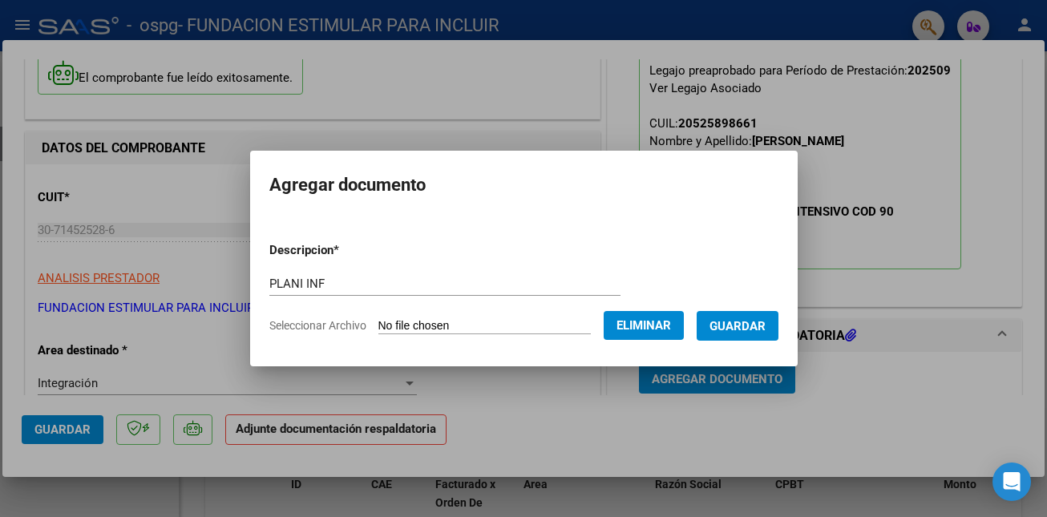
click at [755, 330] on span "Guardar" at bounding box center [738, 326] width 56 height 14
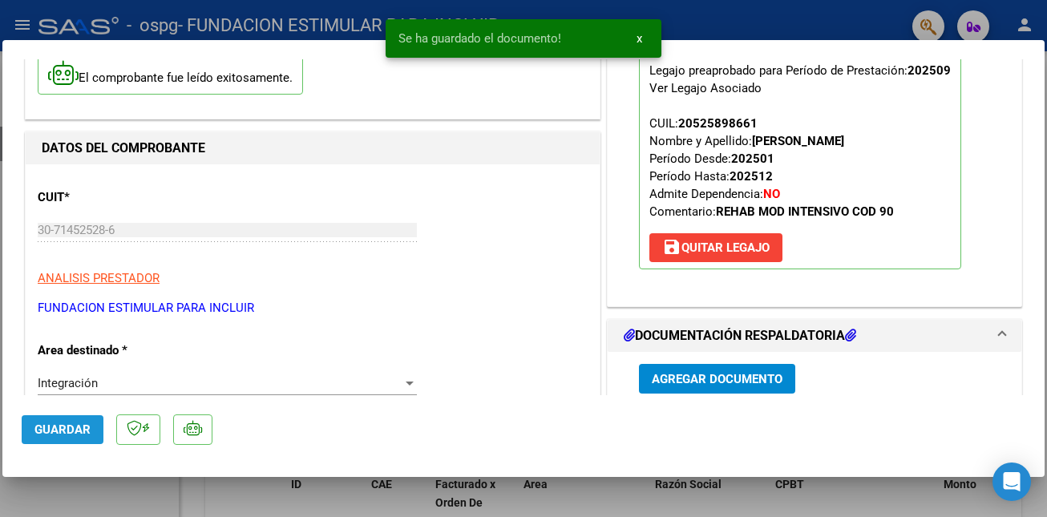
click at [84, 431] on span "Guardar" at bounding box center [62, 430] width 56 height 14
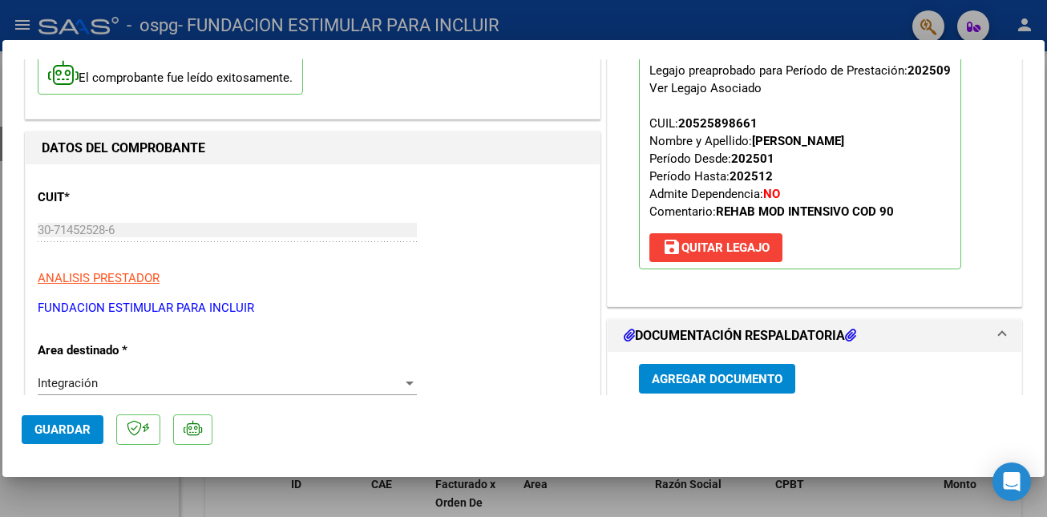
click at [79, 435] on span "Guardar" at bounding box center [62, 430] width 56 height 14
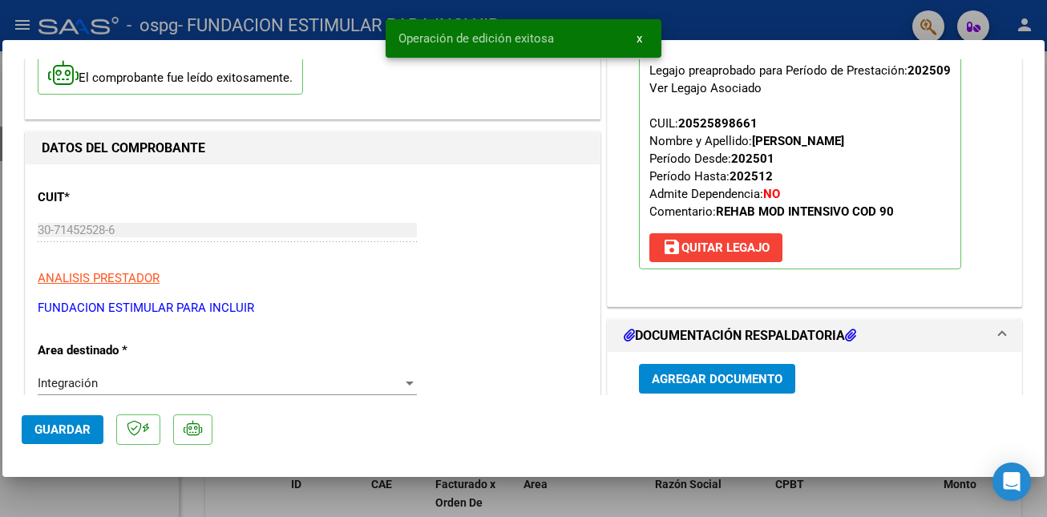
click at [274, 500] on div at bounding box center [523, 258] width 1047 height 517
type input "$ 0,00"
